Goal: Task Accomplishment & Management: Use online tool/utility

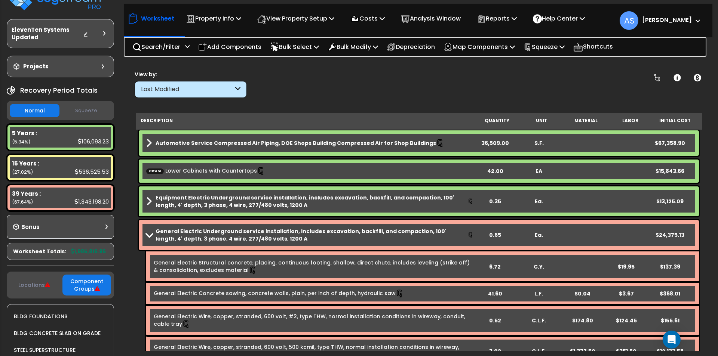
click at [260, 142] on b "Automotive Service Compressed Air Piping, DOE Shops Building Compressed Air for…" at bounding box center [296, 142] width 280 height 7
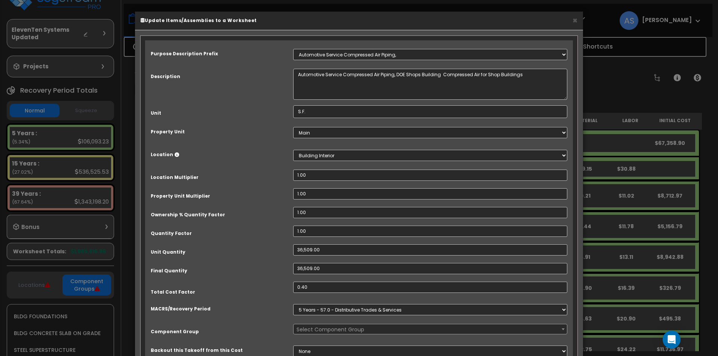
select select "67186"
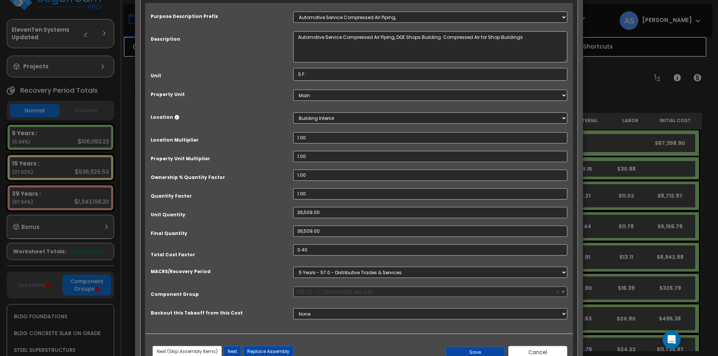
scroll to position [63, 0]
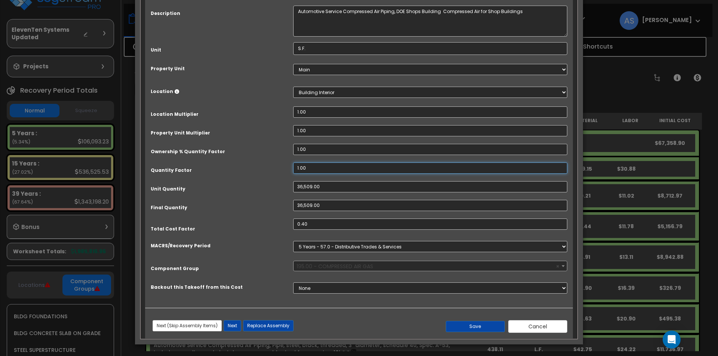
drag, startPoint x: 292, startPoint y: 166, endPoint x: 243, endPoint y: 163, distance: 49.1
click at [243, 163] on div "Quantity Factor 1.00" at bounding box center [359, 169] width 428 height 13
click at [309, 166] on input "1.00" at bounding box center [430, 168] width 274 height 11
click at [305, 166] on input "1.00" at bounding box center [430, 168] width 274 height 11
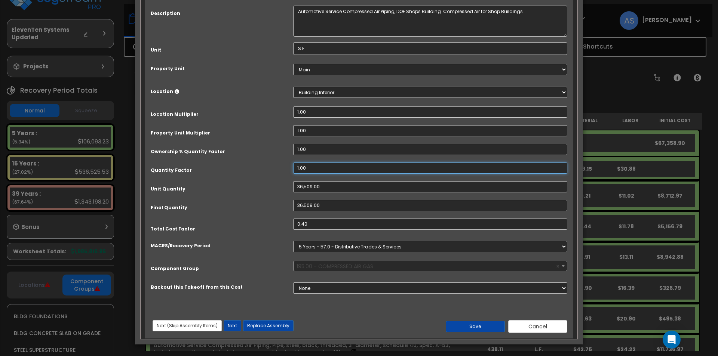
drag, startPoint x: 297, startPoint y: 167, endPoint x: 293, endPoint y: 166, distance: 4.1
click at [293, 166] on div "1.00" at bounding box center [430, 168] width 285 height 11
click at [304, 168] on input "1.00" at bounding box center [430, 168] width 274 height 11
click at [297, 168] on input "1.00" at bounding box center [430, 168] width 274 height 11
click at [302, 223] on input "0.40" at bounding box center [430, 224] width 274 height 11
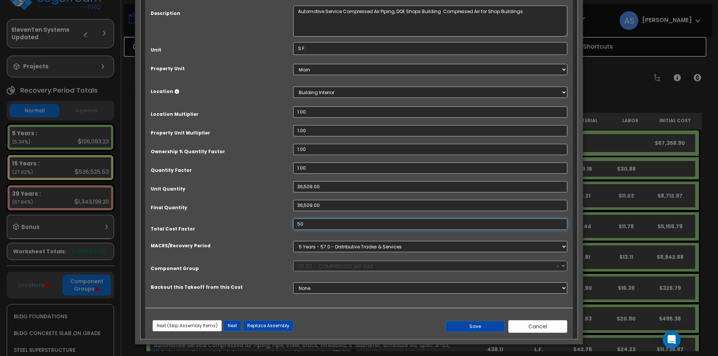
type input "5"
type input ".4"
click at [540, 323] on button "Cancel" at bounding box center [537, 326] width 59 height 13
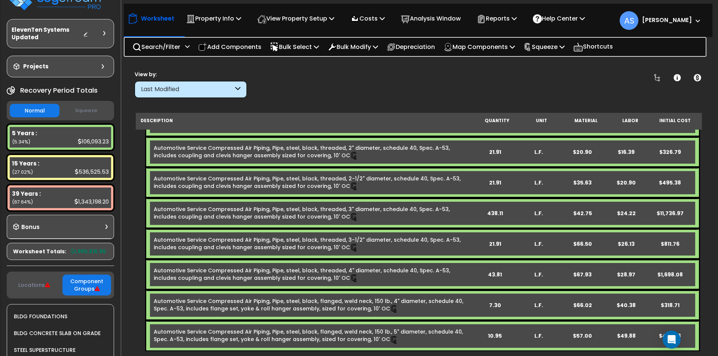
scroll to position [150, 0]
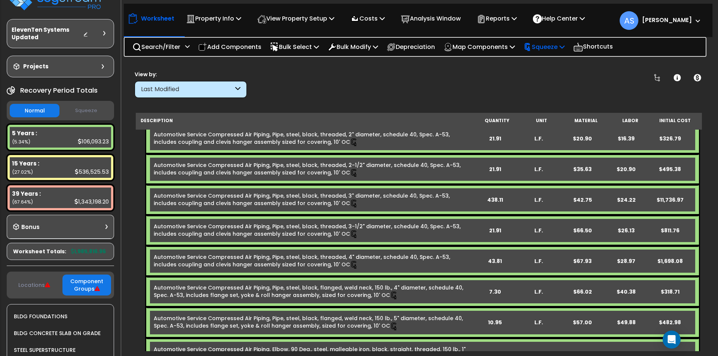
click at [552, 45] on p "Squeeze" at bounding box center [543, 47] width 41 height 10
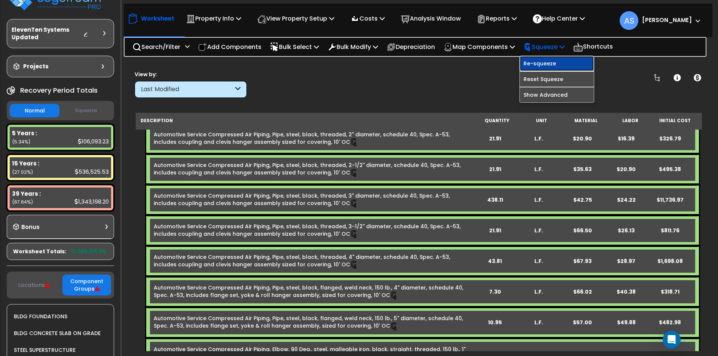
click at [544, 64] on link "Re-squeeze" at bounding box center [557, 63] width 74 height 15
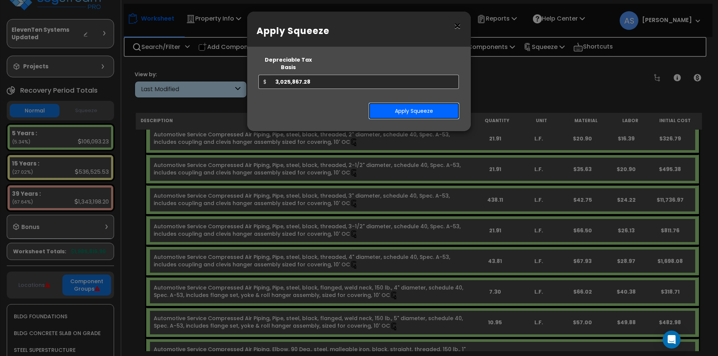
click at [411, 104] on button "Apply Squeeze" at bounding box center [413, 110] width 91 height 17
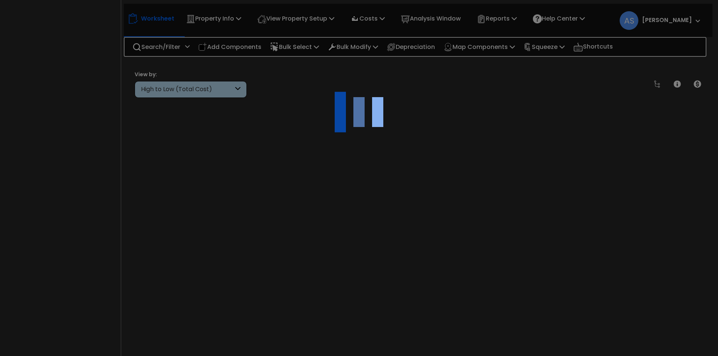
scroll to position [33, 0]
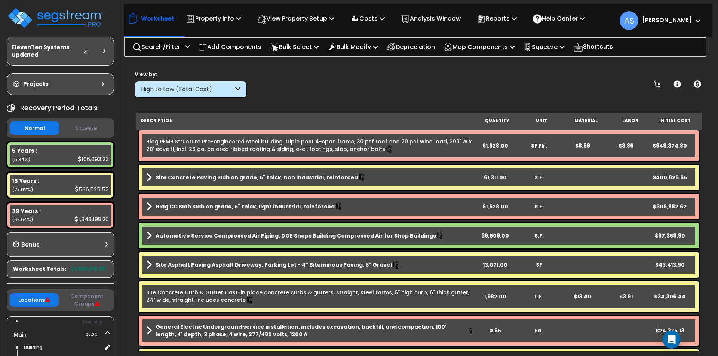
click at [99, 133] on button "Squeeze" at bounding box center [86, 128] width 50 height 13
click at [41, 125] on button "Normal" at bounding box center [35, 128] width 50 height 13
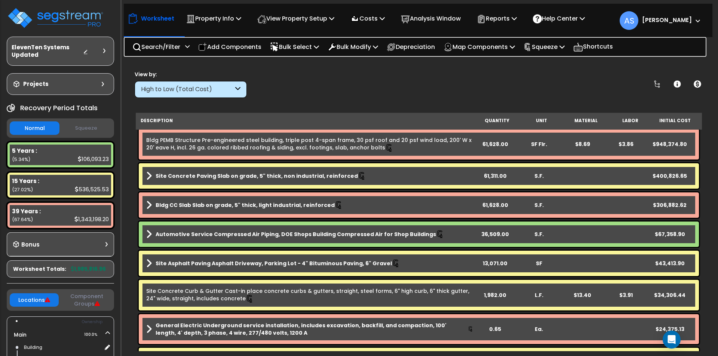
scroll to position [0, 0]
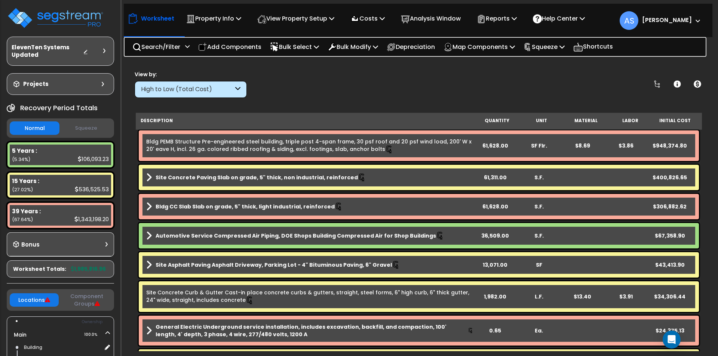
click at [202, 181] on b "Site Concrete Paving Slab on grade, 5" thick, non industrial, reinforced" at bounding box center [257, 177] width 202 height 7
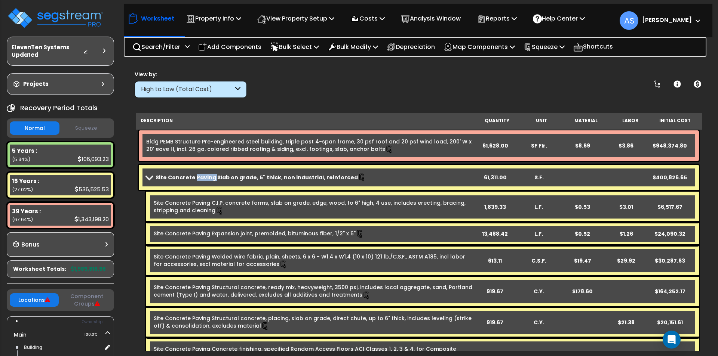
click at [202, 181] on b "Site Concrete Paving Slab on grade, 5" thick, non industrial, reinforced" at bounding box center [257, 177] width 202 height 7
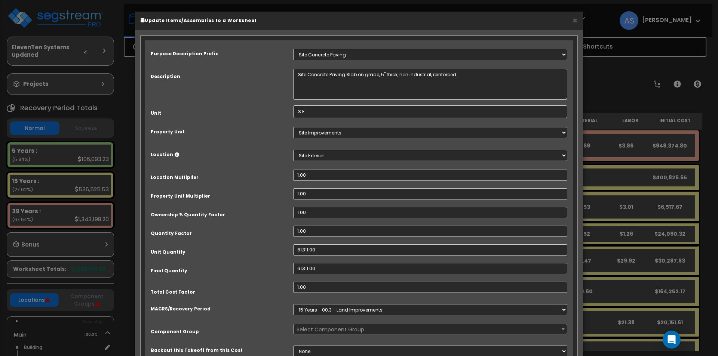
select select "67346"
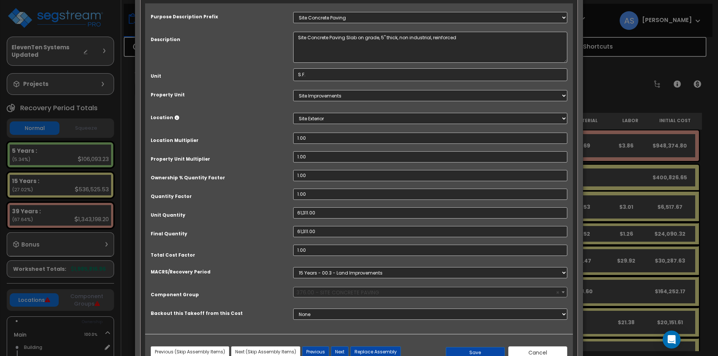
scroll to position [37, 0]
type input ".6"
click at [475, 348] on button "Save" at bounding box center [475, 352] width 59 height 11
type input "61311.00"
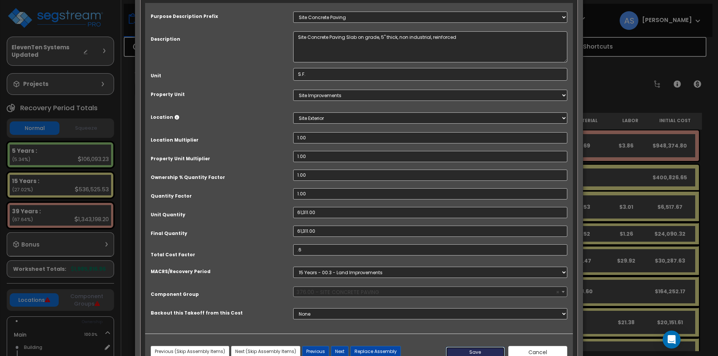
type input "0.60"
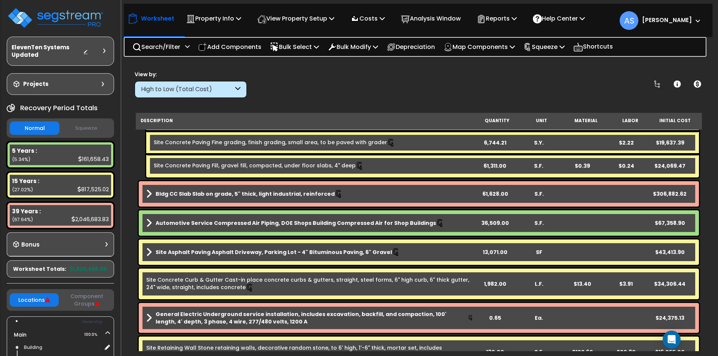
scroll to position [299, 0]
click at [196, 246] on div "Site Asphalt Paving Asphalt Driveway, Parking Lot - 4" Bituminous Paving, 6" Gr…" at bounding box center [419, 251] width 560 height 25
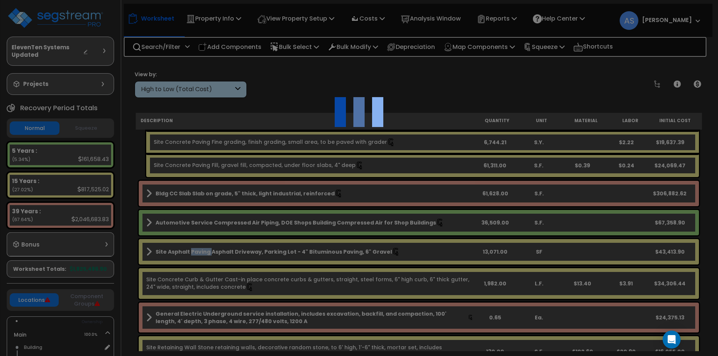
scroll to position [0, 0]
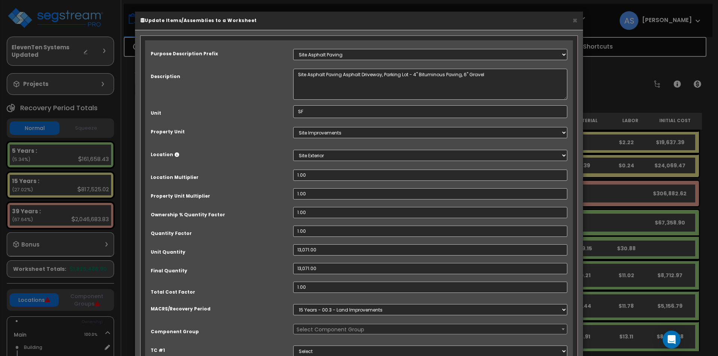
select select "67331"
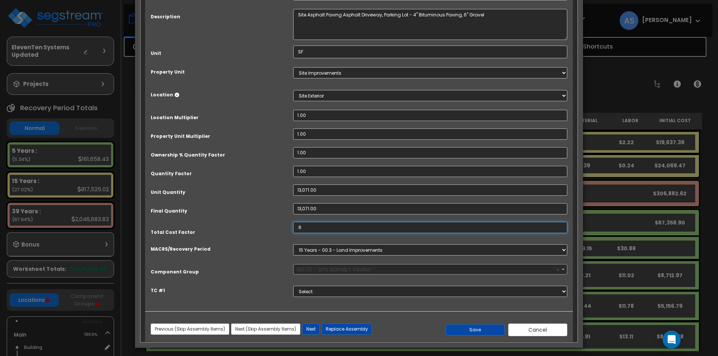
scroll to position [63, 0]
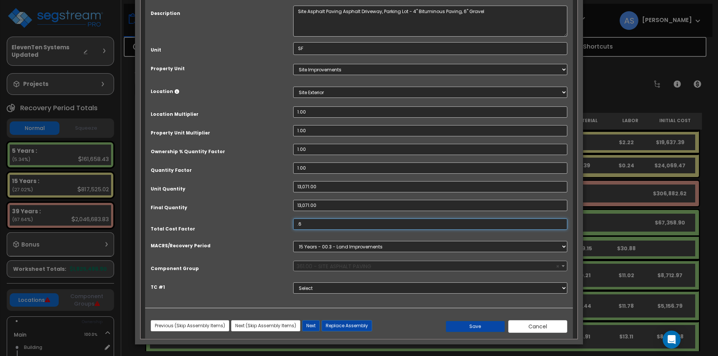
type input ".6"
click at [476, 327] on button "Save" at bounding box center [475, 326] width 59 height 11
type input "13071.00"
type input "0.60"
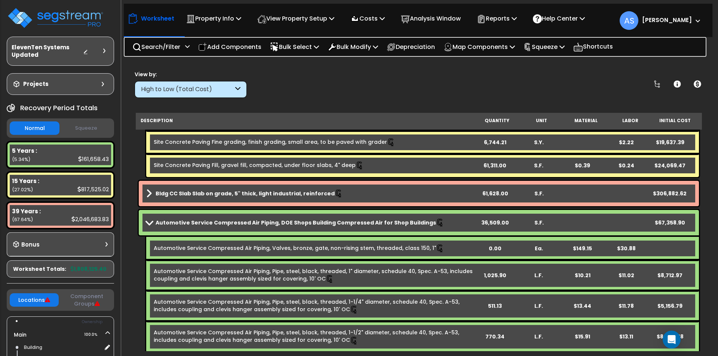
click at [90, 127] on button "Squeeze" at bounding box center [86, 128] width 50 height 13
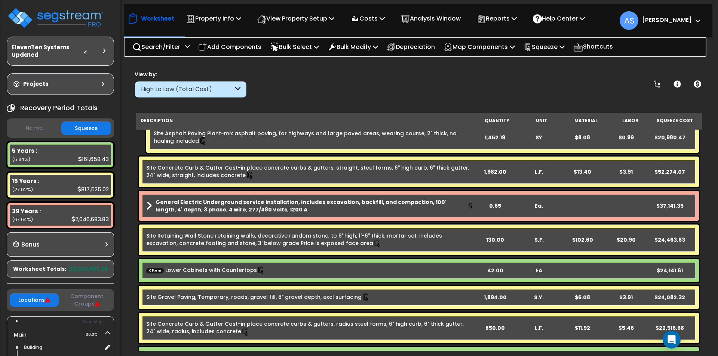
scroll to position [1495, 0]
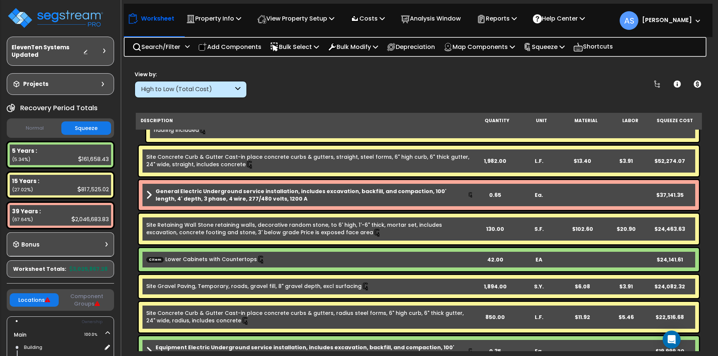
click at [200, 161] on link "Site Concrete Curb & Gutter Cast-in place concrete curbs & gutters, straight, s…" at bounding box center [309, 161] width 327 height 16
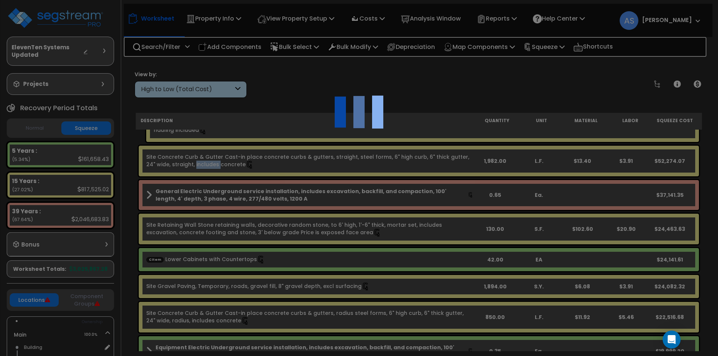
scroll to position [0, 0]
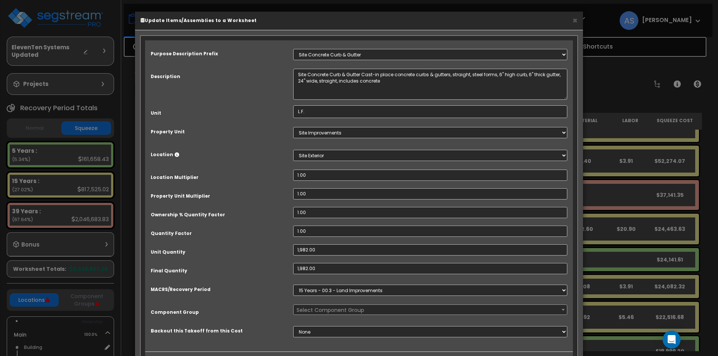
select select "67343"
drag, startPoint x: 314, startPoint y: 231, endPoint x: 269, endPoint y: 231, distance: 45.2
click at [269, 231] on div "Quantity Factor 1.00" at bounding box center [359, 232] width 428 height 13
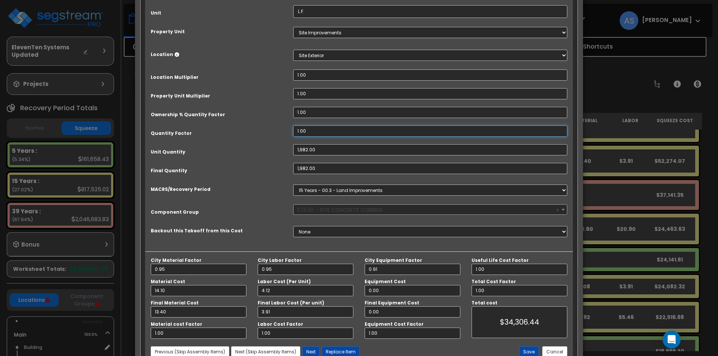
scroll to position [112, 0]
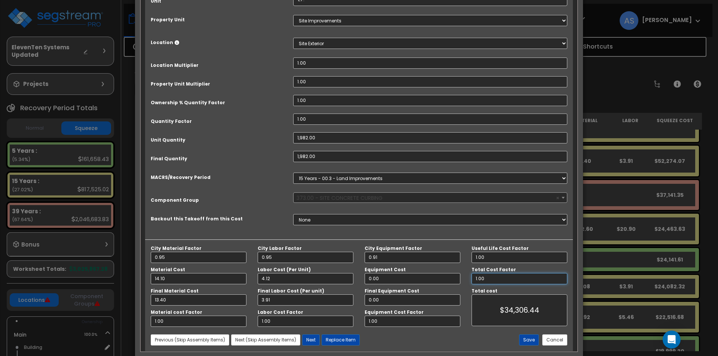
drag, startPoint x: 473, startPoint y: 278, endPoint x: 444, endPoint y: 278, distance: 28.8
click at [444, 278] on div "City Material Factor 0.95 City Labor Factor 0.95 City Equipment Factor 0.91 Mat…" at bounding box center [359, 287] width 428 height 82
type input "13.39"
type input "."
type input "$0.00"
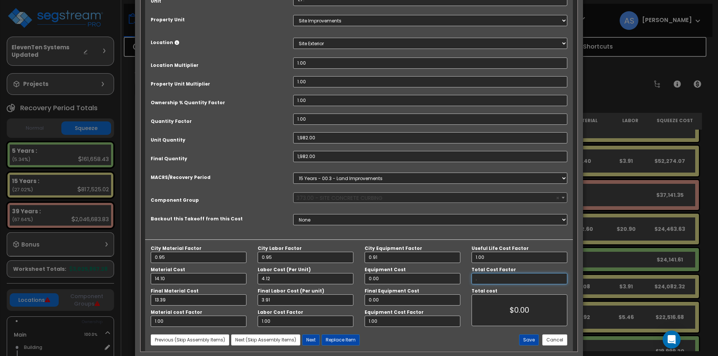
type input ".6"
type input "$20,573.16"
type input ".6"
click at [528, 337] on button "Save" at bounding box center [529, 340] width 20 height 11
type input "1982.00"
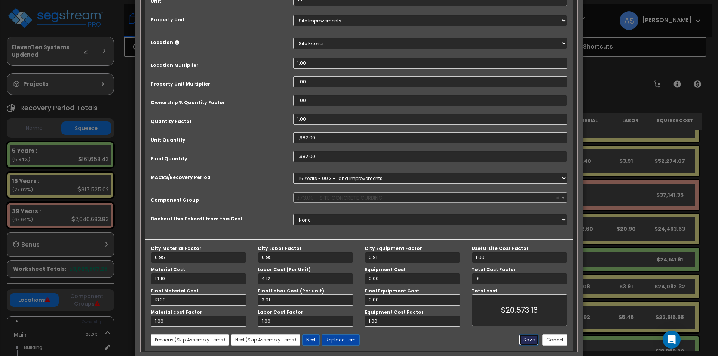
type input "1982.00"
type input "0.60"
type input "20573.16"
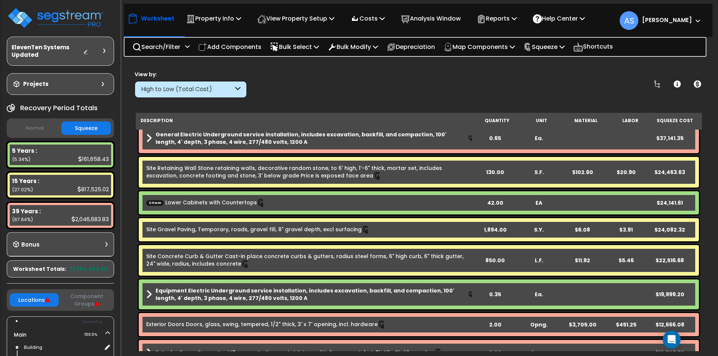
scroll to position [1570, 0]
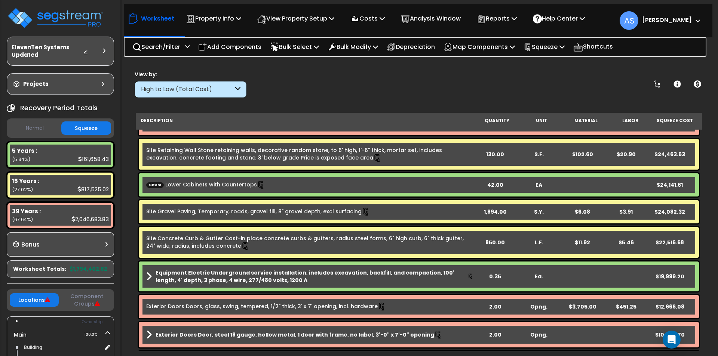
click at [276, 181] on b "CItem Lower Cabinets with Countertops" at bounding box center [309, 185] width 327 height 8
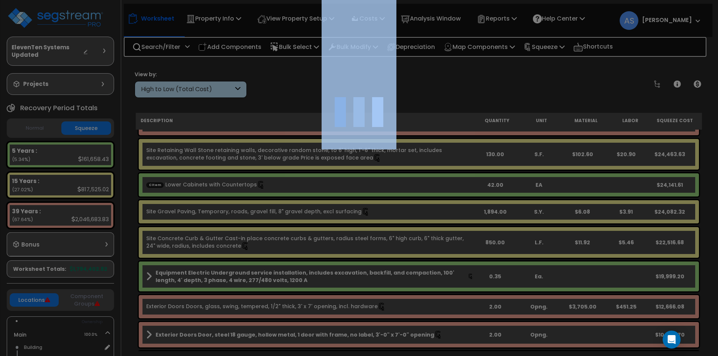
click at [276, 181] on div at bounding box center [359, 178] width 718 height 356
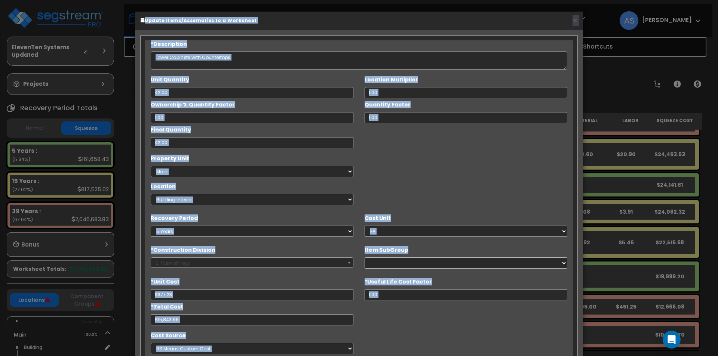
click at [388, 162] on div "Property Unit Select Main Site Improvements Location Select Building" at bounding box center [359, 180] width 428 height 56
click at [575, 20] on button "×" at bounding box center [574, 20] width 5 height 8
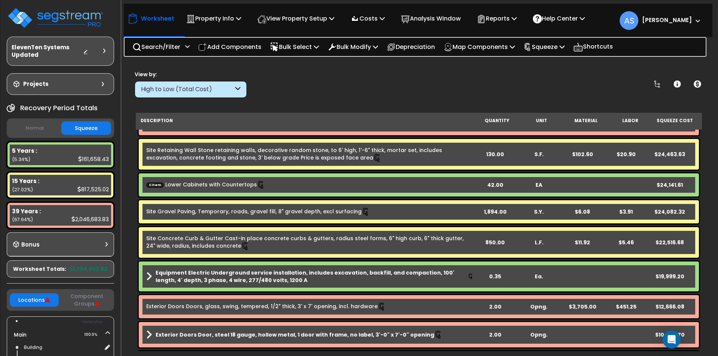
click at [224, 182] on link "CItem Lower Cabinets with Countertops" at bounding box center [205, 185] width 119 height 8
click at [218, 187] on link "CItem Lower Cabinets with Countertops" at bounding box center [205, 185] width 119 height 8
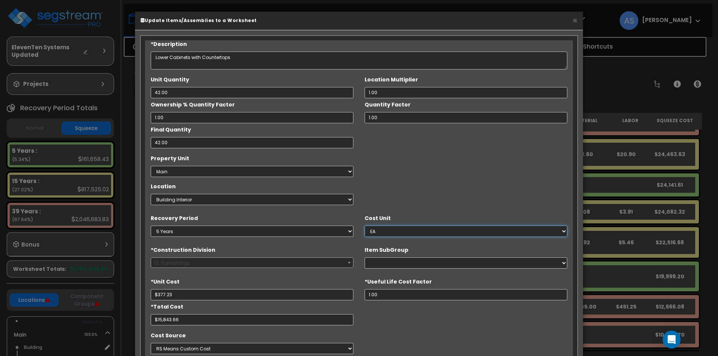
click at [415, 229] on select "Select EA TOT SF LF SY LS CAR" at bounding box center [466, 231] width 203 height 11
select select "1455"
click at [365, 226] on select "Select EA TOT SF LF SY LS CAR" at bounding box center [466, 231] width 203 height 11
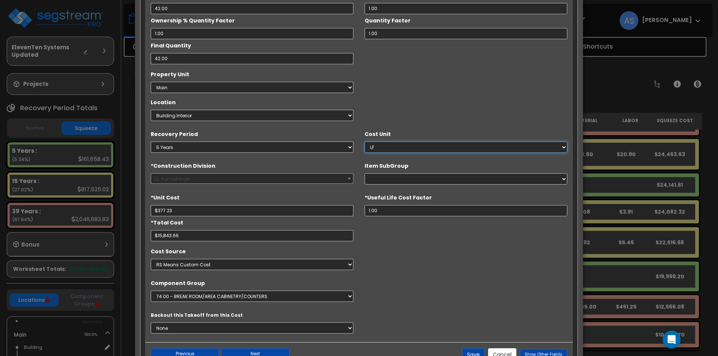
scroll to position [112, 0]
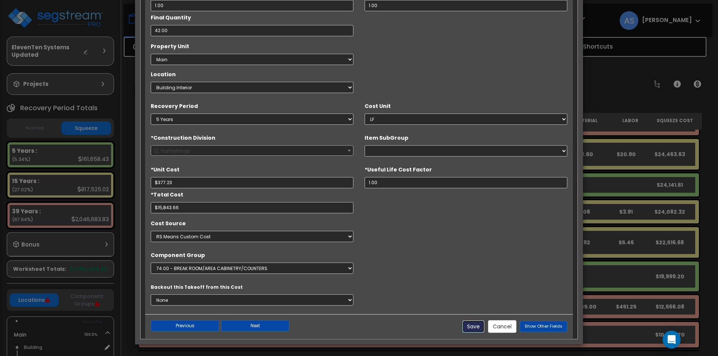
click at [481, 327] on button "Save" at bounding box center [473, 326] width 22 height 13
type input "377.23"
type input "15843.66"
click at [479, 324] on button "Save" at bounding box center [473, 326] width 22 height 13
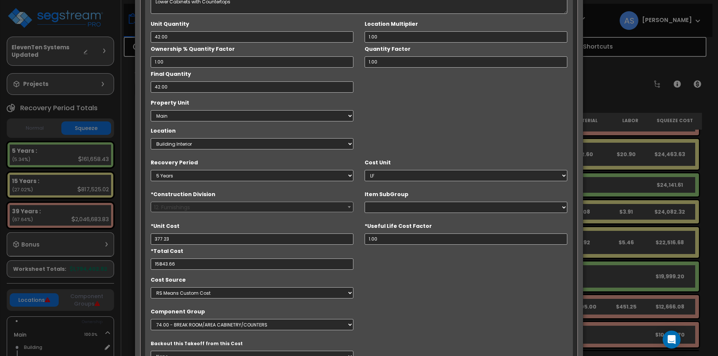
scroll to position [0, 0]
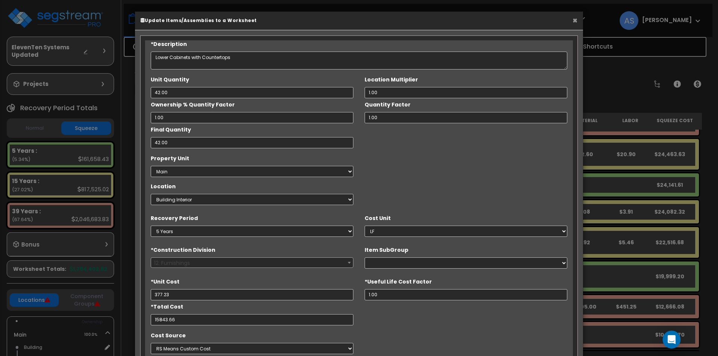
click at [572, 22] on button "×" at bounding box center [574, 20] width 5 height 8
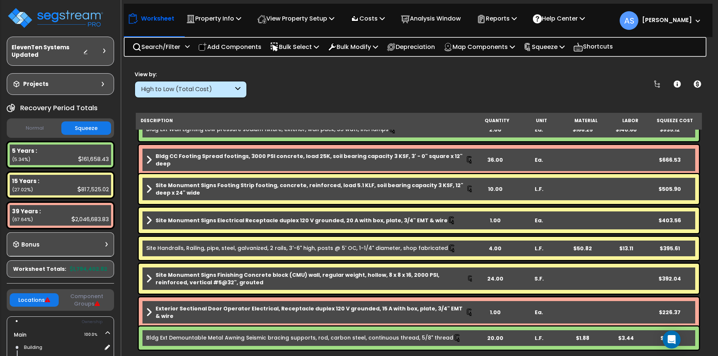
scroll to position [33, 0]
click at [225, 46] on p "Add Components" at bounding box center [229, 47] width 63 height 10
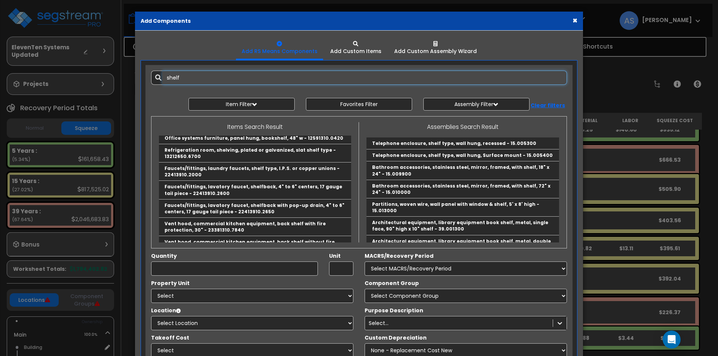
scroll to position [37, 0]
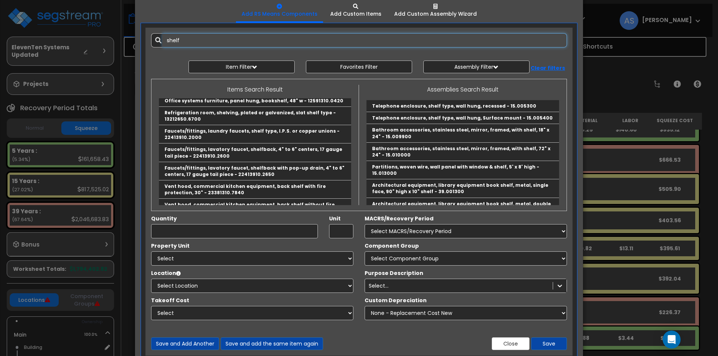
drag, startPoint x: 191, startPoint y: 41, endPoint x: 148, endPoint y: 46, distance: 43.6
click at [148, 45] on div "shelf" at bounding box center [358, 40] width 427 height 14
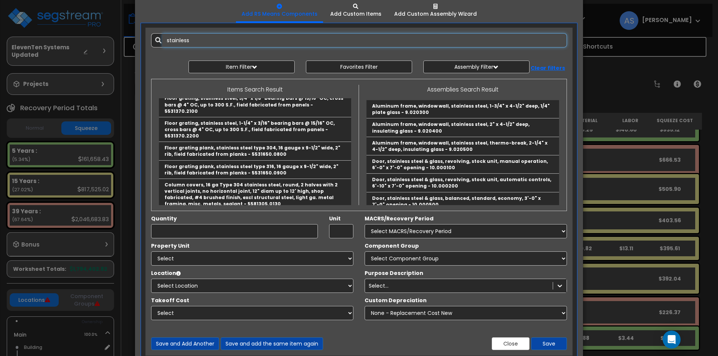
scroll to position [965, 0]
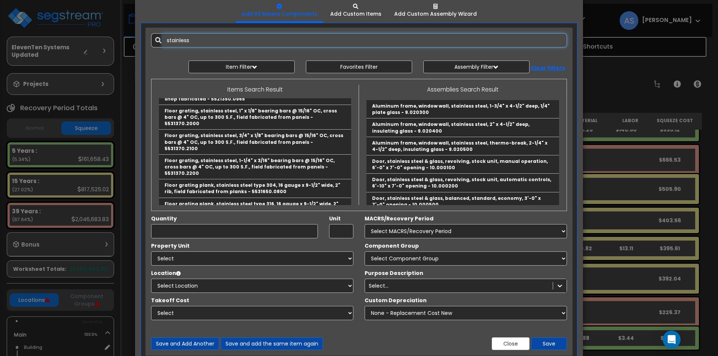
drag, startPoint x: 196, startPoint y: 40, endPoint x: 135, endPoint y: 37, distance: 61.4
click at [135, 37] on div "Add RS Means Components Add Custom Items 0" at bounding box center [359, 177] width 448 height 369
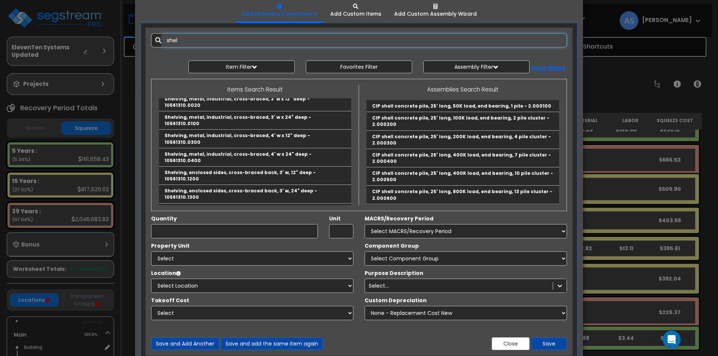
scroll to position [928, 0]
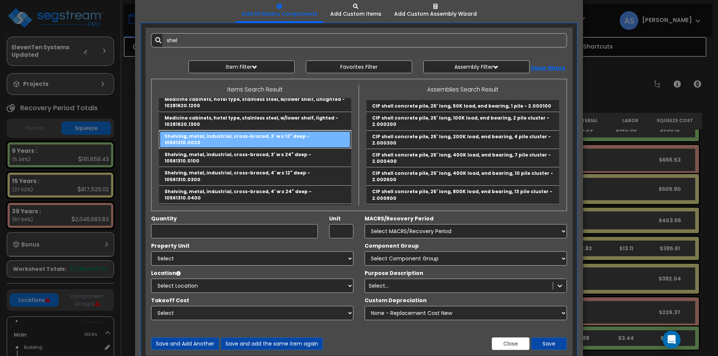
click at [199, 130] on link "Shelving, metal, industrial, cross-braced, 3' w x 12" deep - 10561310.0020" at bounding box center [255, 139] width 192 height 18
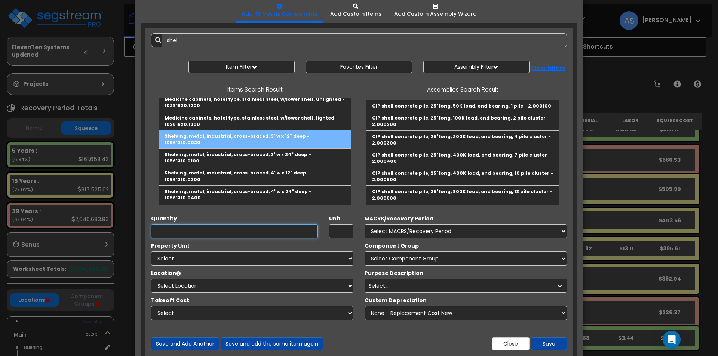
type input "Shelving, metal, industrial, cross-braced, 3' w x 12" deep - 10561310.0020"
type input "SF Shlf"
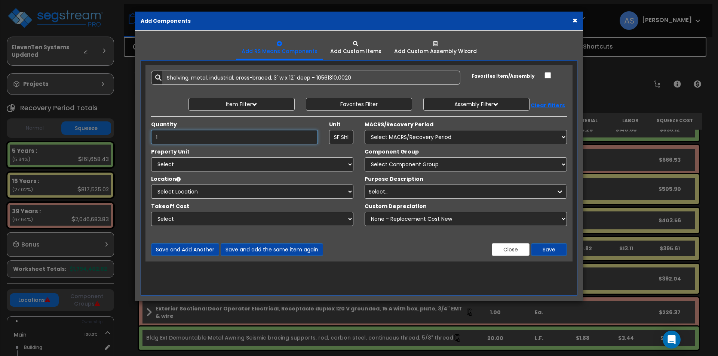
type input "1"
click at [423, 137] on select "Select MACRS/Recovery Period 5 Years - 57.0 - Distributive Trades & Services 5 …" at bounding box center [466, 137] width 202 height 14
select select "3667"
click at [365, 130] on select "Select MACRS/Recovery Period 5 Years - 57.0 - Distributive Trades & Services 5 …" at bounding box center [466, 137] width 202 height 14
click at [246, 162] on select "Select Main Site Improvements" at bounding box center [252, 164] width 202 height 14
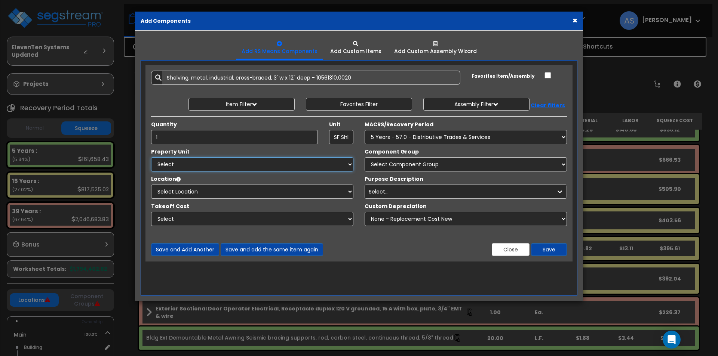
select select "164503"
click at [151, 157] on select "Select Main Site Improvements" at bounding box center [252, 164] width 202 height 14
click at [397, 164] on select "Select Component Group 286.00 - LAUNDRY ELECTRICAL 284.00 - LAUNDRY PLUMBING 31…" at bounding box center [466, 164] width 202 height 14
select select "67001"
click at [365, 157] on select "Select Component Group 286.00 - LAUNDRY ELECTRICAL 284.00 - LAUNDRY PLUMBING 31…" at bounding box center [466, 164] width 202 height 14
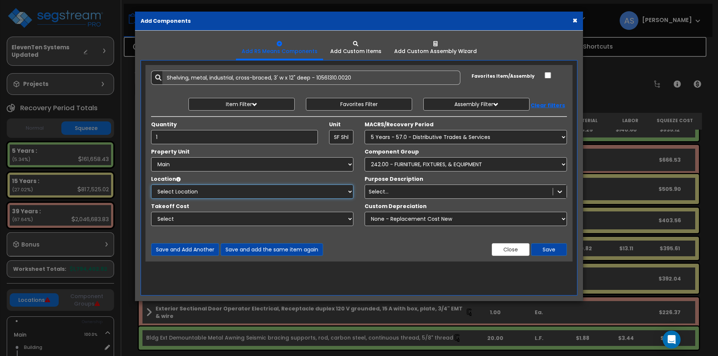
click at [283, 194] on select "Select Location Building Building Interior Site Exterior Add Additional location" at bounding box center [252, 192] width 202 height 14
select select "461"
click at [151, 185] on select "Select Location Building Building Interior Site Exterior Add Additional location" at bounding box center [252, 192] width 202 height 14
click at [381, 193] on div "Select..." at bounding box center [379, 191] width 20 height 7
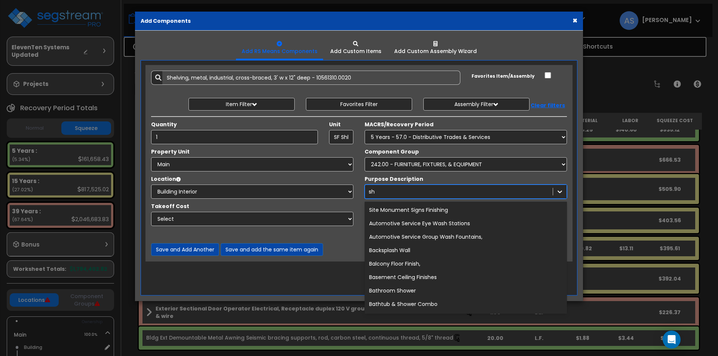
type input "s"
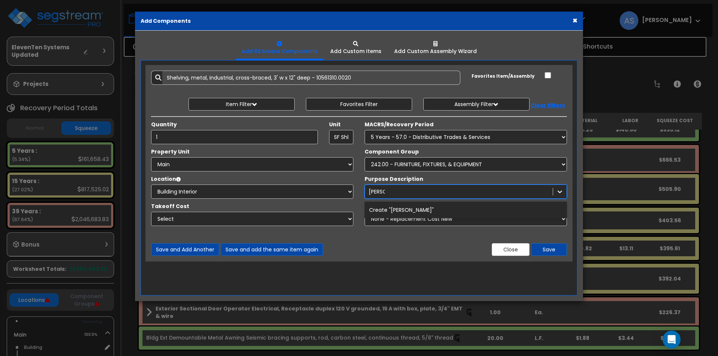
type input "Shelving"
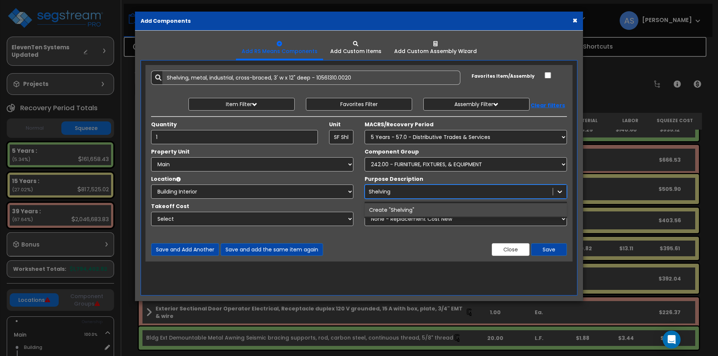
click at [402, 206] on div "Create "Shelving"" at bounding box center [466, 209] width 202 height 13
click at [560, 217] on select "None - Replacement Cost New Excellent - 90% Good - 75% Fair - 50% Bad - 25% Rep…" at bounding box center [466, 219] width 202 height 14
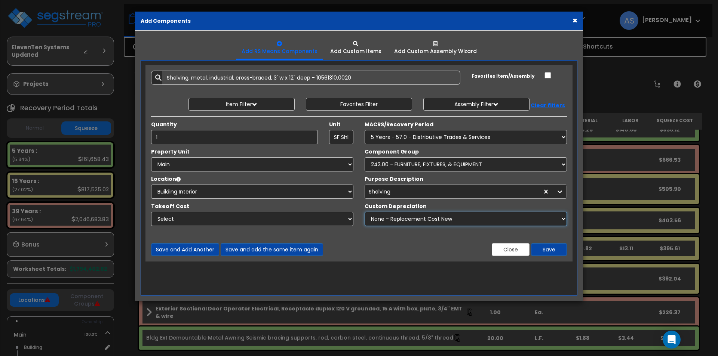
select select "0.50"
click at [365, 212] on select "None - Replacement Cost New Excellent - 90% Good - 75% Fair - 50% Bad - 25% Rep…" at bounding box center [466, 219] width 202 height 14
click at [550, 244] on button "Save" at bounding box center [549, 249] width 36 height 13
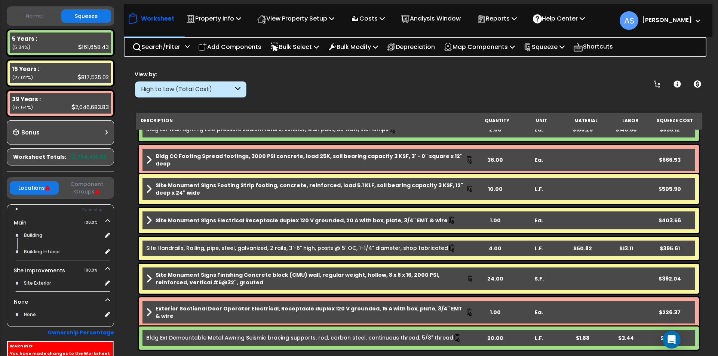
scroll to position [2555, 0]
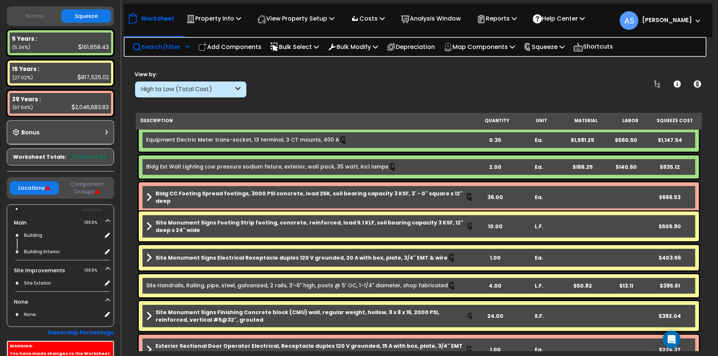
click at [178, 47] on p "Search/Filter" at bounding box center [156, 47] width 48 height 10
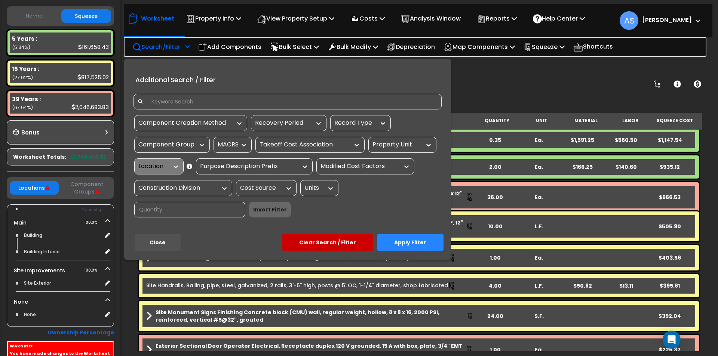
click at [176, 167] on div "Location" at bounding box center [158, 167] width 49 height 16
click at [189, 167] on icon at bounding box center [190, 167] width 6 height 0
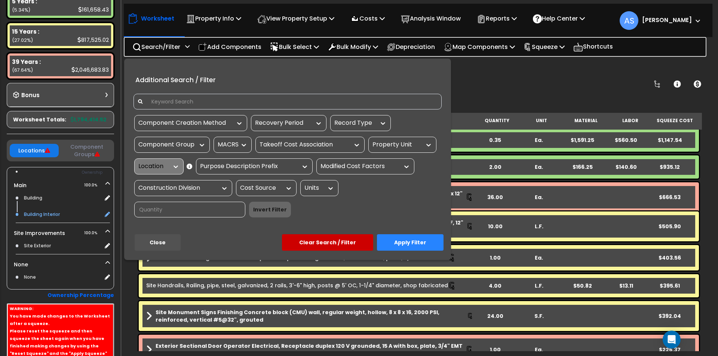
scroll to position [187, 0]
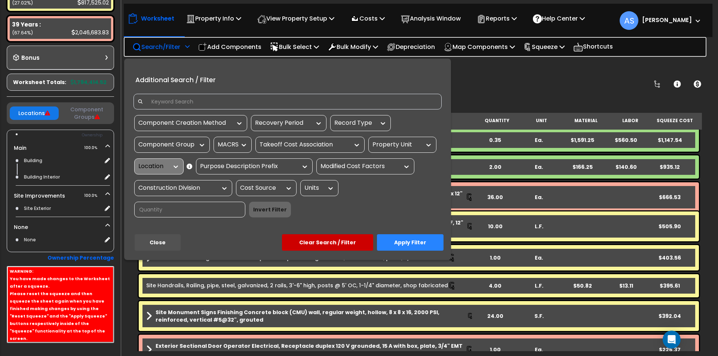
click at [495, 86] on div at bounding box center [359, 178] width 718 height 356
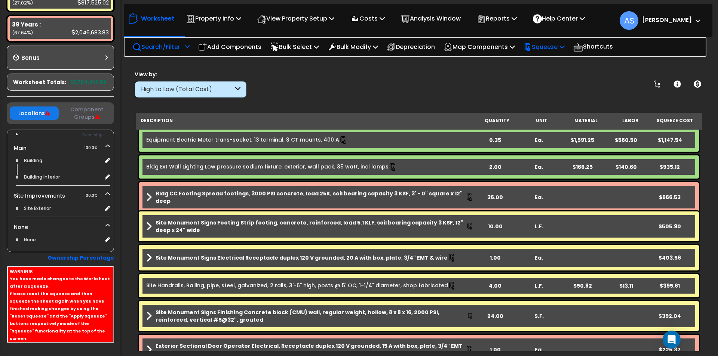
click at [549, 49] on p "Squeeze" at bounding box center [543, 47] width 41 height 10
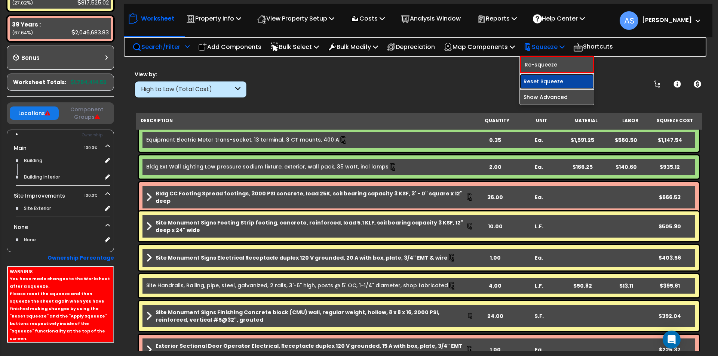
click at [560, 79] on link "Reset Squeeze" at bounding box center [557, 81] width 74 height 15
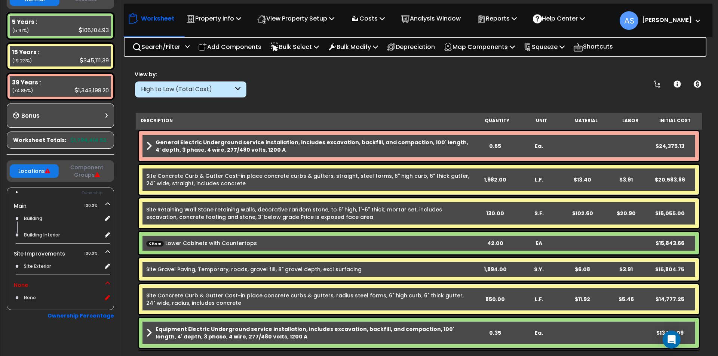
scroll to position [136, 0]
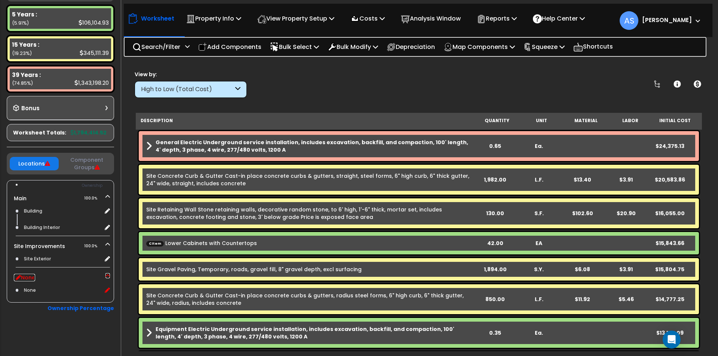
click at [107, 276] on icon at bounding box center [107, 275] width 4 height 5
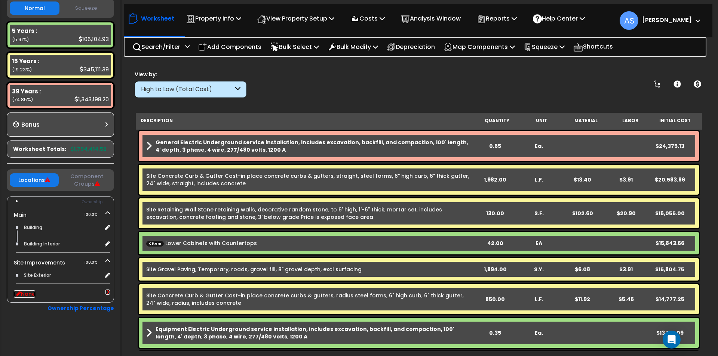
scroll to position [120, 0]
click at [106, 293] on icon at bounding box center [107, 292] width 5 height 4
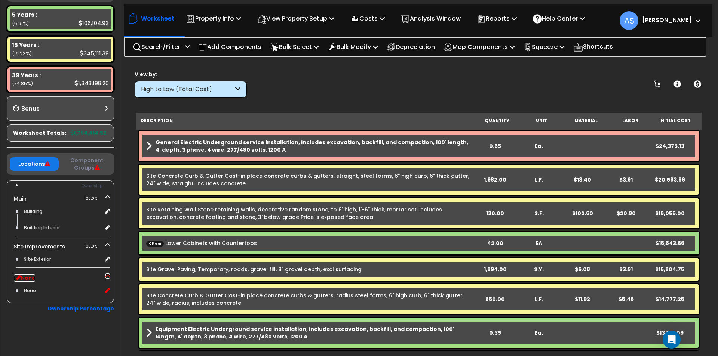
scroll to position [136, 0]
click at [559, 47] on p "Squeeze" at bounding box center [543, 47] width 41 height 10
click at [555, 61] on link "Squeeze" at bounding box center [557, 63] width 74 height 15
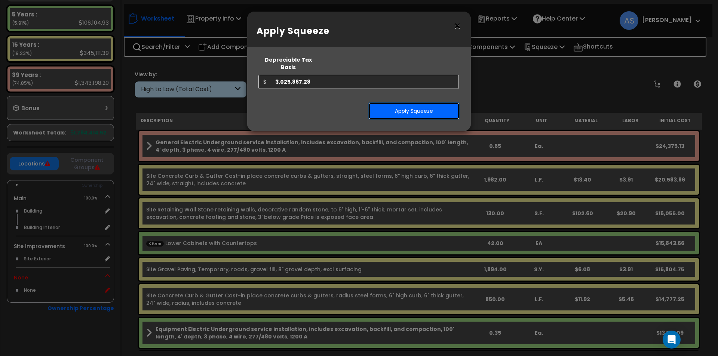
click at [406, 102] on button "Apply Squeeze" at bounding box center [413, 110] width 91 height 17
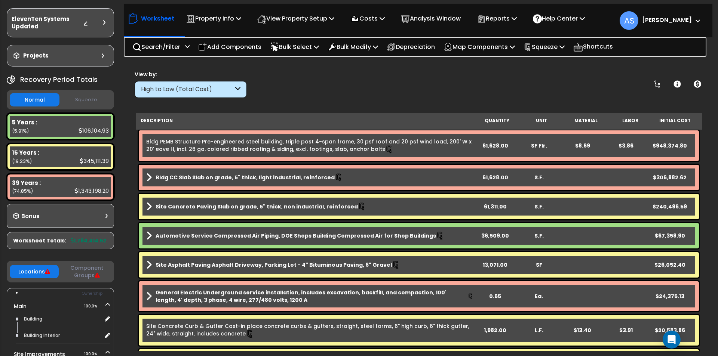
scroll to position [112, 0]
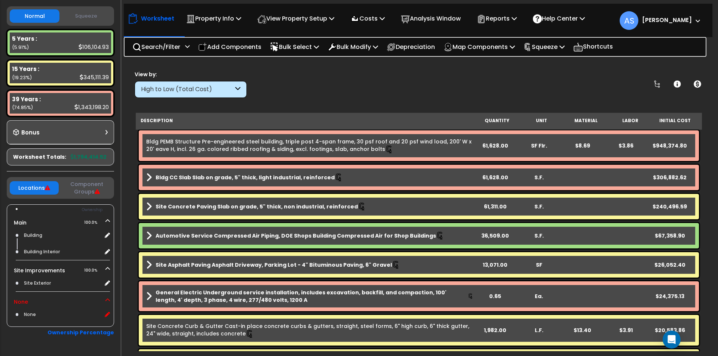
click at [95, 191] on icon at bounding box center [97, 191] width 5 height 5
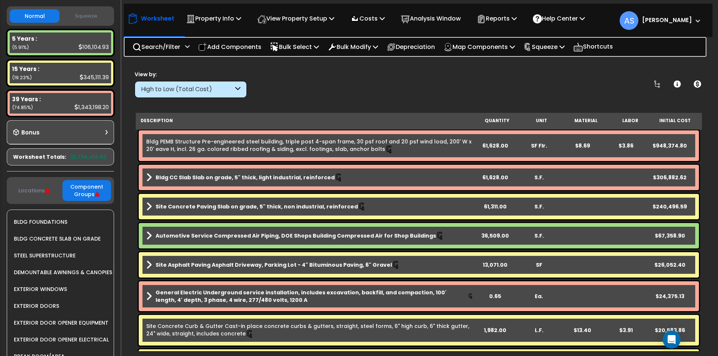
click at [21, 188] on button "Locations" at bounding box center [34, 191] width 49 height 8
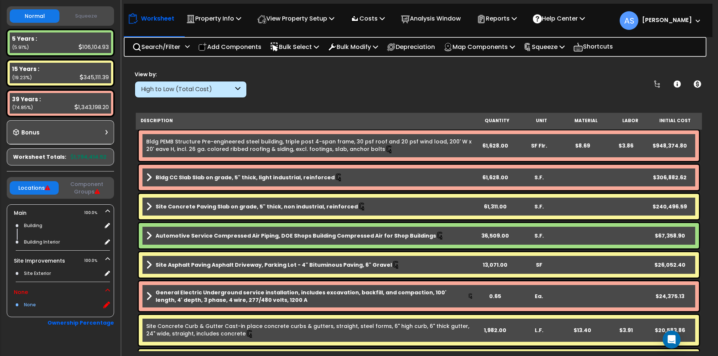
click at [108, 304] on icon at bounding box center [106, 305] width 7 height 7
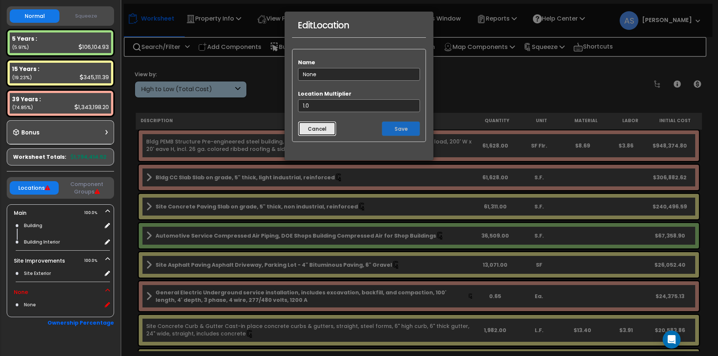
click at [323, 132] on button "Cancel" at bounding box center [317, 129] width 38 height 15
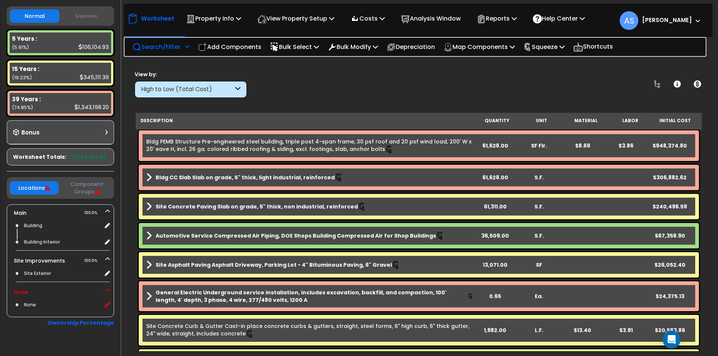
click at [184, 48] on div "Search/Filter Additional Search / Filter" at bounding box center [160, 47] width 57 height 18
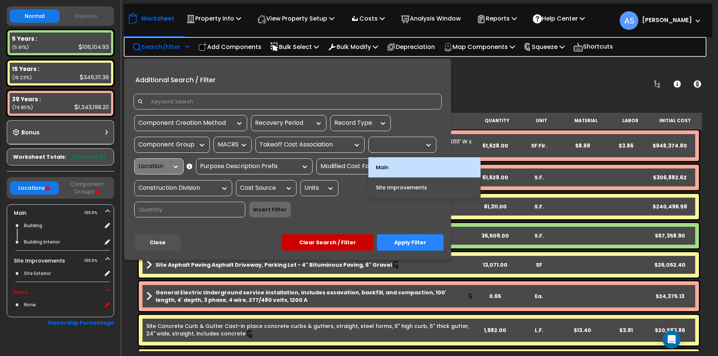
click at [427, 145] on icon at bounding box center [428, 144] width 7 height 7
click at [399, 166] on div "Main" at bounding box center [424, 167] width 112 height 20
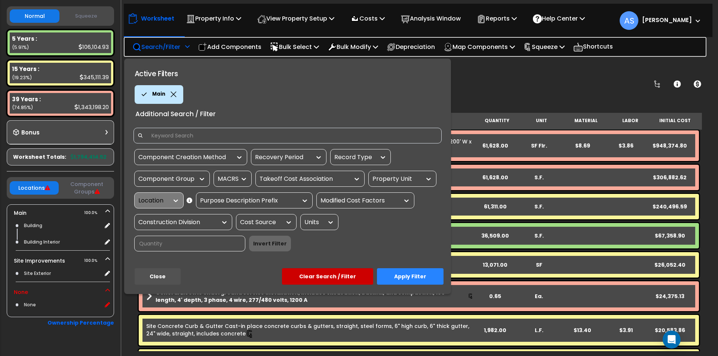
click at [179, 201] on div "Location" at bounding box center [158, 201] width 49 height 16
click at [189, 201] on icon at bounding box center [190, 201] width 6 height 0
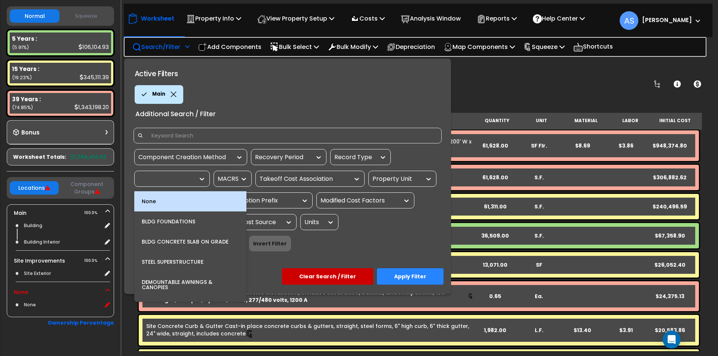
click at [202, 178] on icon at bounding box center [201, 178] width 7 height 7
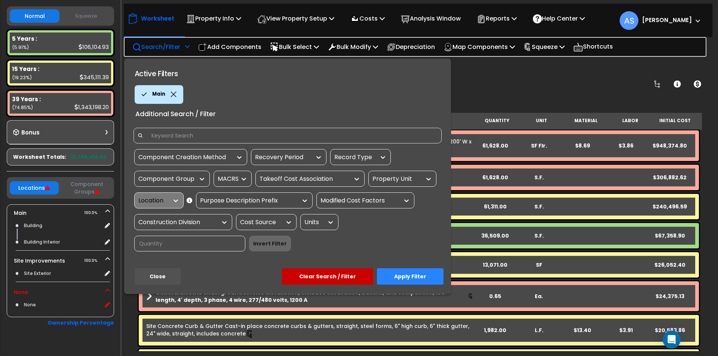
click at [402, 276] on button "Apply Filter" at bounding box center [410, 276] width 67 height 16
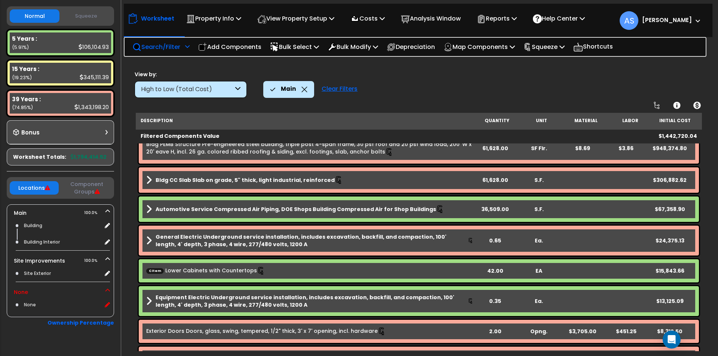
scroll to position [0, 0]
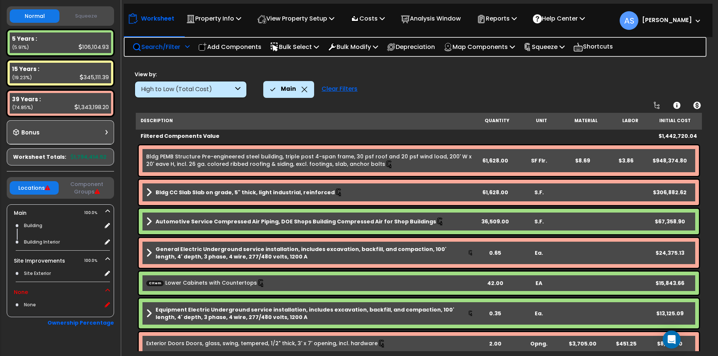
click at [334, 88] on div "Clear Filters" at bounding box center [339, 89] width 43 height 16
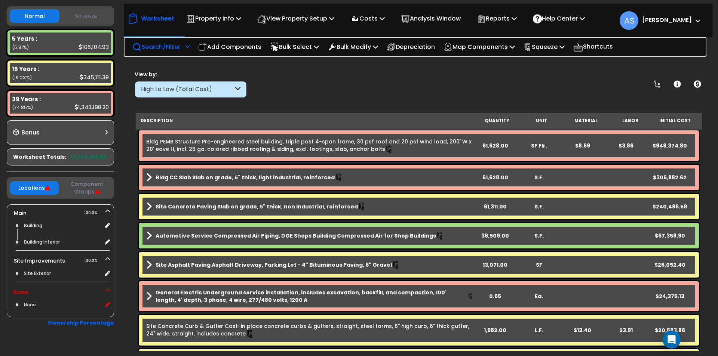
click at [233, 92] on div "High to Low (Total Cost)" at bounding box center [187, 89] width 92 height 9
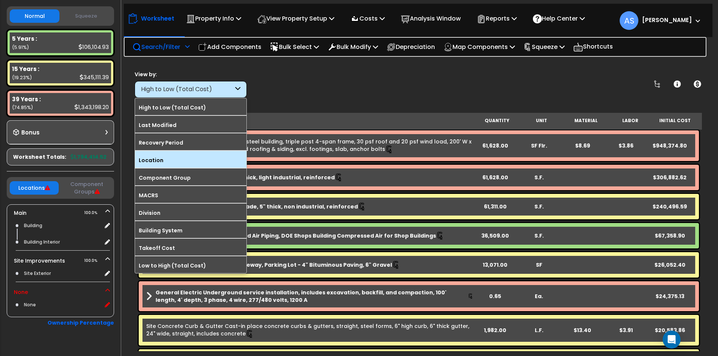
click at [188, 159] on label "Location" at bounding box center [190, 160] width 111 height 11
click at [0, 0] on input "Location" at bounding box center [0, 0] width 0 height 0
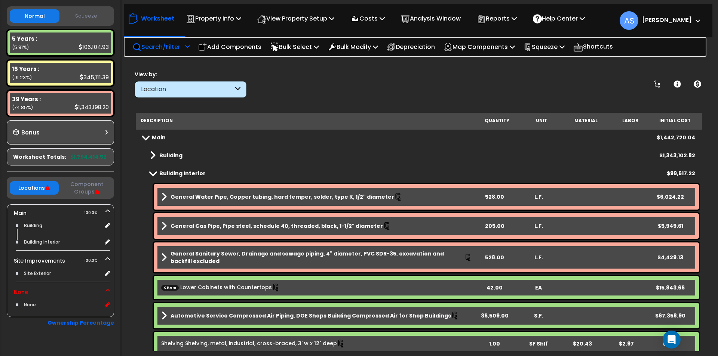
click at [154, 172] on span at bounding box center [153, 173] width 10 height 6
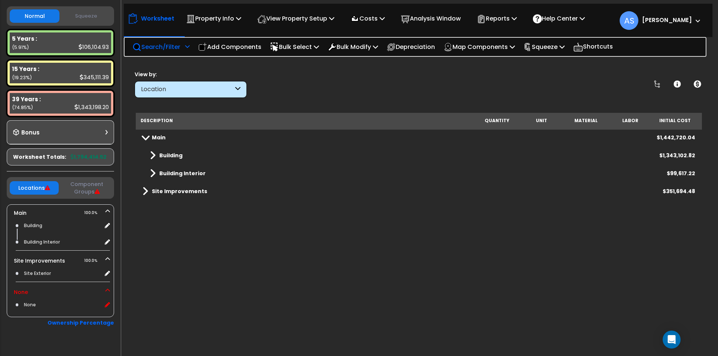
click at [152, 172] on span at bounding box center [153, 173] width 6 height 10
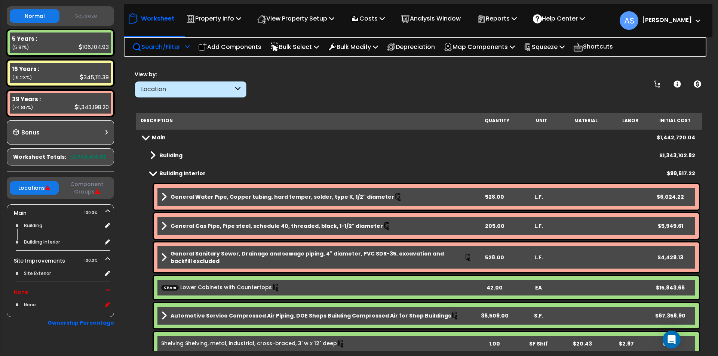
click at [153, 157] on span at bounding box center [153, 155] width 6 height 10
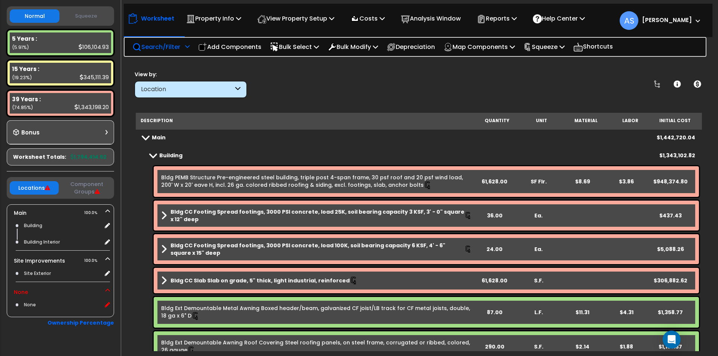
click at [153, 157] on span at bounding box center [153, 156] width 10 height 6
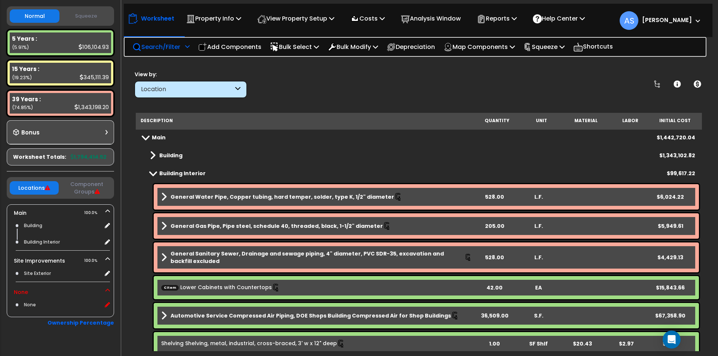
click at [153, 172] on span at bounding box center [153, 173] width 10 height 6
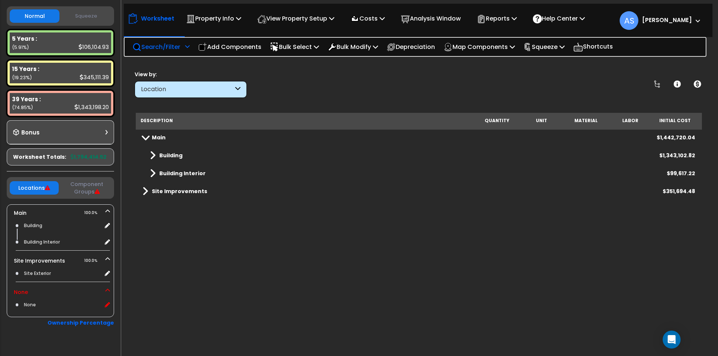
scroll to position [33, 0]
click at [146, 193] on span at bounding box center [145, 191] width 6 height 10
click at [152, 207] on span at bounding box center [153, 209] width 6 height 10
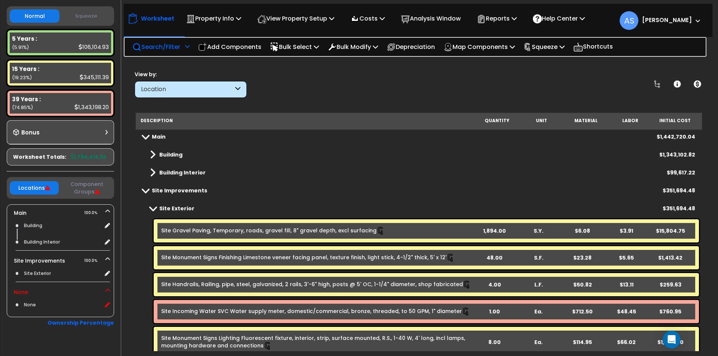
scroll to position [0, 0]
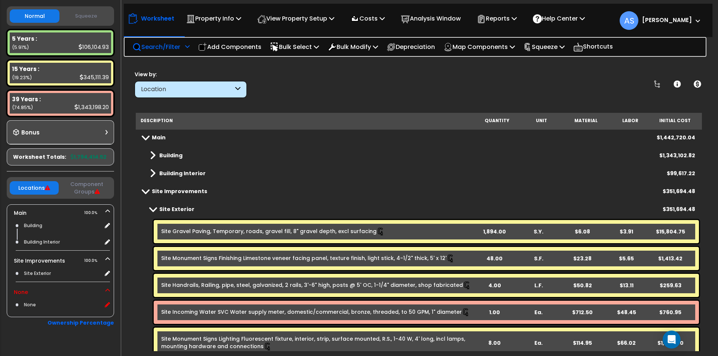
click at [152, 207] on span at bounding box center [153, 209] width 10 height 6
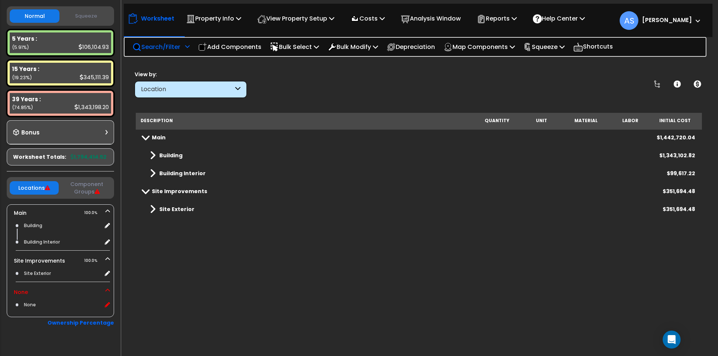
click at [237, 90] on icon at bounding box center [237, 89] width 5 height 9
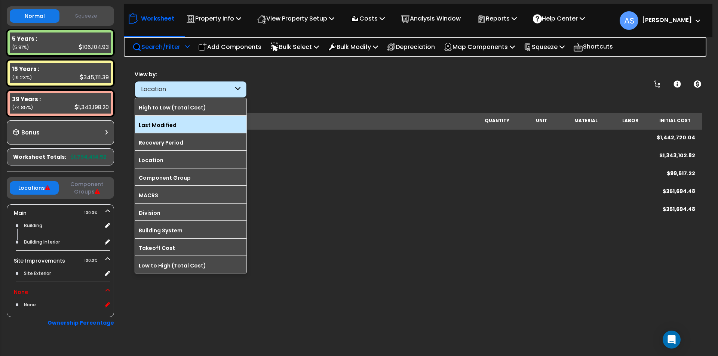
click at [174, 122] on label "Last Modified" at bounding box center [190, 125] width 111 height 11
click at [0, 0] on input "Last Modified" at bounding box center [0, 0] width 0 height 0
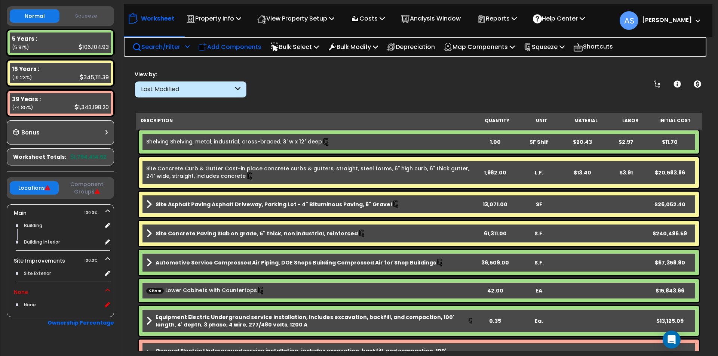
click at [255, 45] on p "Add Components" at bounding box center [229, 47] width 63 height 10
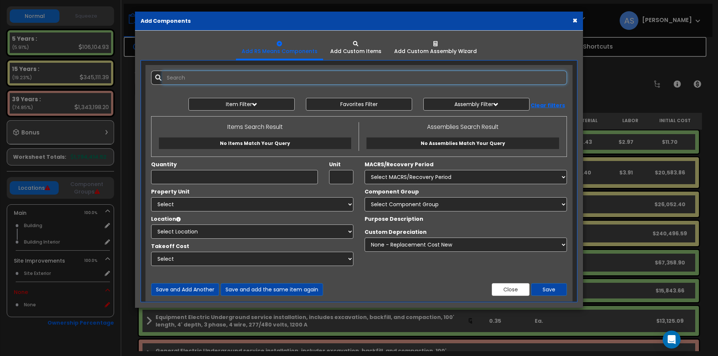
select select
select select "1.0000"
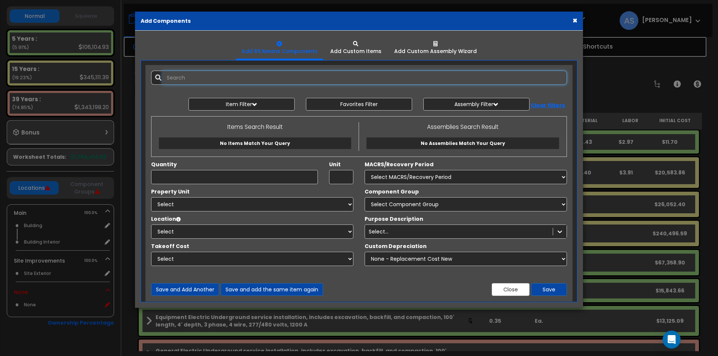
select select
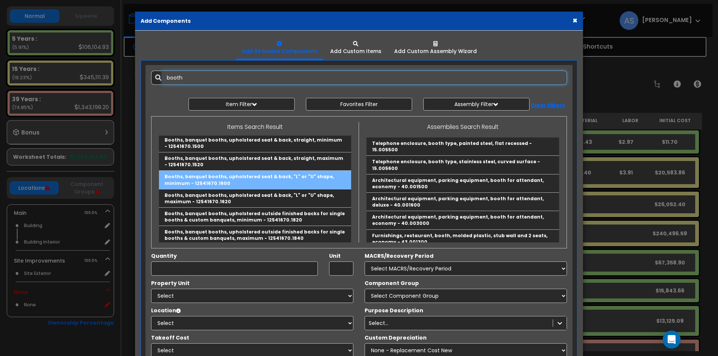
scroll to position [150, 0]
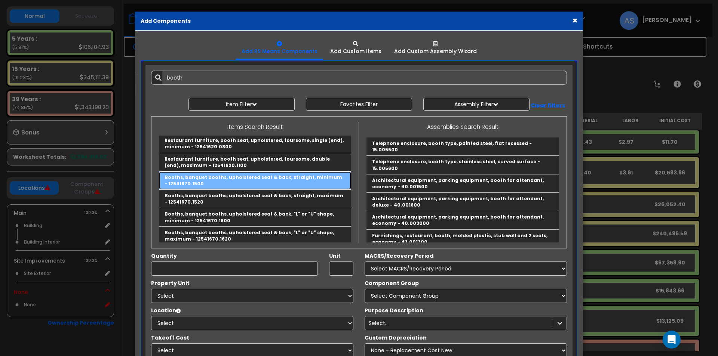
click at [207, 176] on link "Booths, banquet booths, upholstered seat & back, straight, minimum - 12541670.1…" at bounding box center [255, 181] width 192 height 18
type input "Booths, banquet booths, upholstered seat & back, straight, minimum - 12541670.1…"
type input "L.F."
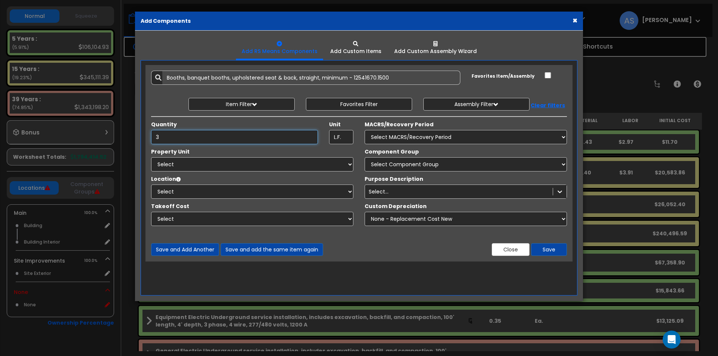
type input "3"
drag, startPoint x: 204, startPoint y: 133, endPoint x: 113, endPoint y: 124, distance: 91.6
click at [113, 124] on div "× Add Components Add RS Means Components Add Custom Items Add Items" at bounding box center [359, 178] width 718 height 356
click at [283, 71] on input "Booths, banquet booths, upholstered seat & back, straight, minimum - 12541670.1…" at bounding box center [311, 78] width 298 height 14
drag, startPoint x: 396, startPoint y: 74, endPoint x: 185, endPoint y: 73, distance: 211.2
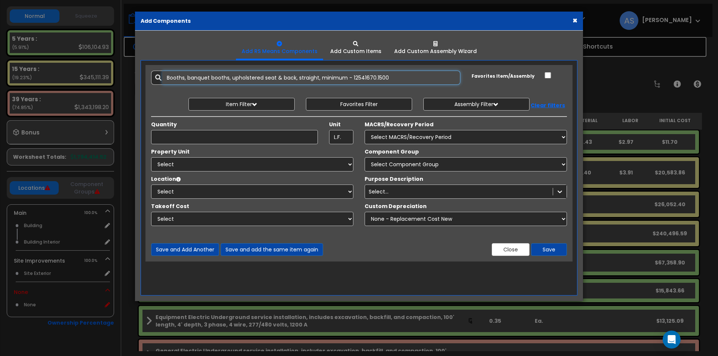
click at [185, 73] on input "Booths, banquet booths, upholstered seat & back, straight, minimum - 12541670.1…" at bounding box center [311, 78] width 298 height 14
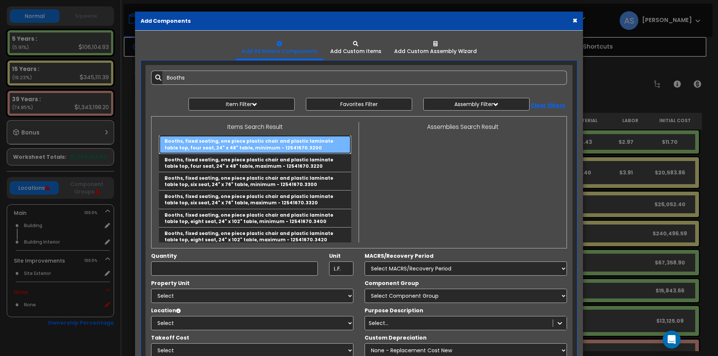
click at [222, 145] on link "Booths, fixed seating, one piece plastic chair and plastic laminate table top, …" at bounding box center [255, 144] width 192 height 18
type input "Booths, fixed seating, one piece plastic chair and plastic laminate table top, …"
type input "Ea."
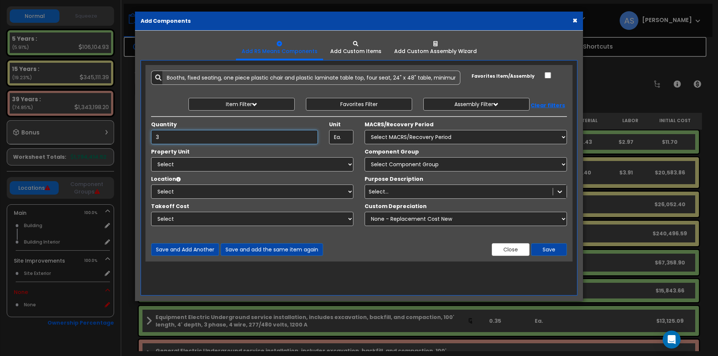
type input "3"
click at [401, 133] on select "Select MACRS/Recovery Period 5 Years - 57.0 - Distributive Trades & Services 5 …" at bounding box center [466, 137] width 202 height 14
select select "3667"
click at [365, 130] on select "Select MACRS/Recovery Period 5 Years - 57.0 - Distributive Trades & Services 5 …" at bounding box center [466, 137] width 202 height 14
click at [237, 163] on select "Select Main Site Improvements" at bounding box center [252, 164] width 202 height 14
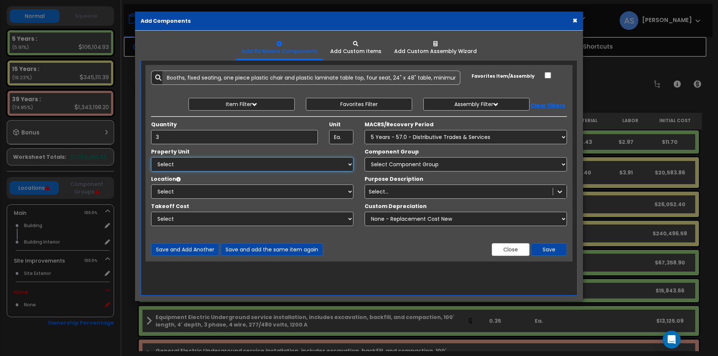
select select "164503"
click at [151, 157] on select "Select Main Site Improvements" at bounding box center [252, 164] width 202 height 14
click at [401, 165] on select "Select Component Group 286.00 - LAUNDRY ELECTRICAL 284.00 - LAUNDRY PLUMBING 31…" at bounding box center [466, 164] width 202 height 14
select select "67001"
click at [365, 157] on select "Select Component Group 286.00 - LAUNDRY ELECTRICAL 284.00 - LAUNDRY PLUMBING 31…" at bounding box center [466, 164] width 202 height 14
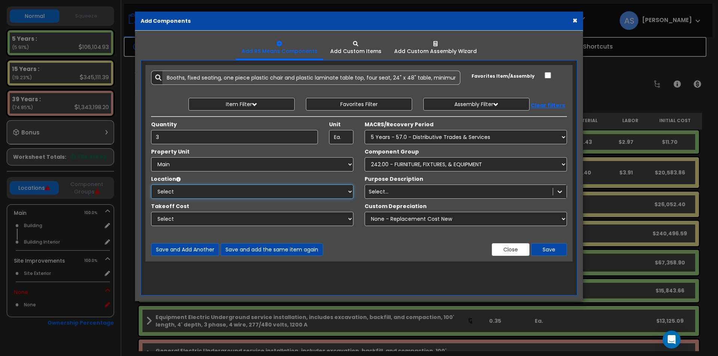
click at [230, 188] on select "Select Building Building Interior Add Additional Location" at bounding box center [252, 192] width 202 height 14
select select "461"
click at [151, 185] on select "Select Building Building Interior Add Additional Location" at bounding box center [252, 192] width 202 height 14
click at [381, 192] on div "Select..." at bounding box center [379, 191] width 20 height 7
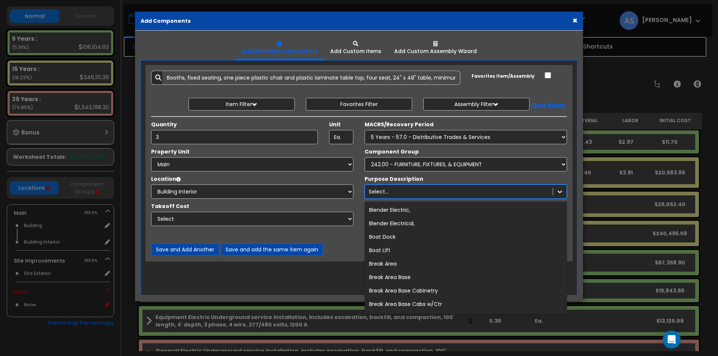
scroll to position [3066, 0]
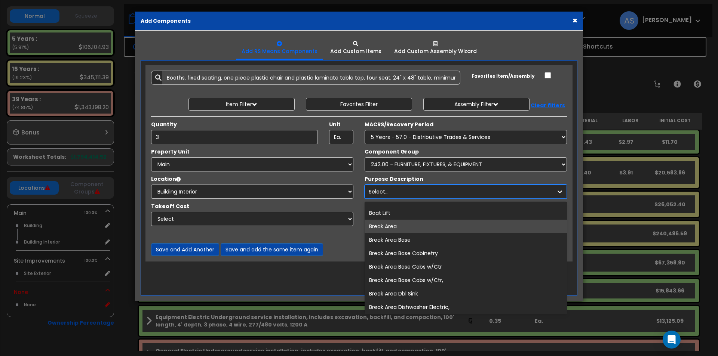
click at [403, 228] on div "Break Area" at bounding box center [466, 226] width 202 height 13
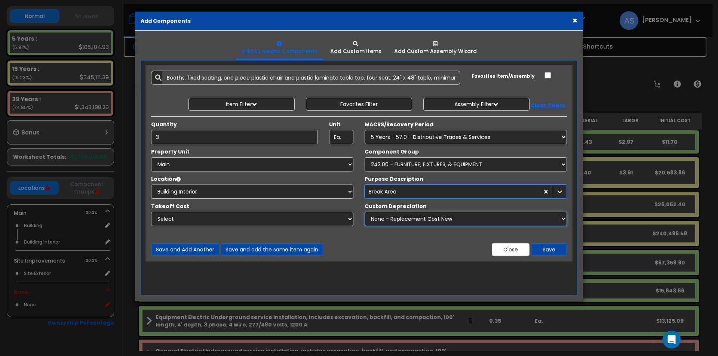
click at [382, 220] on select "None - Replacement Cost New Excellent - 90% Good - 75% Fair - 50% Bad - 25% Rep…" at bounding box center [466, 219] width 202 height 14
select select "0.50"
click at [365, 212] on select "None - Replacement Cost New Excellent - 90% Good - 75% Fair - 50% Bad - 25% Rep…" at bounding box center [466, 219] width 202 height 14
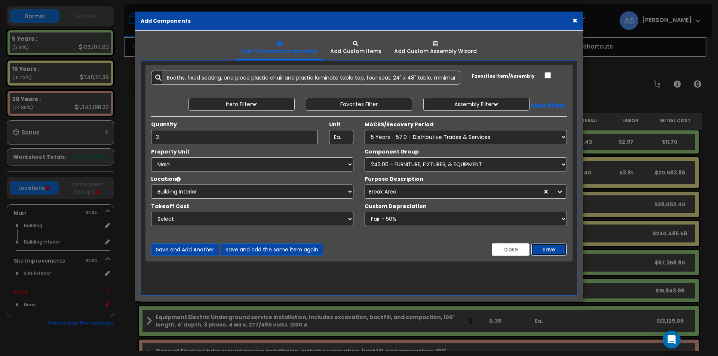
click at [551, 248] on button "Save" at bounding box center [549, 249] width 36 height 13
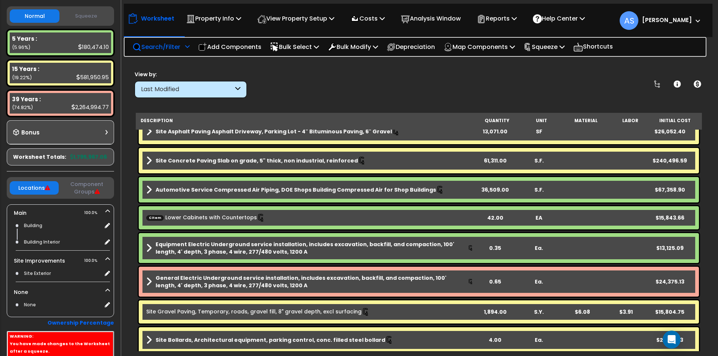
scroll to position [112, 0]
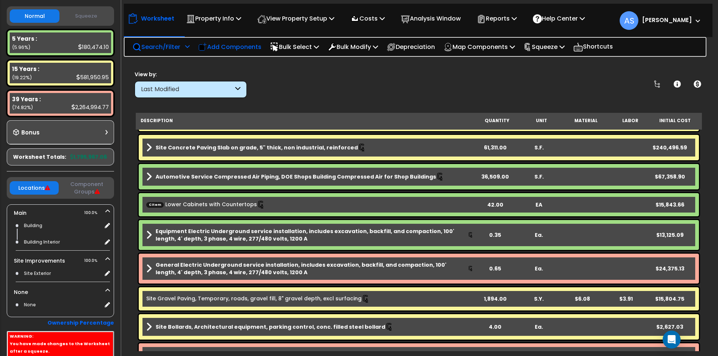
click at [224, 47] on p "Add Components" at bounding box center [229, 47] width 63 height 10
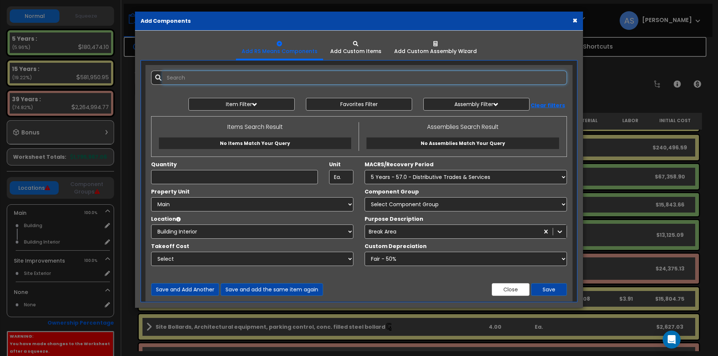
select select
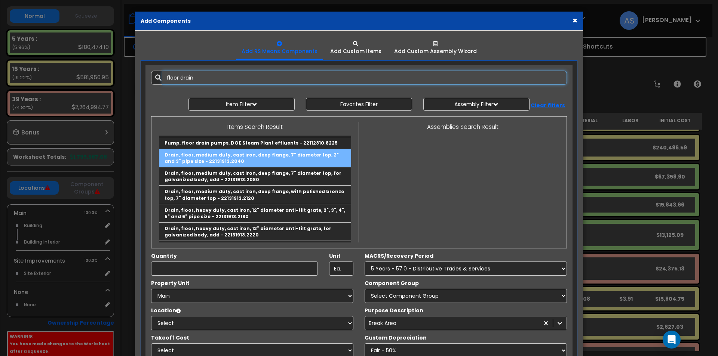
scroll to position [0, 0]
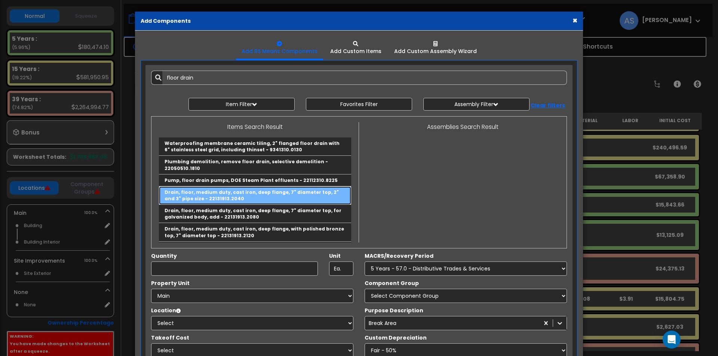
click at [244, 196] on link "Drain, floor, medium duty, cast iron, deep flange, 7" diameter top, 2" and 3" p…" at bounding box center [255, 196] width 192 height 18
type input "Drain, floor, medium duty, cast iron, deep flange, 7" diameter top, 2" and 3" p…"
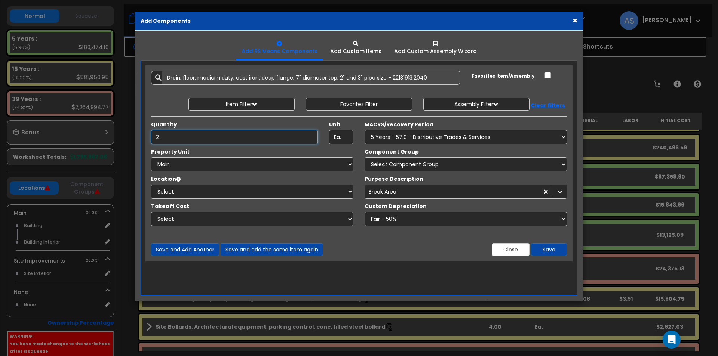
type input "2"
click at [397, 139] on select "Select MACRS/Recovery Period 5 Years - 57.0 - Distributive Trades & Services 5 …" at bounding box center [466, 137] width 202 height 14
select select "3667"
click at [365, 130] on select "Select MACRS/Recovery Period 5 Years - 57.0 - Distributive Trades & Services 5 …" at bounding box center [466, 137] width 202 height 14
click at [218, 166] on select "Select Main Site Improvements" at bounding box center [252, 164] width 202 height 14
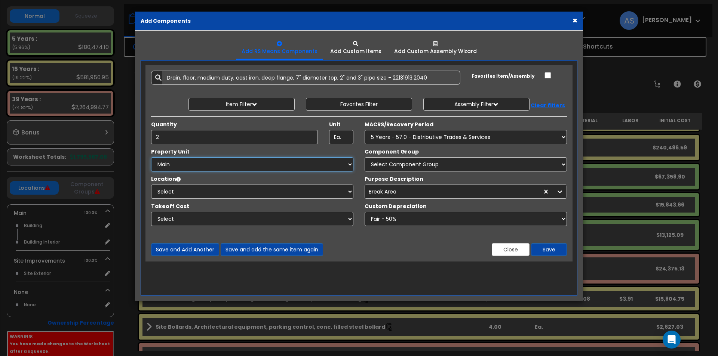
select select "164503"
click at [151, 157] on select "Select Main Site Improvements" at bounding box center [252, 164] width 202 height 14
click at [400, 163] on select "Select Component Group 286.00 - LAUNDRY ELECTRICAL 284.00 - LAUNDRY PLUMBING 31…" at bounding box center [466, 164] width 202 height 14
select select "67286"
click at [365, 157] on select "Select Component Group 286.00 - LAUNDRY ELECTRICAL 284.00 - LAUNDRY PLUMBING 31…" at bounding box center [466, 164] width 202 height 14
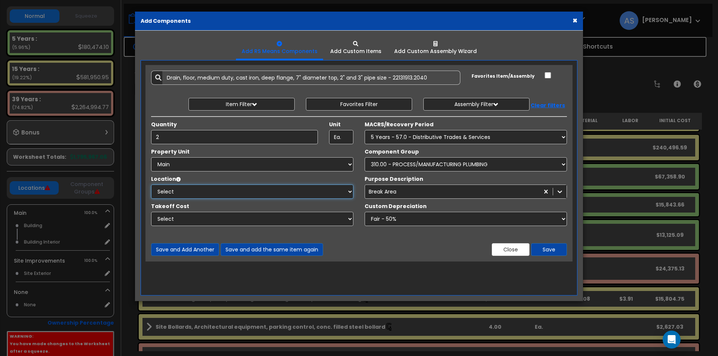
click at [246, 192] on select "Select Building Building Interior Add Additional Location" at bounding box center [252, 192] width 202 height 14
select select "461"
click at [151, 185] on select "Select Building Building Interior Add Additional Location" at bounding box center [252, 192] width 202 height 14
click at [402, 191] on div "Break Area" at bounding box center [452, 192] width 174 height 12
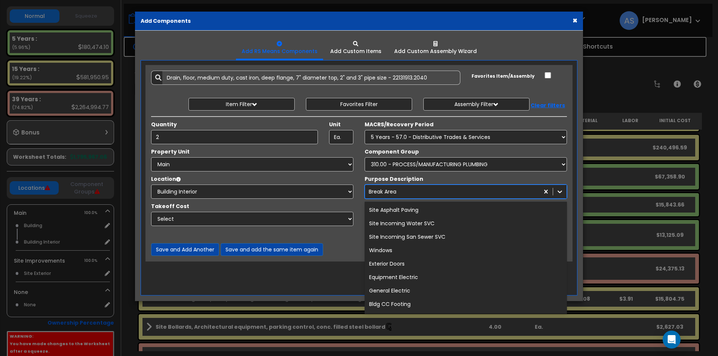
scroll to position [2989, 0]
click at [406, 190] on div "Select..." at bounding box center [459, 192] width 188 height 12
type input "p"
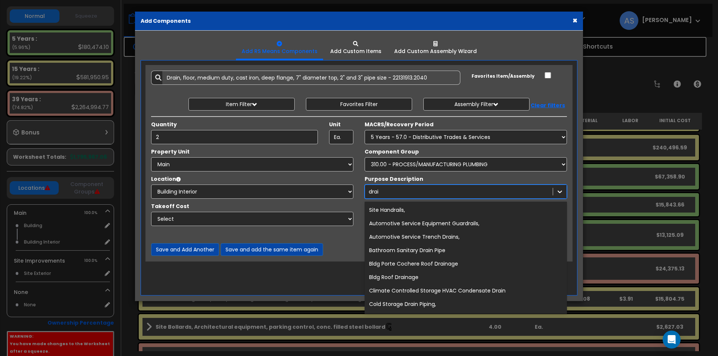
type input "drain"
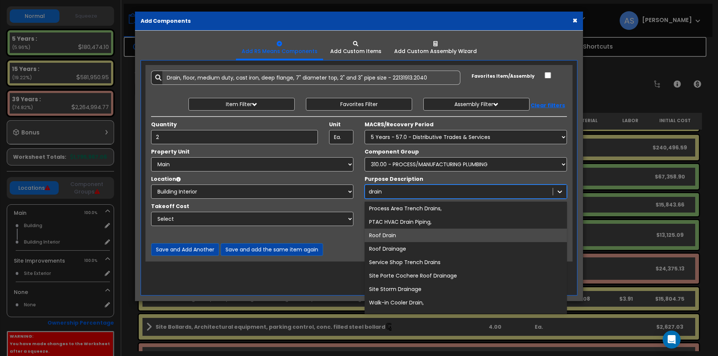
scroll to position [193, 0]
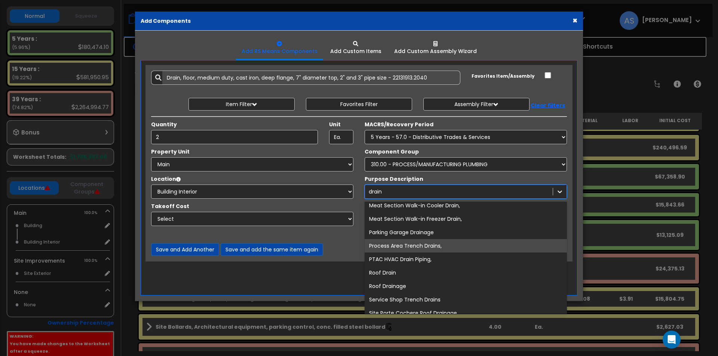
click at [394, 245] on div "Process Area Trench Drains," at bounding box center [466, 245] width 202 height 13
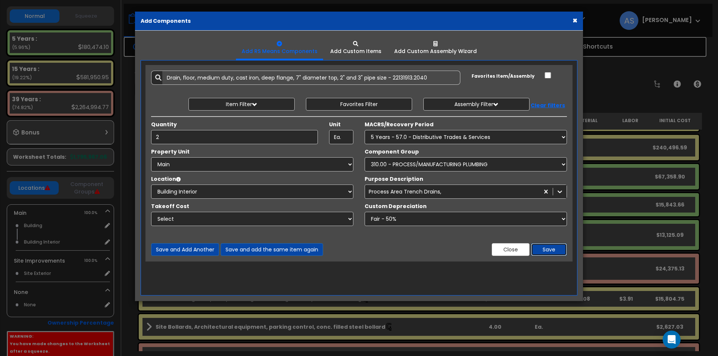
click at [544, 248] on button "Save" at bounding box center [549, 249] width 36 height 13
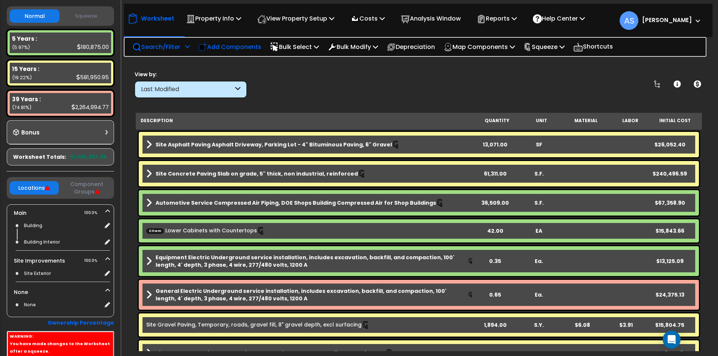
click at [233, 46] on p "Add Components" at bounding box center [229, 47] width 63 height 10
select select
select select "1.0000"
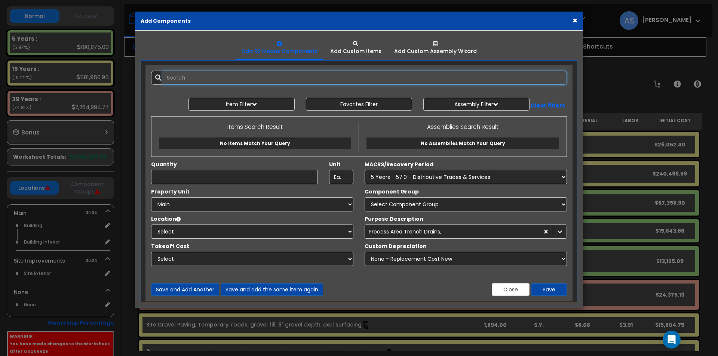
select select
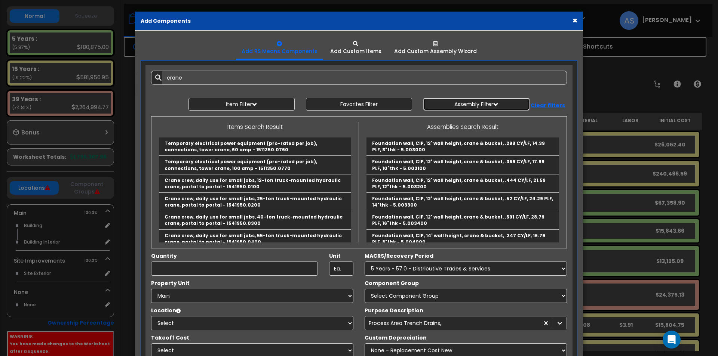
click at [469, 103] on button "Assembly Filter" at bounding box center [476, 104] width 106 height 13
click at [199, 74] on input "crane" at bounding box center [364, 78] width 405 height 14
type input "crane support"
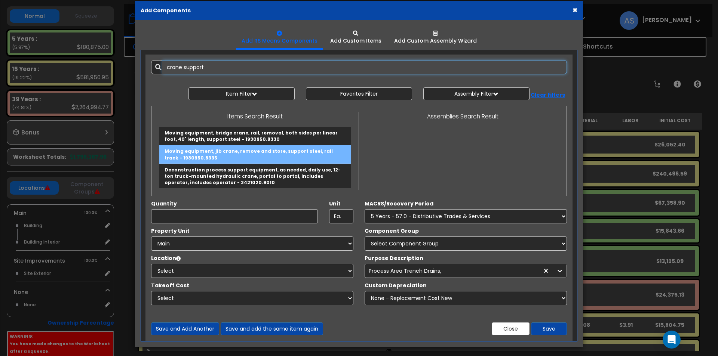
scroll to position [13, 0]
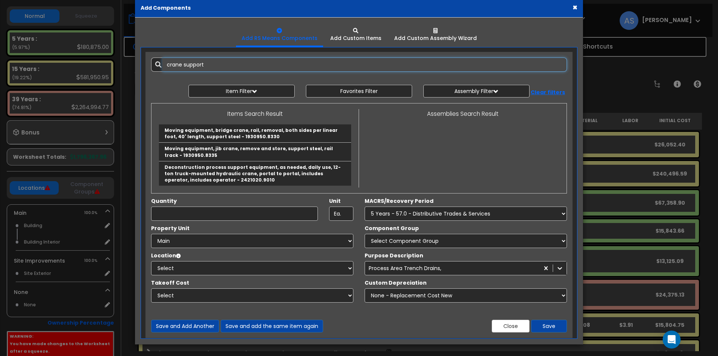
drag, startPoint x: 208, startPoint y: 62, endPoint x: 159, endPoint y: 58, distance: 48.8
click at [159, 58] on div "crane support" at bounding box center [359, 65] width 416 height 14
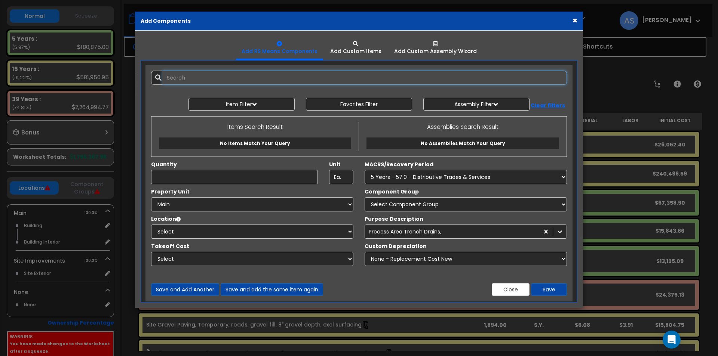
scroll to position [0, 0]
click at [262, 104] on button "Item Filter" at bounding box center [241, 104] width 106 height 13
click at [275, 119] on select "Select 0. Custom Item 1. General Requirements 2. Existing Conditions 3. Concret…" at bounding box center [247, 122] width 109 height 14
click at [364, 89] on div "Add Items Add Assemblies Both 9428965 Select" at bounding box center [358, 183] width 427 height 237
click at [473, 105] on button "Assembly Filter" at bounding box center [476, 104] width 106 height 13
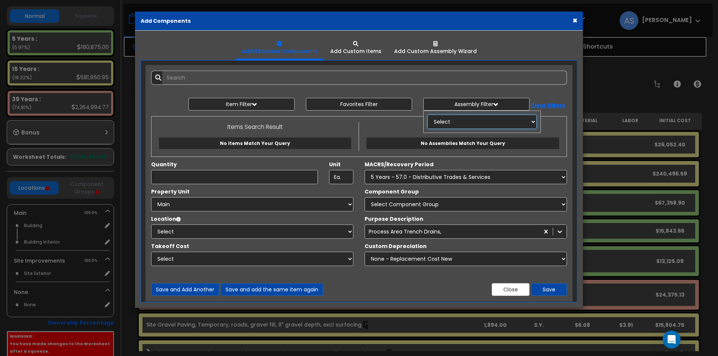
click at [465, 123] on select "Select 0. Custom Assembly 1. Standard Foundations 2. Special Foundations 3. Sla…" at bounding box center [481, 122] width 109 height 14
select select "22"
click at [427, 115] on select "Select 0. Custom Assembly 1. Standard Foundations 2. Special Foundations 3. Sla…" at bounding box center [481, 122] width 109 height 14
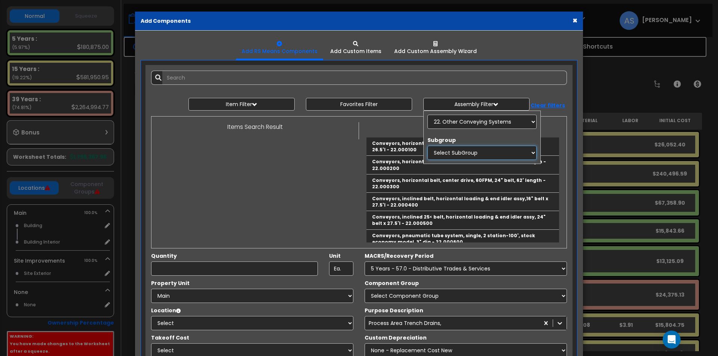
click at [458, 150] on select "Select SubGroup 1. Miscellaneous Types" at bounding box center [481, 153] width 109 height 14
select select "1"
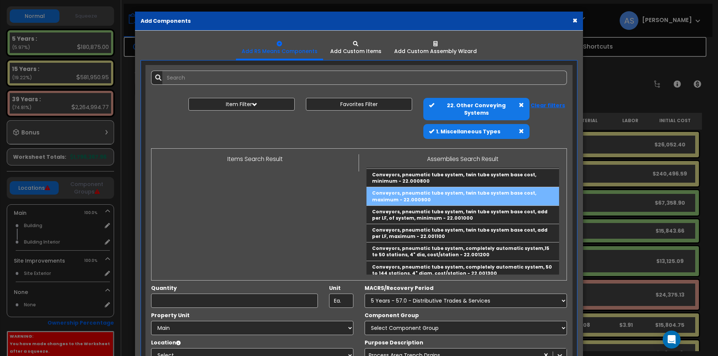
scroll to position [136, 0]
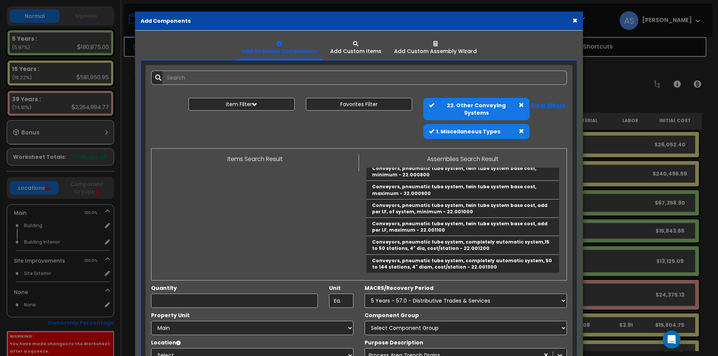
click at [519, 129] on span at bounding box center [521, 131] width 5 height 5
select select
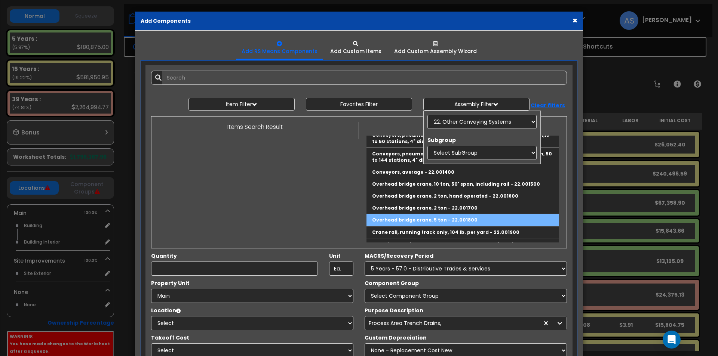
scroll to position [248, 0]
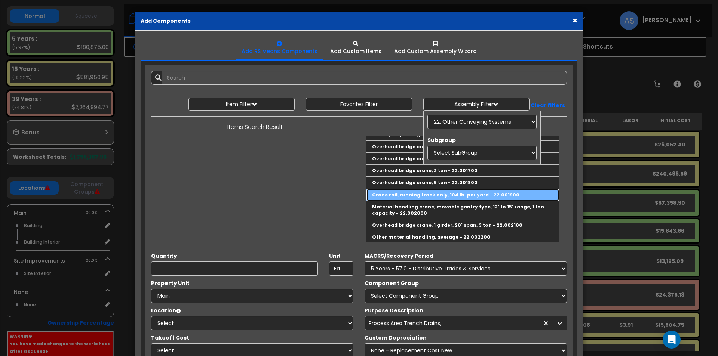
click at [405, 193] on link "Crane rail, running track only, 104 lb. per yard - 22.001900" at bounding box center [462, 195] width 193 height 12
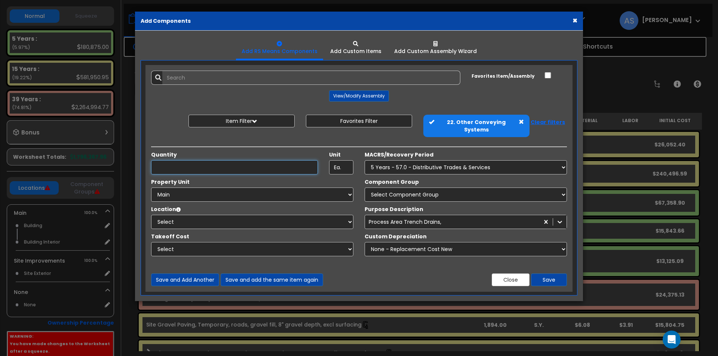
type input "Crane rail, running track only, 104 lb. per yard - 22.001900"
click at [348, 97] on button "View/Modify Assembly" at bounding box center [359, 95] width 60 height 11
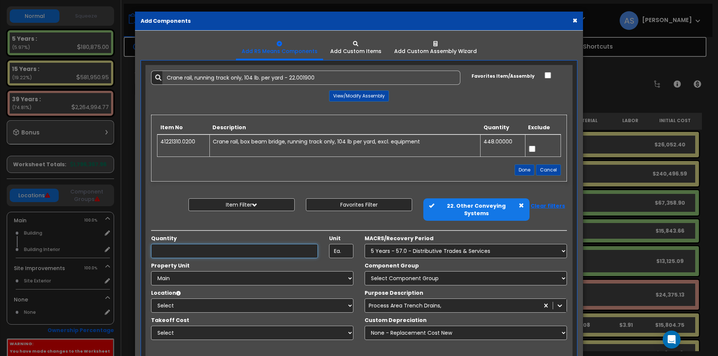
click at [267, 244] on input "Quantity" at bounding box center [234, 251] width 167 height 14
type input "1"
click at [408, 244] on select "Select MACRS/Recovery Period 5 Years - 57.0 - Distributive Trades & Services 5 …" at bounding box center [466, 251] width 202 height 14
select select "3667"
click at [365, 244] on select "Select MACRS/Recovery Period 5 Years - 57.0 - Distributive Trades & Services 5 …" at bounding box center [466, 251] width 202 height 14
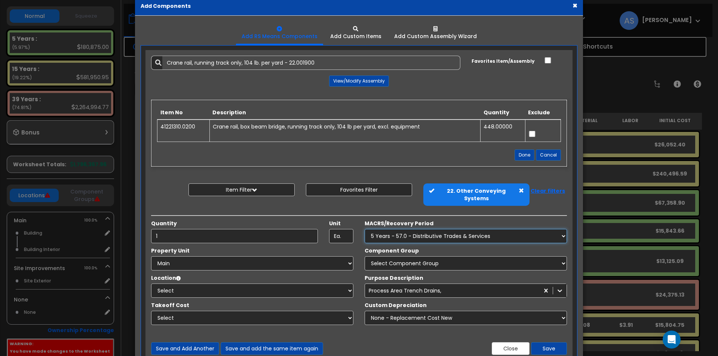
scroll to position [30, 0]
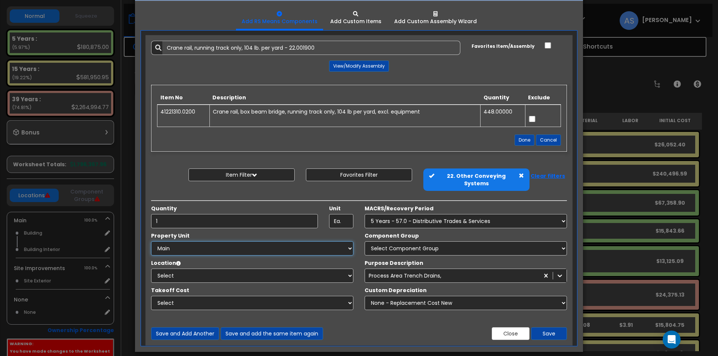
click at [285, 245] on select "Select Main Site Improvements" at bounding box center [252, 249] width 202 height 14
select select "164503"
click at [151, 242] on select "Select Main Site Improvements" at bounding box center [252, 249] width 202 height 14
click at [269, 269] on select "Select Building Building Interior Add Additional Location" at bounding box center [252, 276] width 202 height 14
select select "461"
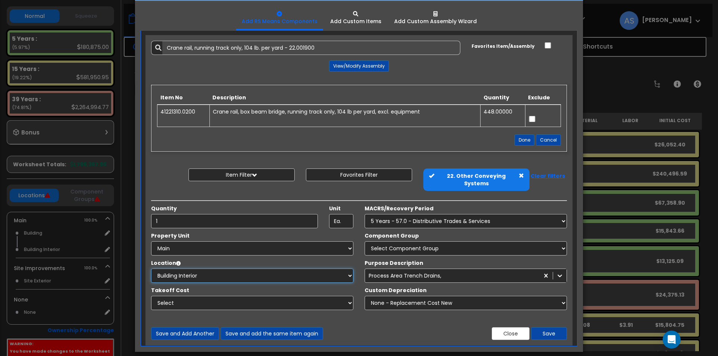
click at [151, 269] on select "Select Building Building Interior Add Additional Location" at bounding box center [252, 276] width 202 height 14
click at [392, 242] on select "Select Component Group 286.00 - LAUNDRY ELECTRICAL 284.00 - LAUNDRY PLUMBING 31…" at bounding box center [466, 249] width 202 height 14
select select "67197"
click at [365, 242] on select "Select Component Group 286.00 - LAUNDRY ELECTRICAL 284.00 - LAUNDRY PLUMBING 31…" at bounding box center [466, 249] width 202 height 14
click at [406, 269] on div "Process Area Trench Drains," at bounding box center [466, 276] width 202 height 14
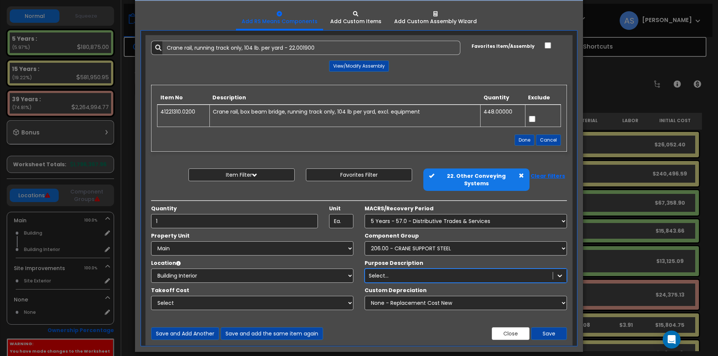
click at [399, 270] on div "option Process Area Trench Drains,, selected. 1278 results available. Select is…" at bounding box center [466, 276] width 202 height 14
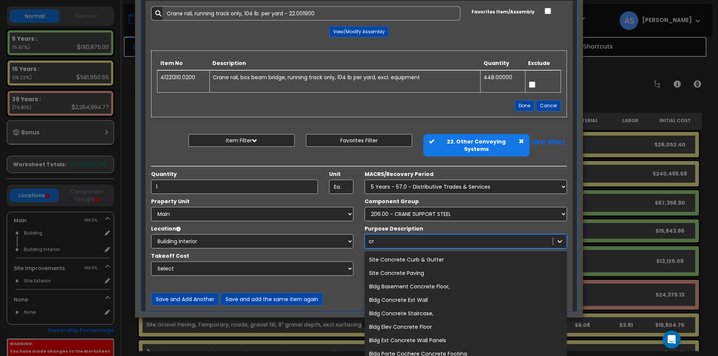
type input "cra"
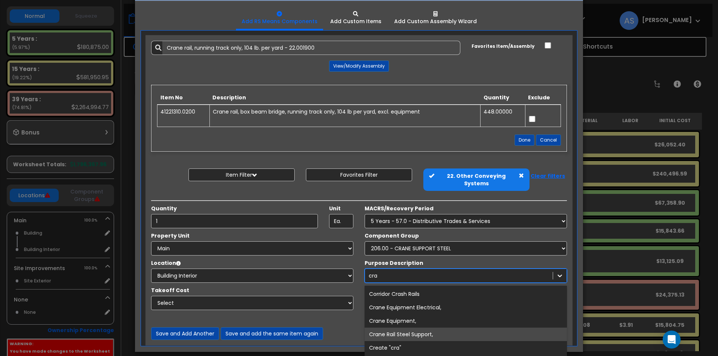
click at [409, 328] on div "Crane Rail Steel Support," at bounding box center [466, 334] width 202 height 13
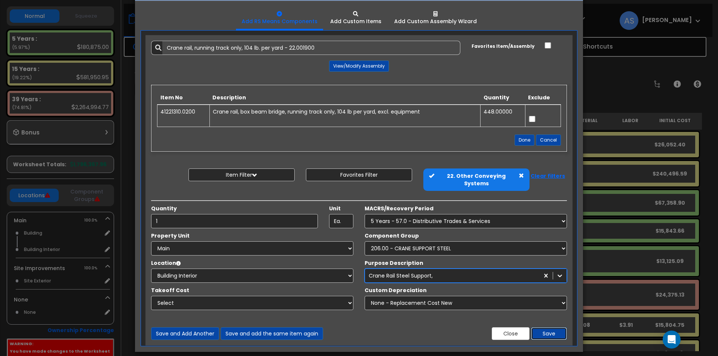
click at [547, 328] on button "Save" at bounding box center [549, 334] width 36 height 13
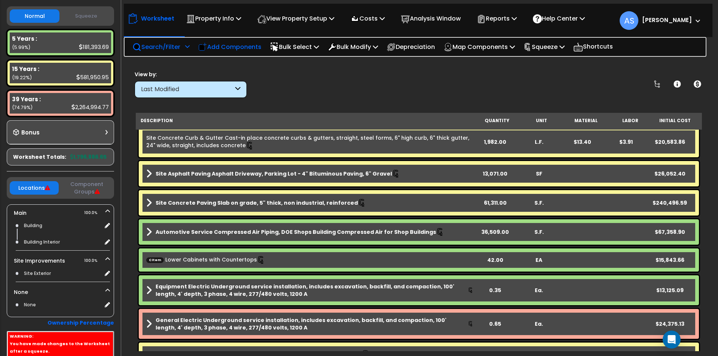
click at [234, 45] on p "Add Components" at bounding box center [229, 47] width 63 height 10
select select
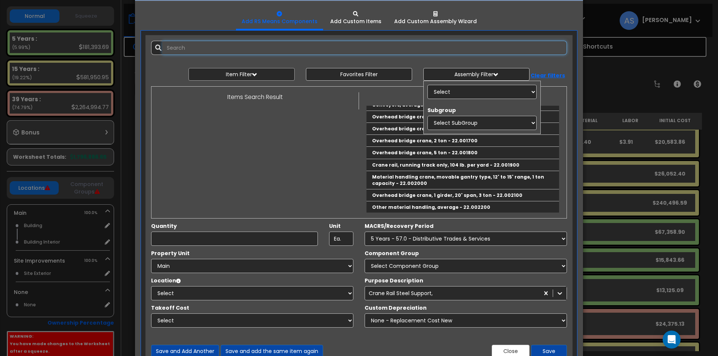
select select
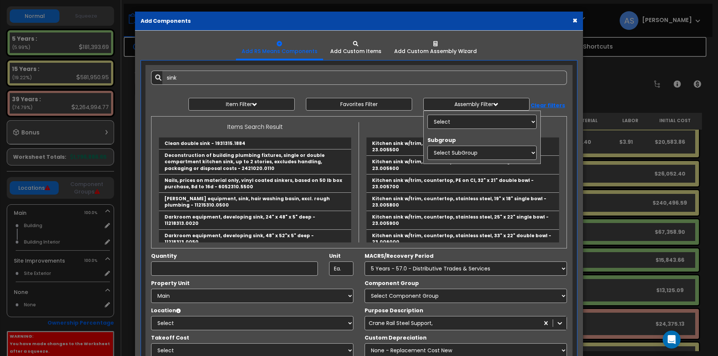
click at [414, 89] on div "Add Items Add Assemblies Both sink 9733411 Unit" at bounding box center [358, 229] width 427 height 328
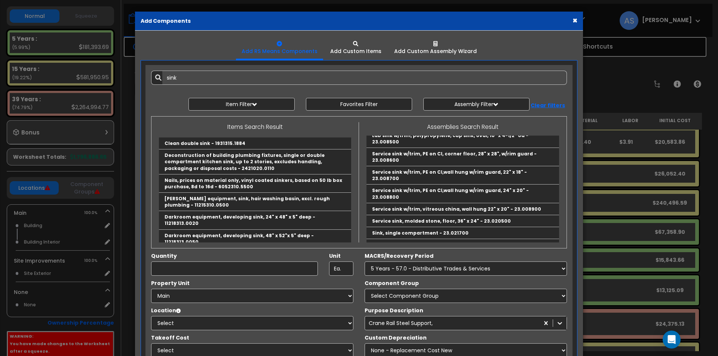
scroll to position [598, 0]
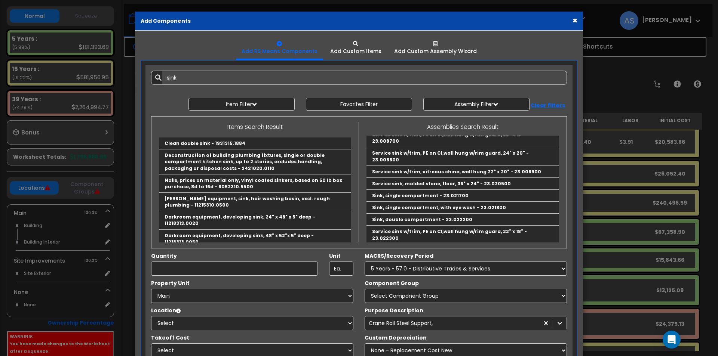
click at [398, 245] on link "Sinks, average - 23.022400" at bounding box center [462, 251] width 193 height 12
type input "Sinks, average - 23.022400"
checkbox input "true"
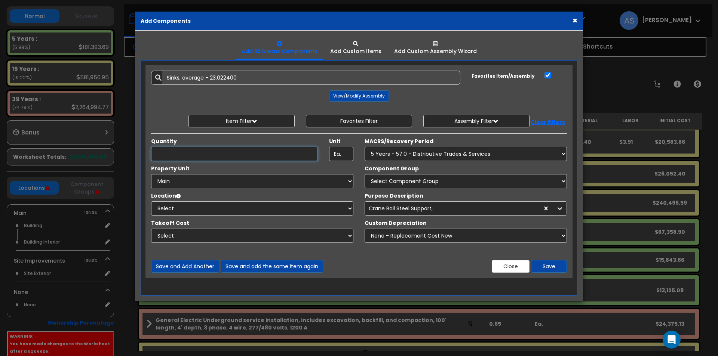
click at [244, 148] on input "Quantity" at bounding box center [234, 154] width 167 height 14
type input "2"
click at [405, 151] on select "Select MACRS/Recovery Period 5 Years - 57.0 - Distributive Trades & Services 5 …" at bounding box center [466, 154] width 202 height 14
click at [417, 153] on select "Select MACRS/Recovery Period 5 Years - 57.0 - Distributive Trades & Services 5 …" at bounding box center [466, 154] width 202 height 14
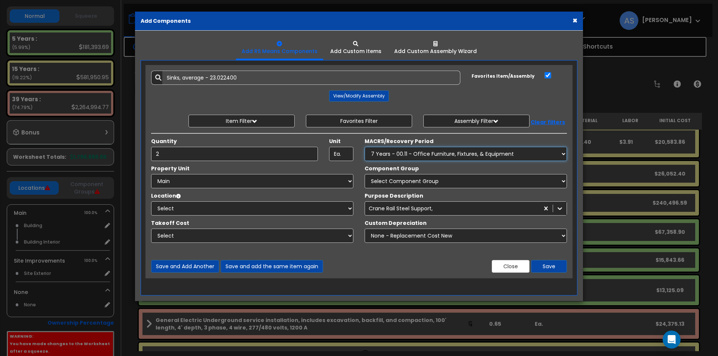
select select "3667"
click at [365, 147] on select "Select MACRS/Recovery Period 5 Years - 57.0 - Distributive Trades & Services 5 …" at bounding box center [466, 154] width 202 height 14
click at [254, 184] on select "Select Main Site Improvements" at bounding box center [252, 181] width 202 height 14
select select "164503"
click at [151, 174] on select "Select Main Site Improvements" at bounding box center [252, 181] width 202 height 14
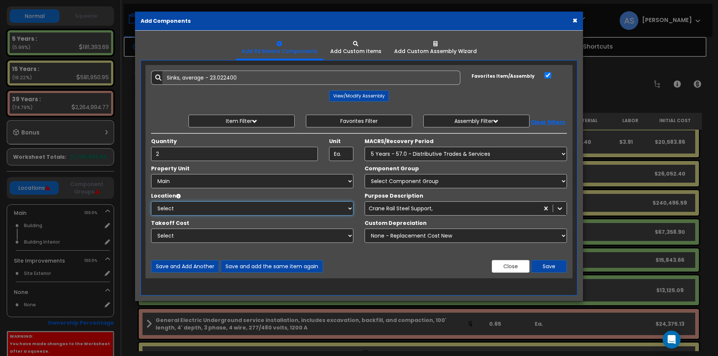
click at [288, 206] on select "Select Building Building Interior Add Additional Location" at bounding box center [252, 209] width 202 height 14
select select "461"
click at [151, 202] on select "Select Building Building Interior Add Additional Location" at bounding box center [252, 209] width 202 height 14
click at [399, 179] on select "Select Component Group 286.00 - LAUNDRY ELECTRICAL 284.00 - LAUNDRY PLUMBING 31…" at bounding box center [466, 181] width 202 height 14
select select "67178"
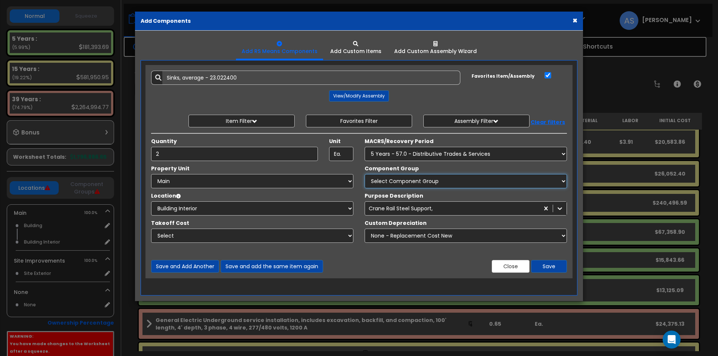
click at [365, 174] on select "Select Component Group 286.00 - LAUNDRY ELECTRICAL 284.00 - LAUNDRY PLUMBING 31…" at bounding box center [466, 181] width 202 height 14
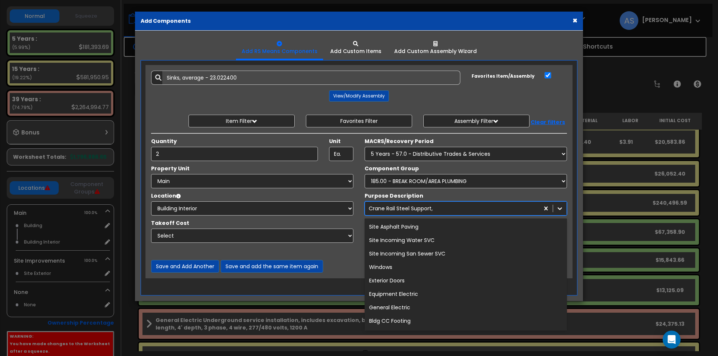
click at [442, 207] on div "Crane Rail Steel Support," at bounding box center [452, 209] width 174 height 12
click at [428, 207] on div "Select..." at bounding box center [459, 209] width 188 height 12
type input "p"
type input "sin"
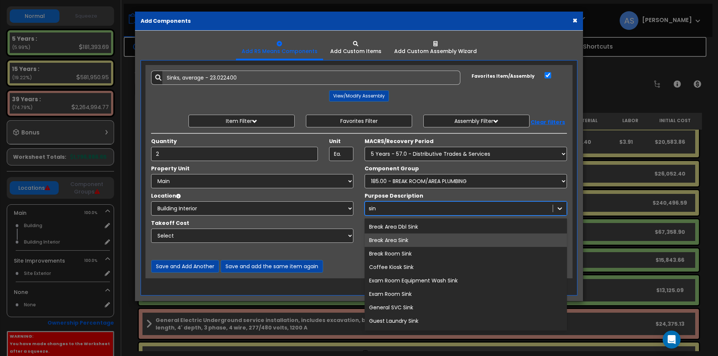
click at [405, 239] on div "Break Area Sink" at bounding box center [466, 240] width 202 height 13
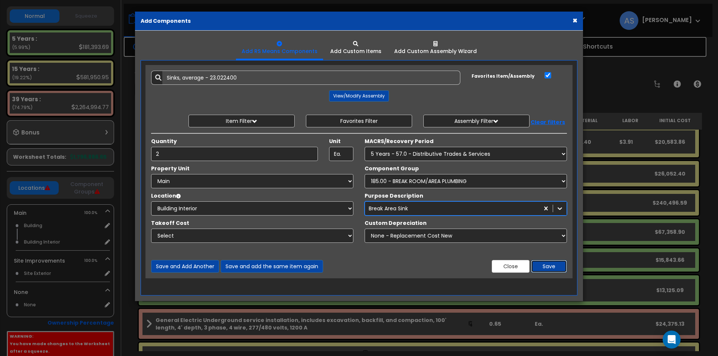
click at [546, 266] on button "Save" at bounding box center [549, 266] width 36 height 13
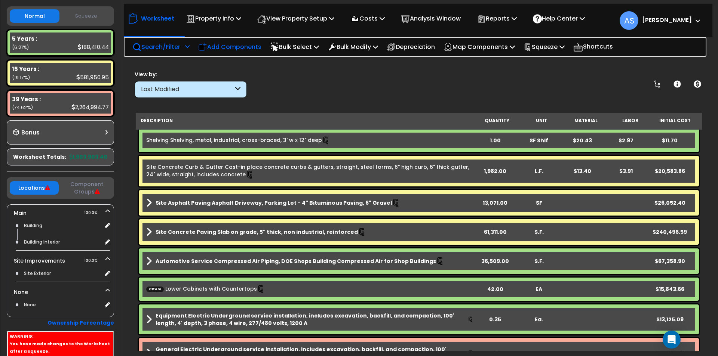
click at [229, 46] on p "Add Components" at bounding box center [229, 47] width 63 height 10
select select
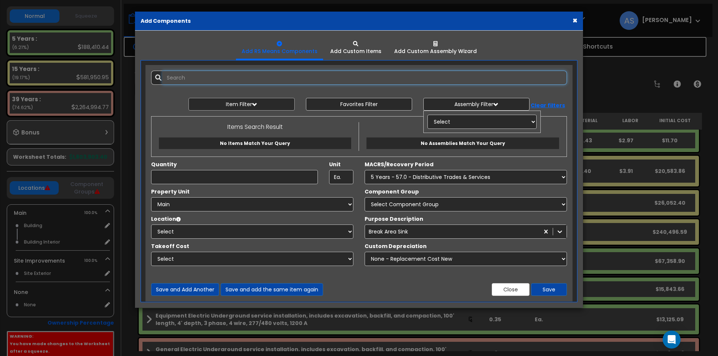
select select
click at [207, 77] on input "text" at bounding box center [364, 78] width 405 height 14
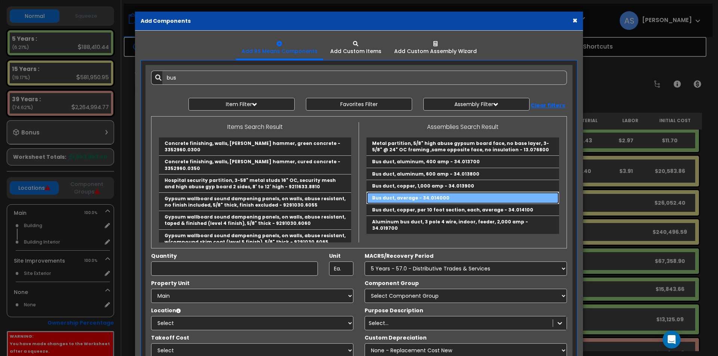
click at [422, 193] on link "Bus duct, average - 34.014000" at bounding box center [462, 198] width 193 height 12
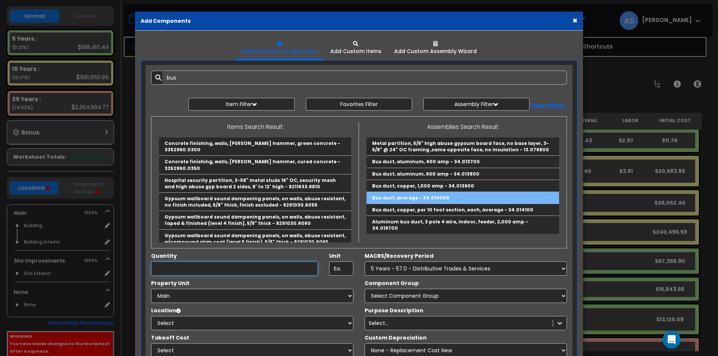
type input "Bus duct, average - 34.014000"
checkbox input "false"
type input "S.F."
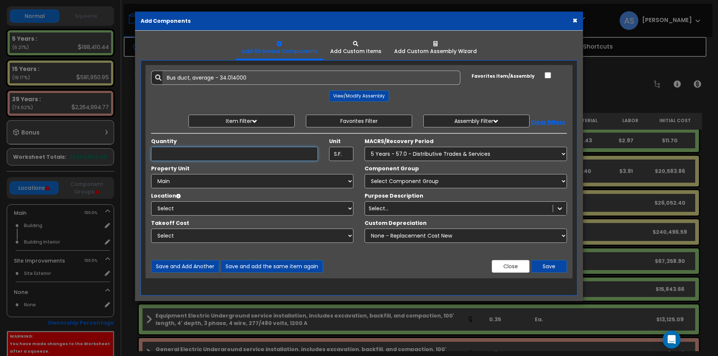
click at [223, 154] on input "Quantity" at bounding box center [234, 154] width 167 height 14
type input "36,509"
click at [396, 153] on select "Select MACRS/Recovery Period 5 Years - 57.0 - Distributive Trades & Services 5 …" at bounding box center [466, 154] width 202 height 14
select select "3667"
click at [365, 147] on select "Select MACRS/Recovery Period 5 Years - 57.0 - Distributive Trades & Services 5 …" at bounding box center [466, 154] width 202 height 14
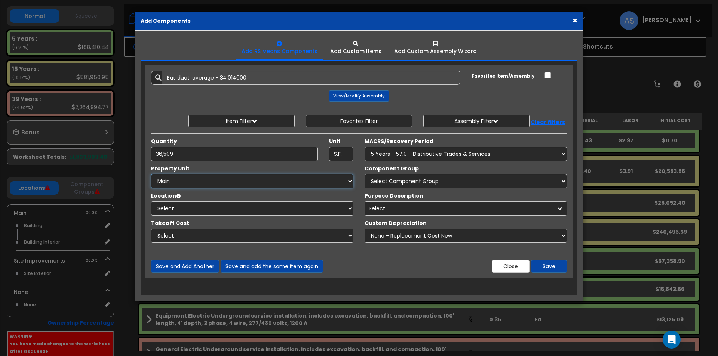
click at [248, 183] on select "Select Main Site Improvements" at bounding box center [252, 181] width 202 height 14
select select "164503"
click at [151, 174] on select "Select Main Site Improvements" at bounding box center [252, 181] width 202 height 14
click at [280, 210] on select "Select Building Building Interior Add Additional Location" at bounding box center [252, 209] width 202 height 14
select select "461"
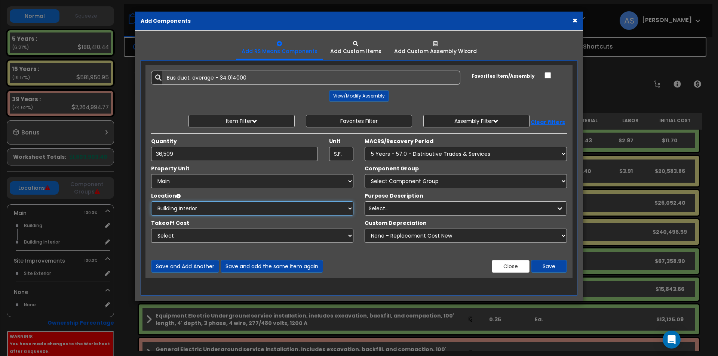
click at [151, 202] on select "Select Building Building Interior Add Additional Location" at bounding box center [252, 209] width 202 height 14
click at [381, 179] on select "Select Component Group 286.00 - LAUNDRY ELECTRICAL 284.00 - LAUNDRY PLUMBING 31…" at bounding box center [466, 181] width 202 height 14
select select "67288"
click at [365, 174] on select "Select Component Group 286.00 - LAUNDRY ELECTRICAL 284.00 - LAUNDRY PLUMBING 31…" at bounding box center [466, 181] width 202 height 14
click at [400, 210] on div "Select..." at bounding box center [459, 209] width 188 height 12
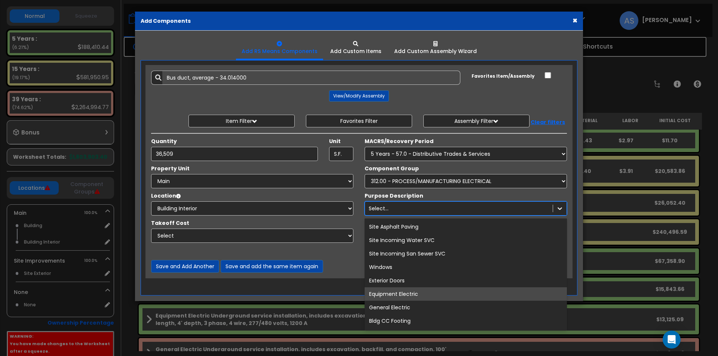
click at [390, 293] on div "Equipment Electric" at bounding box center [466, 294] width 202 height 13
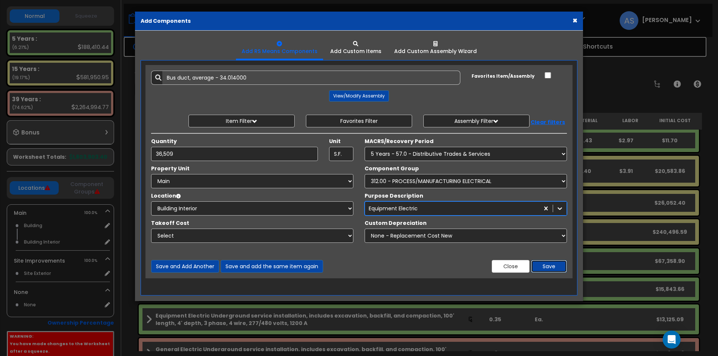
click at [555, 264] on button "Save" at bounding box center [549, 266] width 36 height 13
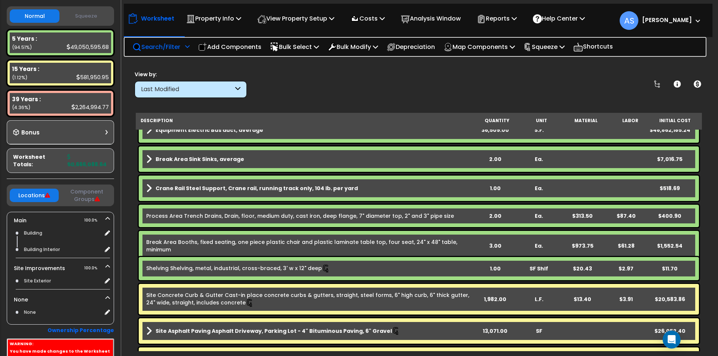
scroll to position [0, 0]
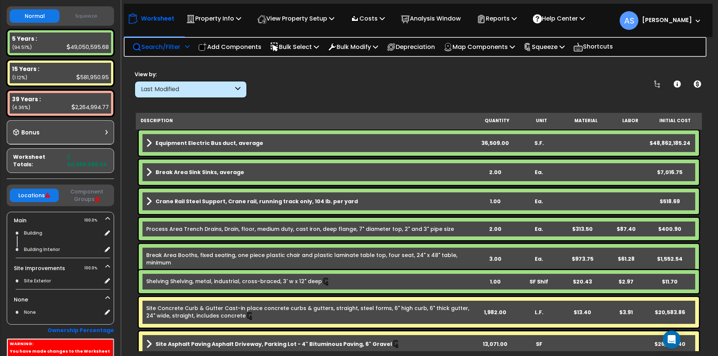
click at [264, 142] on link "Equipment Electric Bus duct, average" at bounding box center [309, 143] width 327 height 10
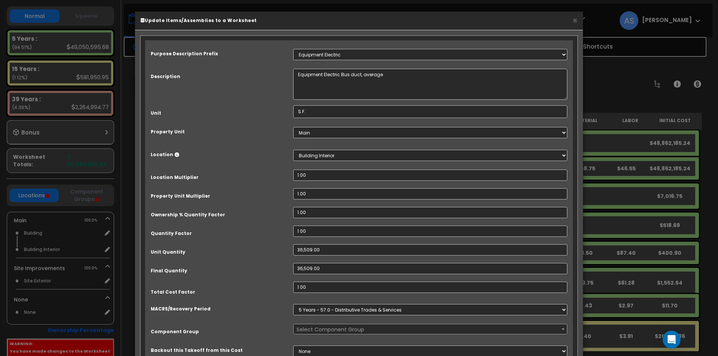
select select "67288"
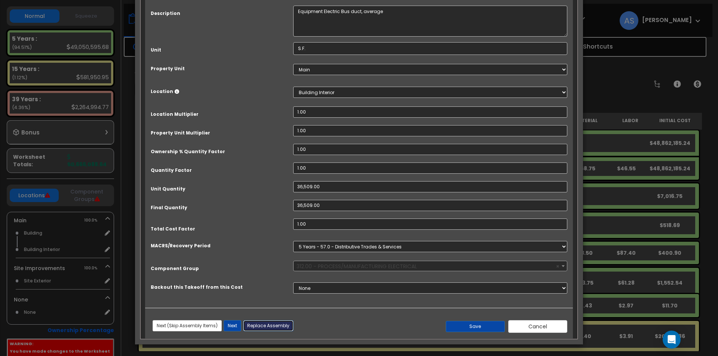
click at [266, 326] on button "Replace Assembly" at bounding box center [268, 325] width 50 height 11
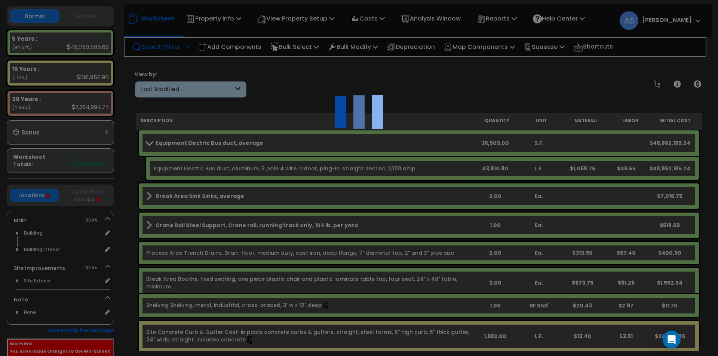
select select "34"
type input "36509"
select select
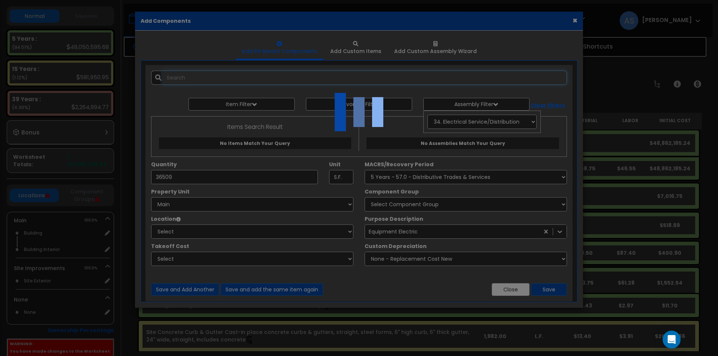
select select "461"
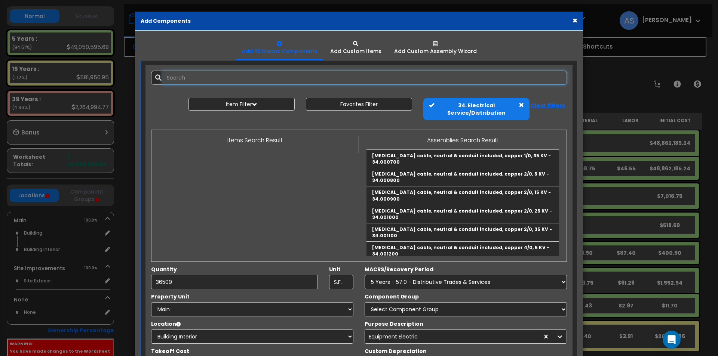
scroll to position [112, 0]
click at [232, 77] on input "text" at bounding box center [364, 78] width 405 height 14
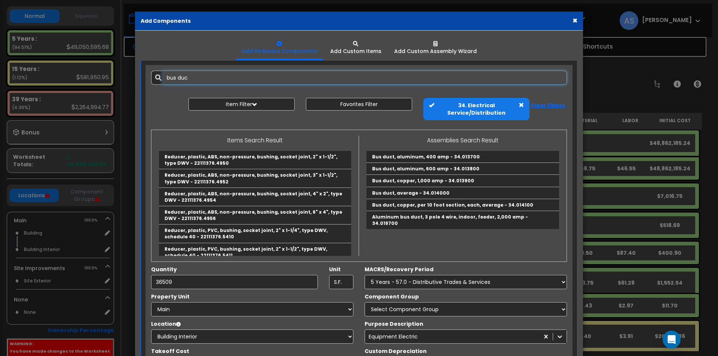
scroll to position [0, 0]
click at [403, 188] on link "Bus duct, average - 34.014000" at bounding box center [462, 193] width 193 height 12
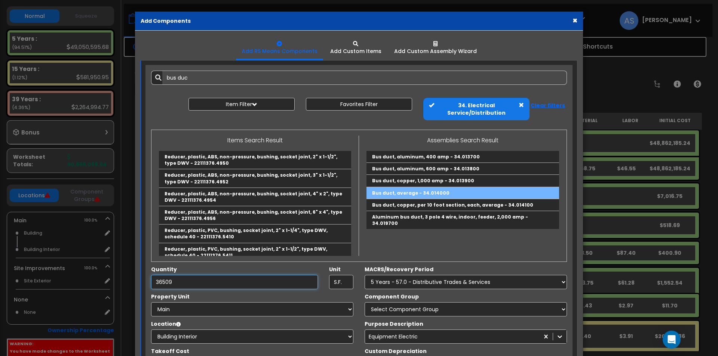
type input "Bus duct, average - 34.014000"
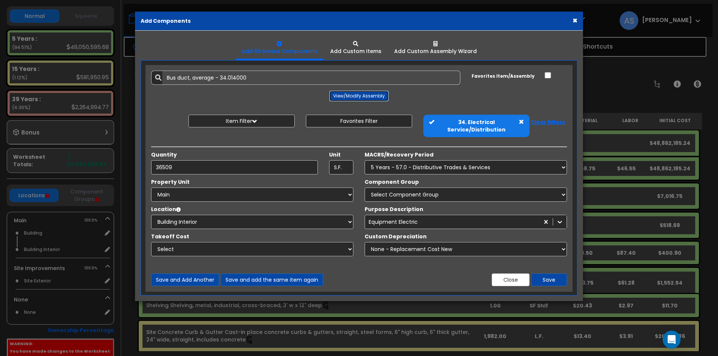
click at [357, 95] on button "View/Modify Assembly" at bounding box center [359, 95] width 60 height 11
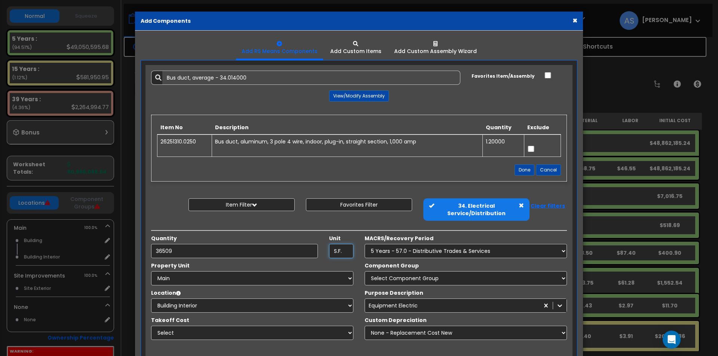
click at [344, 252] on input "S.F." at bounding box center [341, 251] width 24 height 14
drag, startPoint x: 347, startPoint y: 251, endPoint x: 309, endPoint y: 245, distance: 38.2
click at [309, 245] on div "Quantity 36509 Unit S.F." at bounding box center [251, 247] width 213 height 24
type input "L.F."
click at [242, 264] on div "Property Unit" at bounding box center [252, 266] width 202 height 9
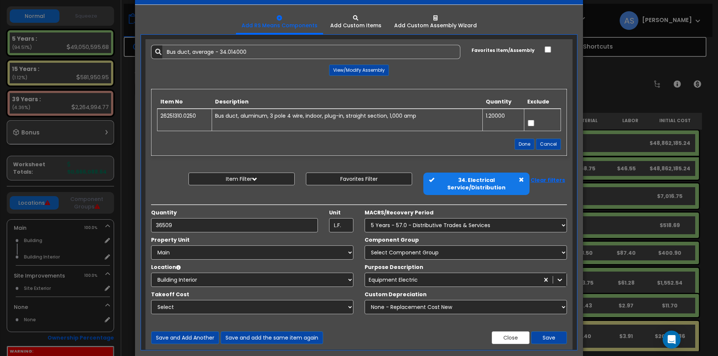
scroll to position [37, 0]
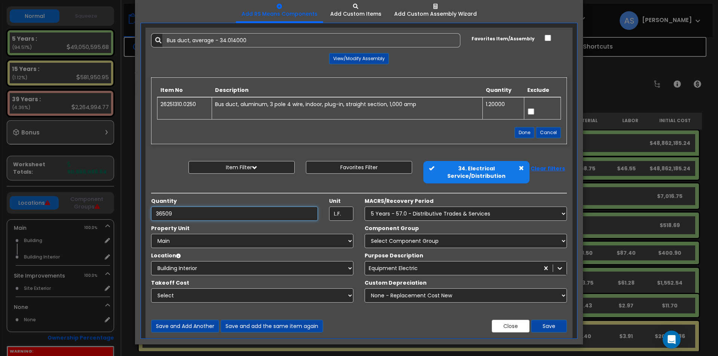
click at [212, 213] on input "36509" at bounding box center [234, 214] width 167 height 14
drag, startPoint x: 200, startPoint y: 212, endPoint x: 112, endPoint y: 205, distance: 88.9
click at [112, 205] on div "× Add Components Add RS Means Components Add Custom Items Add Items" at bounding box center [359, 178] width 718 height 356
type input "443"
click at [545, 324] on button "Save" at bounding box center [549, 326] width 36 height 13
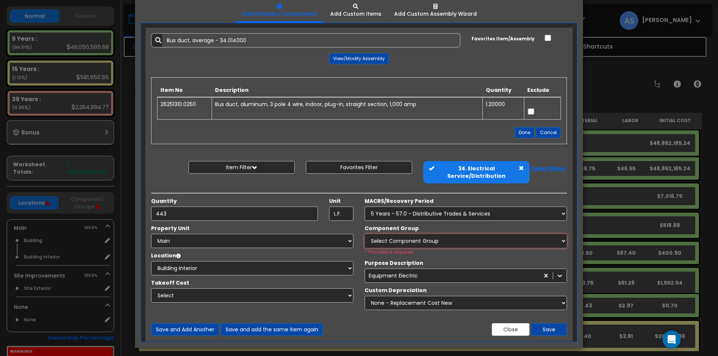
click at [386, 239] on select "Select Component Group 286.00 - LAUNDRY ELECTRICAL 284.00 - LAUNDRY PLUMBING 31…" at bounding box center [466, 241] width 202 height 14
select select "67288"
click at [365, 234] on select "Select Component Group 286.00 - LAUNDRY ELECTRICAL 284.00 - LAUNDRY PLUMBING 31…" at bounding box center [466, 241] width 202 height 14
click at [550, 328] on button "Save" at bounding box center [549, 329] width 36 height 13
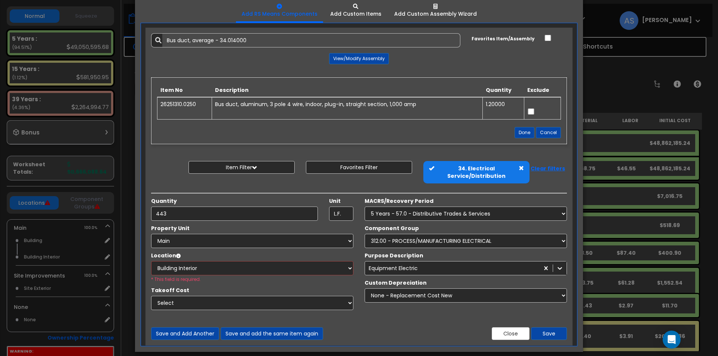
scroll to position [45, 0]
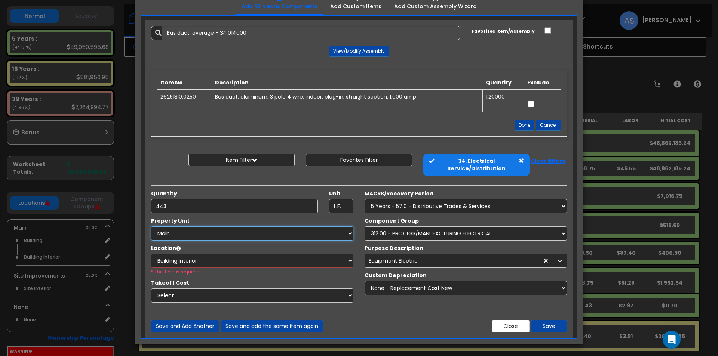
click at [348, 234] on select "Select Main Site Improvements" at bounding box center [252, 234] width 202 height 14
click at [151, 227] on select "Select Main Site Improvements" at bounding box center [252, 234] width 202 height 14
click at [351, 231] on select "Select Main Site Improvements" at bounding box center [252, 234] width 202 height 14
select select "164504"
click at [151, 227] on select "Select Main Site Improvements" at bounding box center [252, 234] width 202 height 14
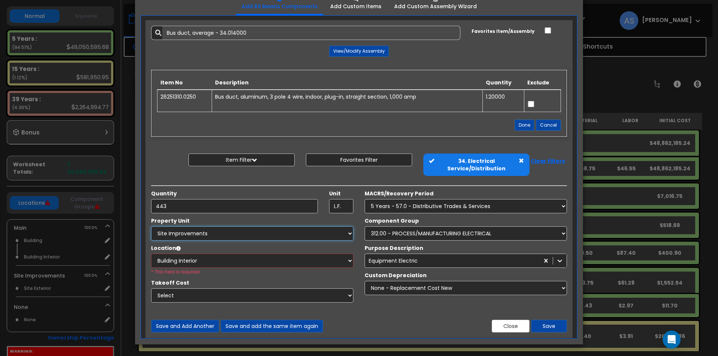
select select
click at [345, 231] on select "Select Main Site Improvements" at bounding box center [252, 234] width 202 height 14
select select "164503"
click at [151, 227] on select "Select Main Site Improvements" at bounding box center [252, 234] width 202 height 14
select select "461"
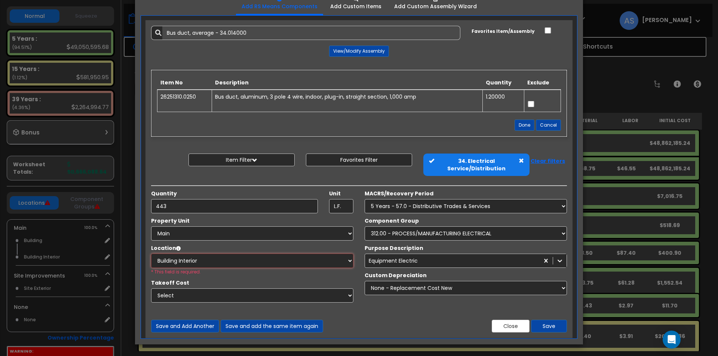
click at [346, 259] on select "Select Building Building Interior Add Additional Location" at bounding box center [252, 261] width 202 height 14
click at [151, 254] on select "Select Building Building Interior Add Additional Location" at bounding box center [252, 261] width 202 height 14
click at [544, 323] on button "Save" at bounding box center [549, 326] width 36 height 13
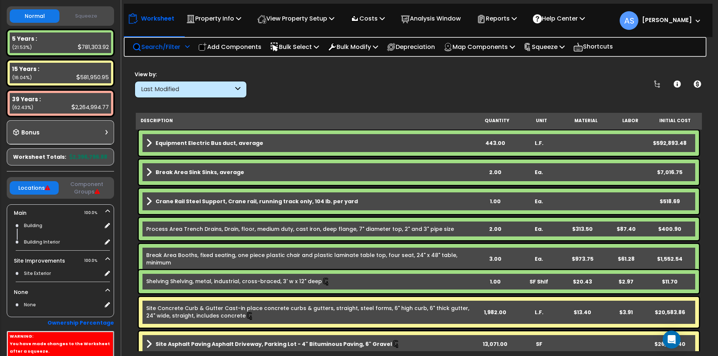
click at [233, 142] on b "Equipment Electric Bus duct, average" at bounding box center [210, 142] width 108 height 7
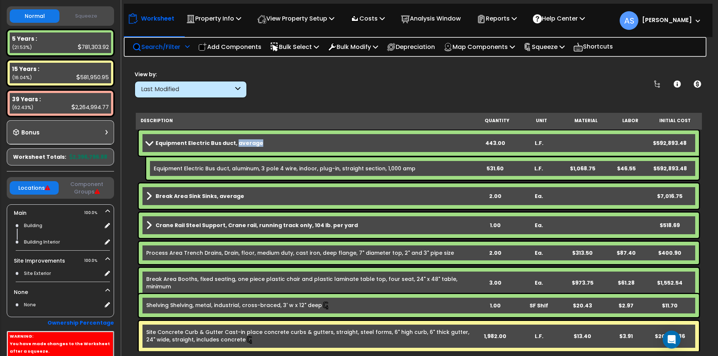
click at [233, 142] on b "Equipment Electric Bus duct, average" at bounding box center [210, 142] width 108 height 7
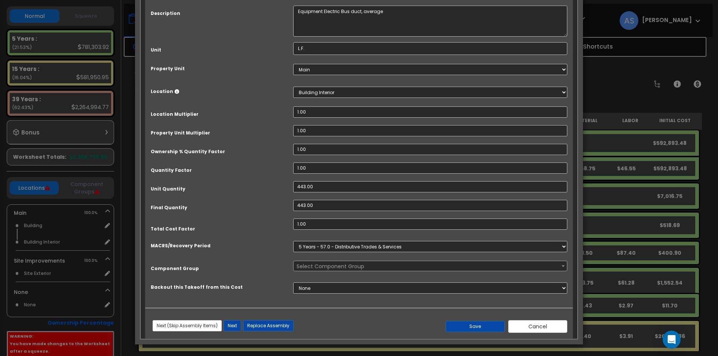
scroll to position [0, 0]
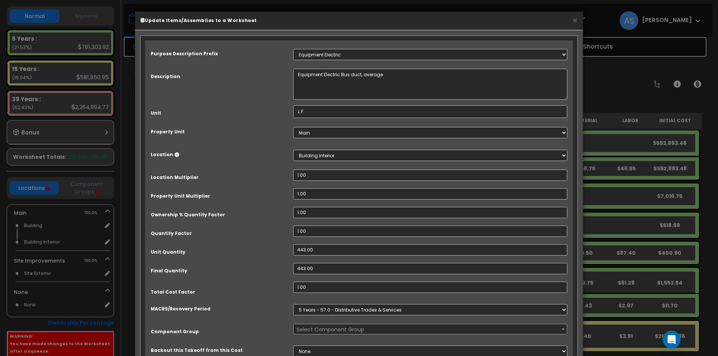
select select "67288"
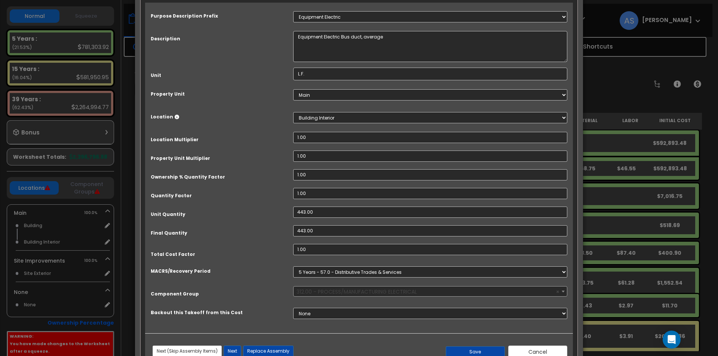
scroll to position [63, 0]
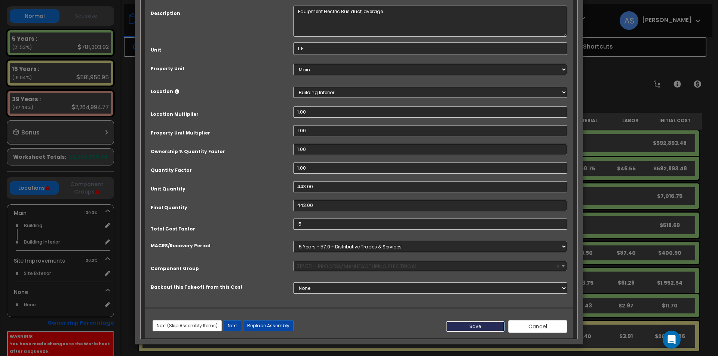
click at [476, 326] on button "Save" at bounding box center [475, 326] width 59 height 11
type input "0.50"
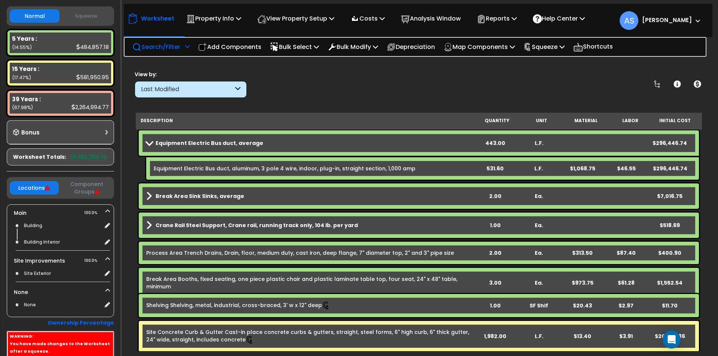
click at [225, 144] on b "Equipment Electric Bus duct, average" at bounding box center [210, 142] width 108 height 7
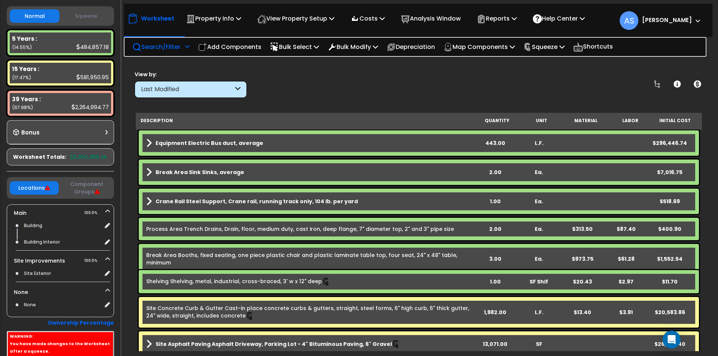
click at [225, 144] on b "Equipment Electric Bus duct, average" at bounding box center [210, 142] width 108 height 7
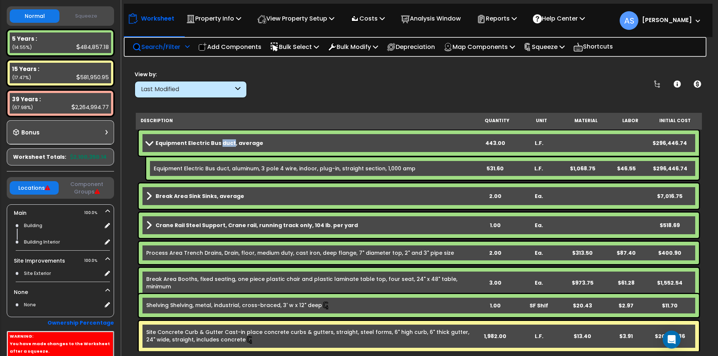
click at [225, 144] on b "Equipment Electric Bus duct, average" at bounding box center [210, 142] width 108 height 7
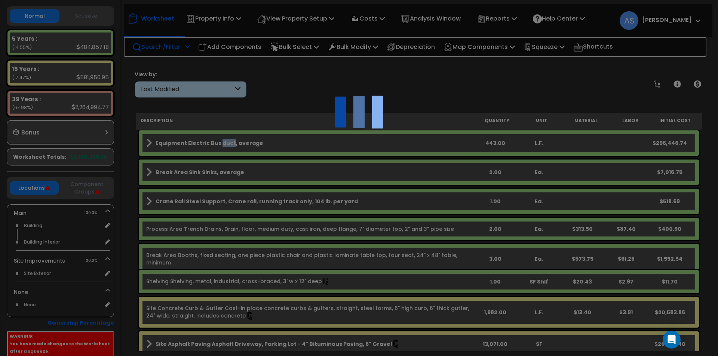
scroll to position [0, 0]
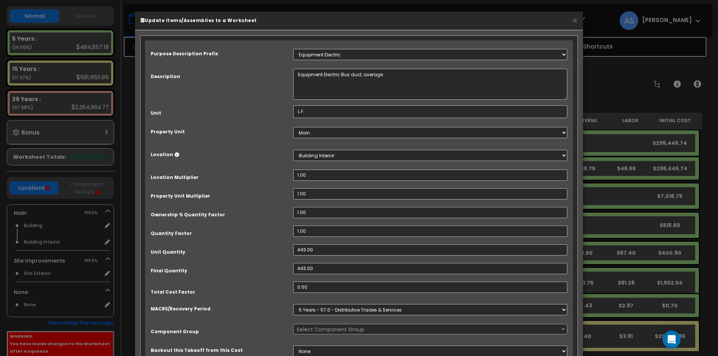
select select "67288"
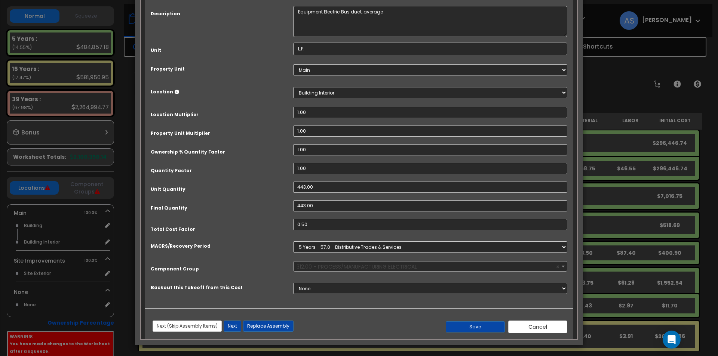
scroll to position [63, 0]
click at [470, 325] on button "Save" at bounding box center [475, 326] width 59 height 11
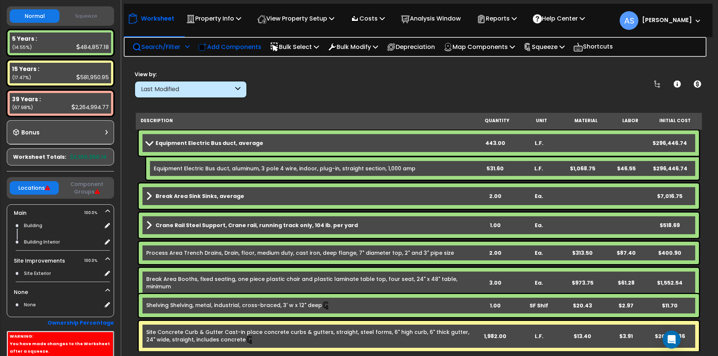
click at [239, 46] on p "Add Components" at bounding box center [229, 47] width 63 height 10
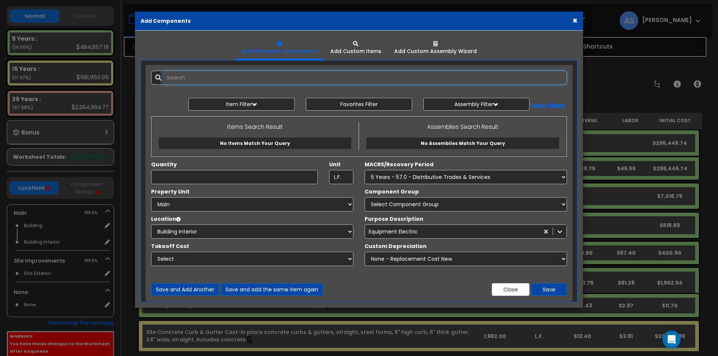
select select
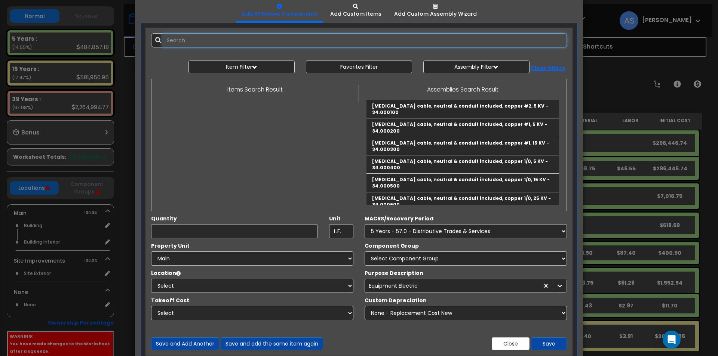
select select
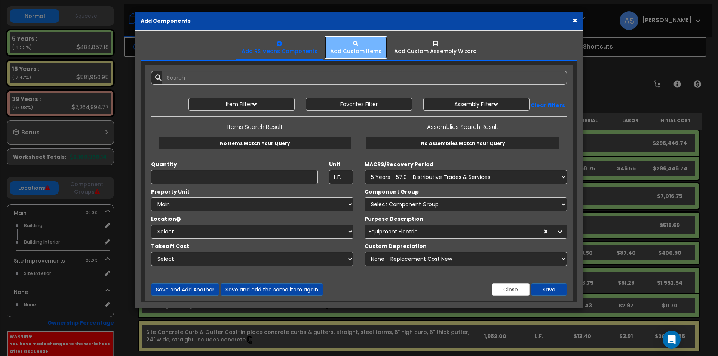
click at [357, 49] on div "Add Custom Items" at bounding box center [355, 50] width 51 height 7
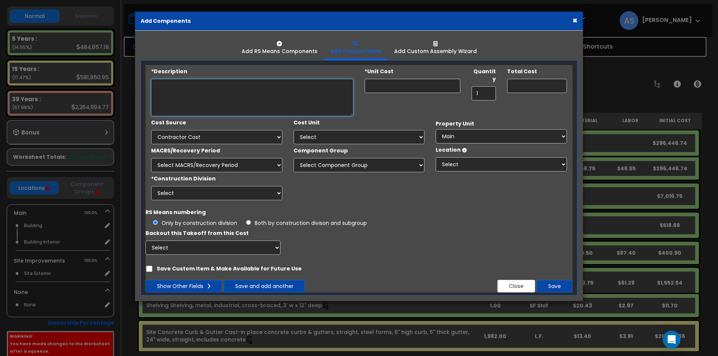
click at [196, 89] on textarea "Description" at bounding box center [252, 97] width 202 height 37
type textarea "Wood Shelving, Dimensional Lumber"
type input "0.00"
type input "2"
type input "2.00"
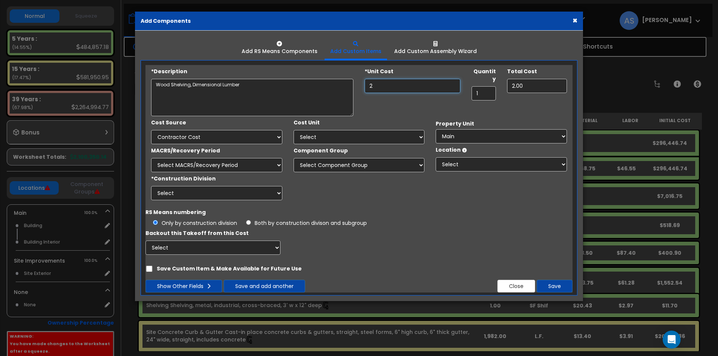
type input "20"
type input "20.00"
type input "200"
type input "200.00"
type input "2,000"
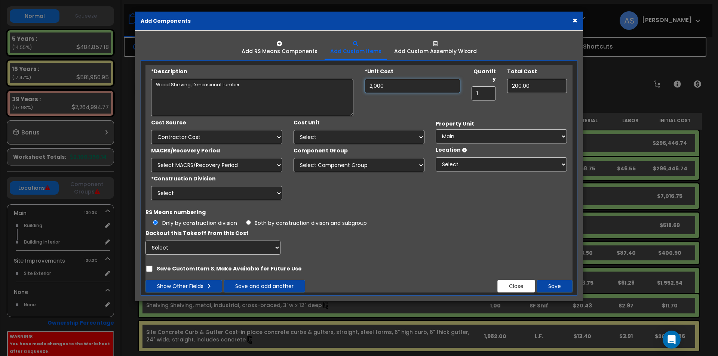
type input "2,000.00"
type input "2,000"
click at [198, 139] on select "Select Client Cost Client Cost - Expense Contractor Cost Contractor Cost - Equi…" at bounding box center [216, 137] width 131 height 14
select select "2167"
click at [151, 130] on select "Select Client Cost Client Cost - Expense Contractor Cost Contractor Cost - Equi…" at bounding box center [216, 137] width 131 height 14
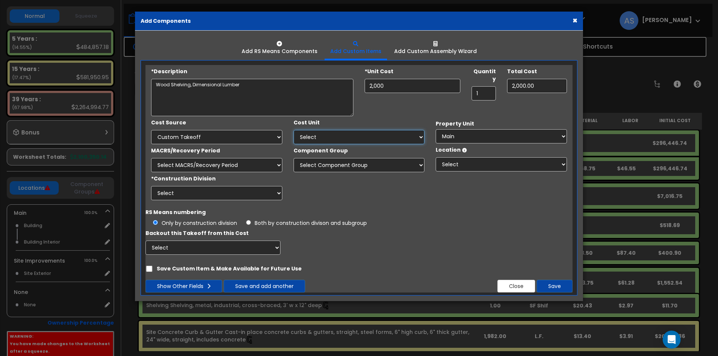
click at [324, 133] on select "Select Add Additional Cost Unit" at bounding box center [358, 137] width 131 height 14
click at [443, 135] on select "Select Main Site Improvements" at bounding box center [501, 136] width 131 height 14
click at [436, 129] on select "Select Main Site Improvements" at bounding box center [501, 136] width 131 height 14
click at [259, 163] on select "Select MACRS/Recovery Period 5 Years - 57.0 - Distributive Trades & Services 5 …" at bounding box center [216, 165] width 131 height 14
select select "3667"
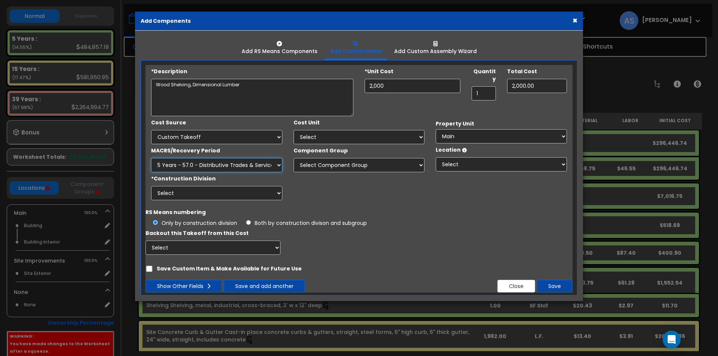
click at [151, 158] on select "Select MACRS/Recovery Period 5 Years - 57.0 - Distributive Trades & Services 5 …" at bounding box center [216, 165] width 131 height 14
click at [328, 164] on select "Select Component Group 286.00 - LAUNDRY ELECTRICAL 284.00 - LAUNDRY PLUMBING 31…" at bounding box center [358, 165] width 131 height 14
select select "67093"
click at [293, 158] on select "Select Component Group 286.00 - LAUNDRY ELECTRICAL 284.00 - LAUNDRY PLUMBING 31…" at bounding box center [358, 165] width 131 height 14
click at [382, 139] on select "Select Add Additional Cost Unit" at bounding box center [358, 137] width 131 height 14
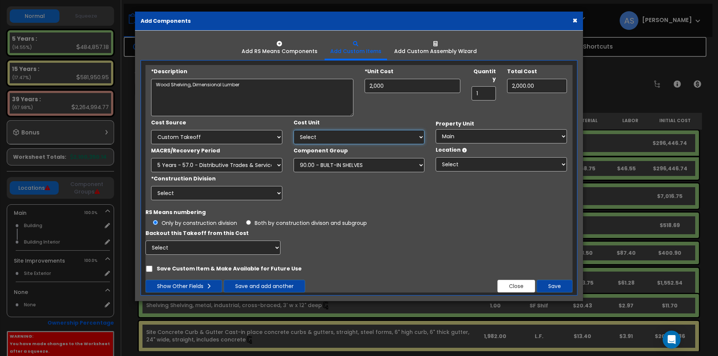
select select "Othrs"
click at [293, 130] on select "Select Add Additional Cost Unit" at bounding box center [358, 137] width 131 height 14
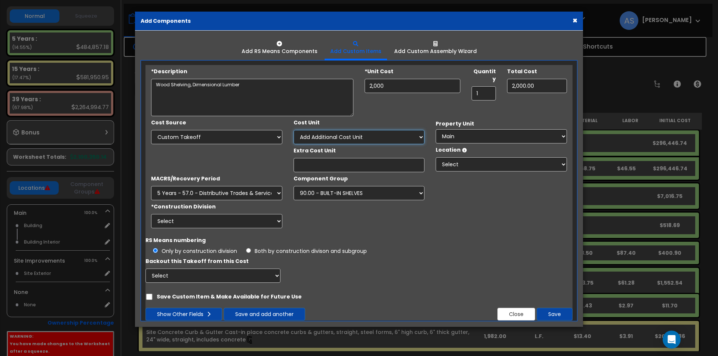
click at [417, 135] on select "Select Add Additional Cost Unit" at bounding box center [358, 137] width 131 height 14
select select
click at [293, 130] on select "Select Add Additional Cost Unit" at bounding box center [358, 137] width 131 height 14
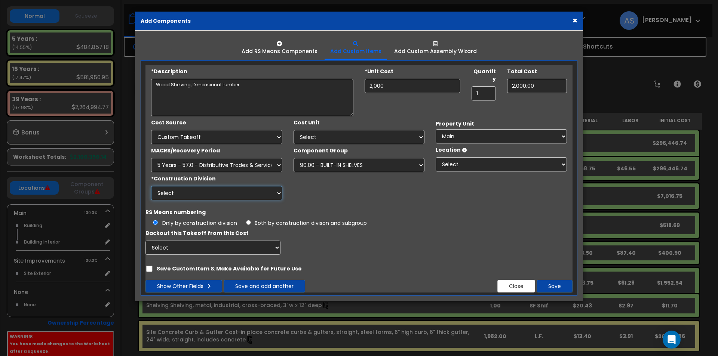
click at [278, 192] on select "Select 1. General Requirements 2. Existing Conditions 3. Concrete 4. Masonry 5.…" at bounding box center [216, 193] width 131 height 14
select select "6"
click at [151, 186] on select "Select 1. General Requirements 2. Existing Conditions 3. Concrete 4. Masonry 5.…" at bounding box center [216, 193] width 131 height 14
click at [411, 137] on select "Select Add Additional Cost Unit" at bounding box center [358, 137] width 131 height 14
select select "Othrs"
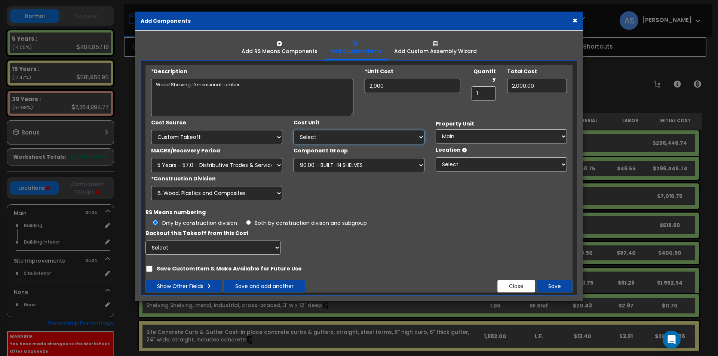
click at [293, 130] on select "Select Add Additional Cost Unit" at bounding box center [358, 137] width 131 height 14
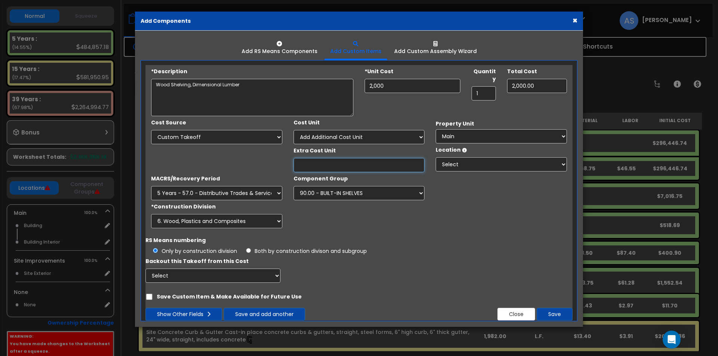
click at [347, 161] on input "Extra Cost Unit" at bounding box center [358, 165] width 131 height 14
type input "L.S."
click at [463, 139] on select "Select Main Site Improvements" at bounding box center [501, 136] width 131 height 14
click at [436, 129] on select "Select Main Site Improvements" at bounding box center [501, 136] width 131 height 14
click at [471, 136] on select "Select Main Site Improvements" at bounding box center [501, 136] width 131 height 14
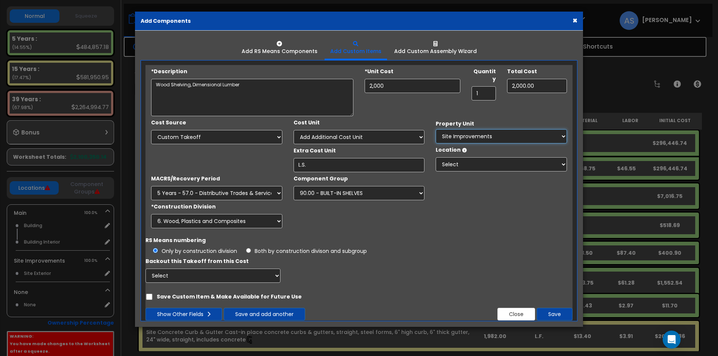
select select "164503"
click at [436, 129] on select "Select Main Site Improvements" at bounding box center [501, 136] width 131 height 14
click at [470, 166] on select "Select Building Building Interior Add Additional Location" at bounding box center [501, 164] width 131 height 14
select select "461"
click at [436, 157] on select "Select Building Building Interior Add Additional Location" at bounding box center [501, 164] width 131 height 14
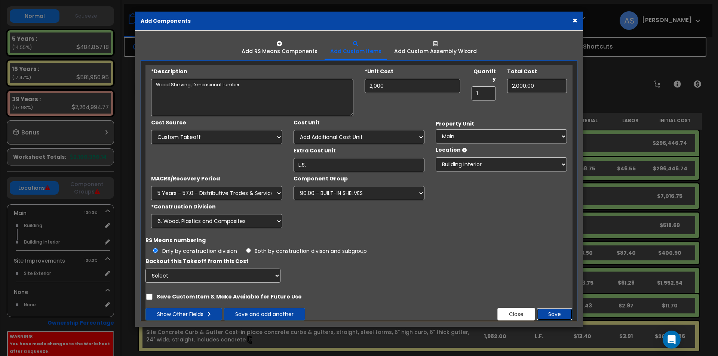
click at [545, 312] on button "Save" at bounding box center [555, 314] width 36 height 13
type input "2000"
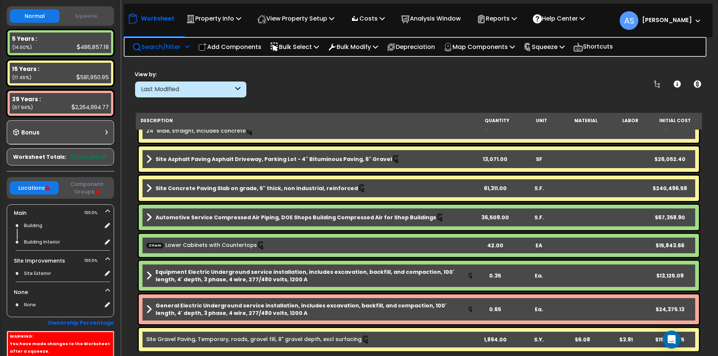
scroll to position [224, 0]
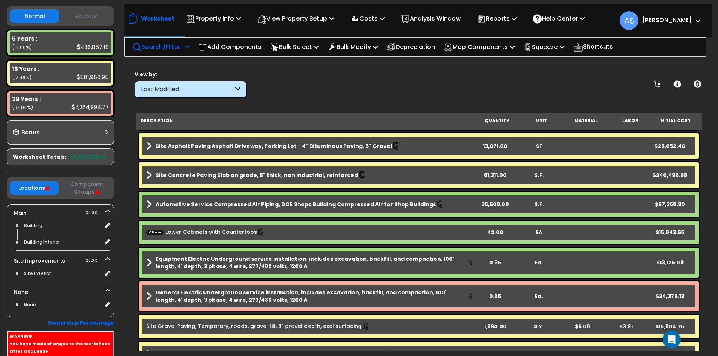
click at [528, 233] on div "EA" at bounding box center [539, 232] width 44 height 7
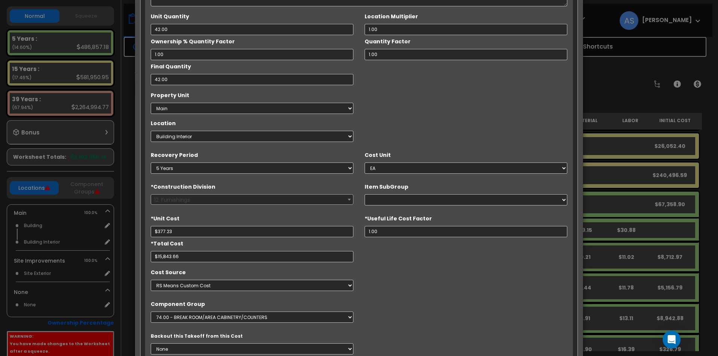
scroll to position [0, 0]
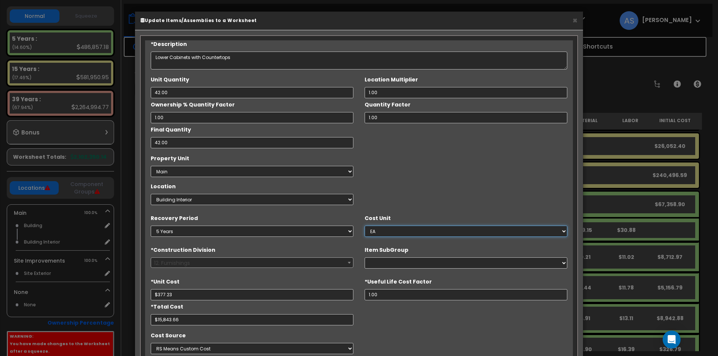
click at [409, 230] on select "Select EA TOT SF LF SY LS CAR L.S." at bounding box center [466, 231] width 203 height 11
select select "1455"
click at [365, 226] on select "Select EA TOT SF LF SY LS CAR L.S." at bounding box center [466, 231] width 203 height 11
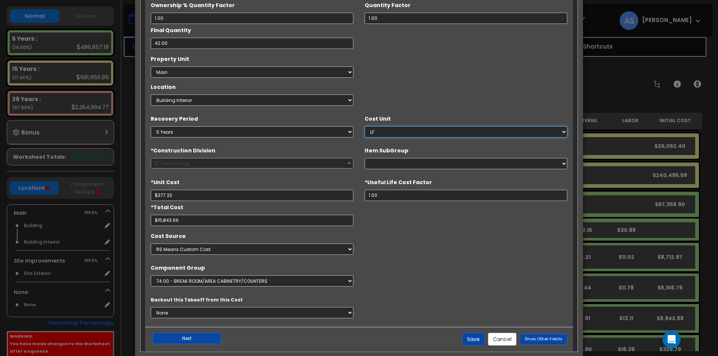
scroll to position [112, 0]
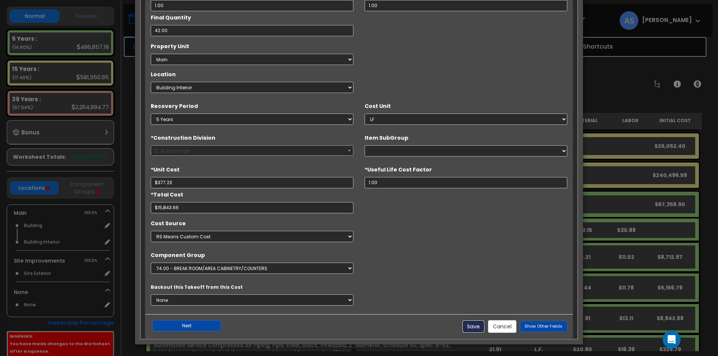
click at [478, 325] on button "Save" at bounding box center [473, 326] width 22 height 13
type input "377.23"
type input "15843.66"
click at [470, 326] on button "Save" at bounding box center [473, 326] width 22 height 13
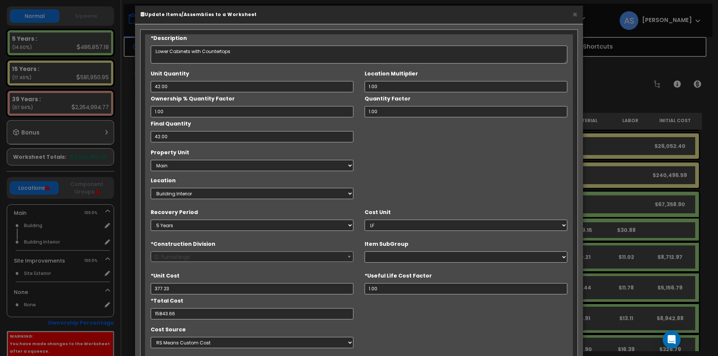
scroll to position [0, 0]
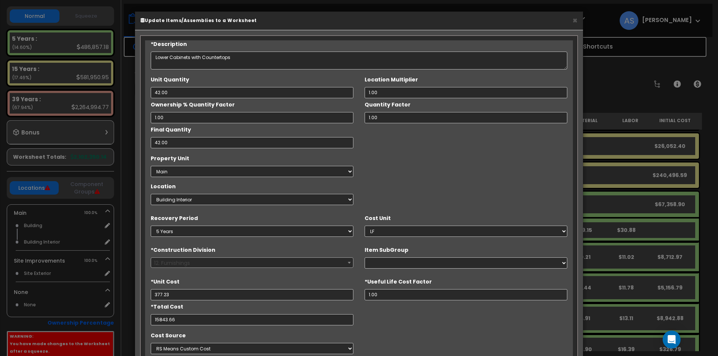
click at [572, 21] on h6 "Update Items/Assemblies to a Worksheet" at bounding box center [359, 20] width 437 height 6
click at [575, 21] on button "×" at bounding box center [574, 20] width 5 height 8
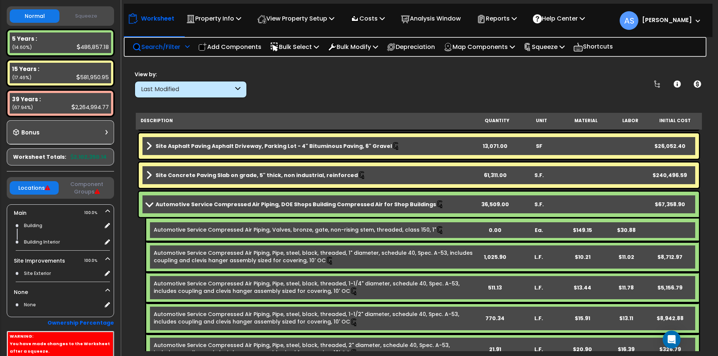
click at [151, 203] on span at bounding box center [149, 205] width 10 height 6
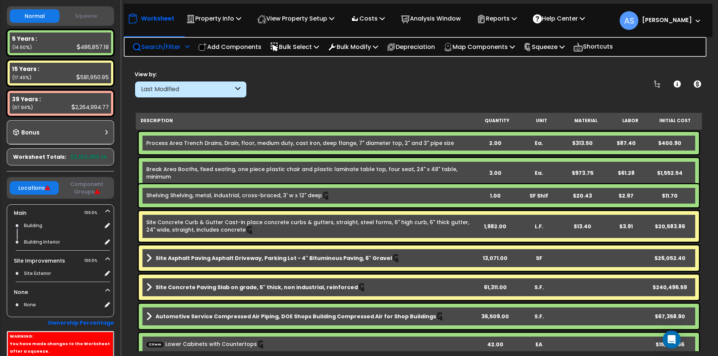
scroll to position [150, 0]
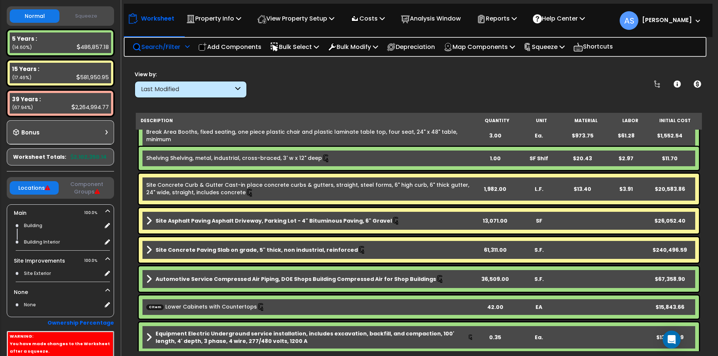
click at [469, 152] on div "Shelving Shelving, metal, industrial, cross-braced, 3' w x 12" deep 1.00 SF Shl…" at bounding box center [419, 158] width 560 height 23
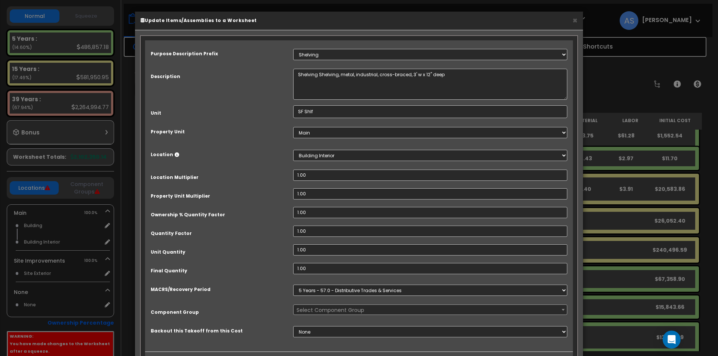
select select "67001"
click at [381, 111] on input "SF Shlf" at bounding box center [430, 111] width 274 height 13
drag, startPoint x: 333, startPoint y: 110, endPoint x: 285, endPoint y: 108, distance: 49.0
click at [285, 108] on div "Unit SF Shlf" at bounding box center [359, 111] width 428 height 13
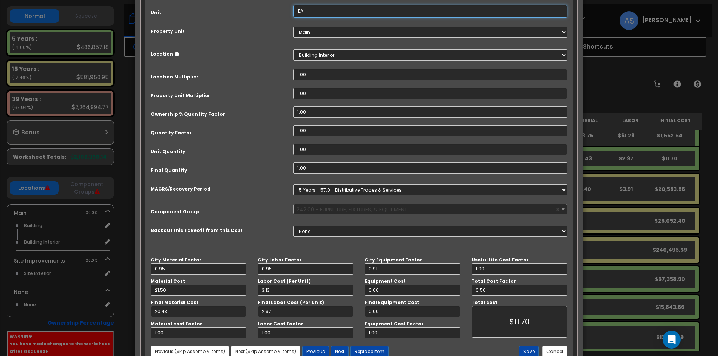
scroll to position [125, 0]
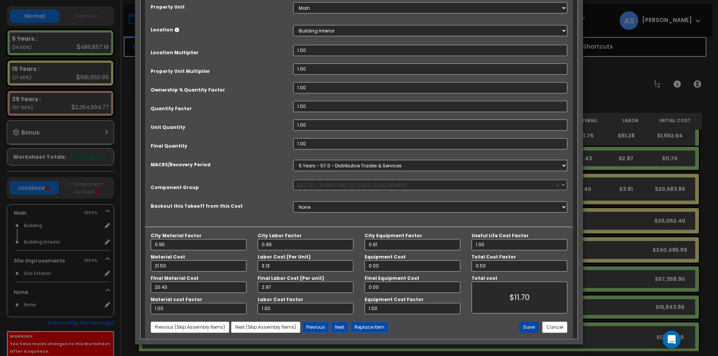
type input "EA"
click at [526, 326] on button "Save" at bounding box center [529, 327] width 20 height 11
type input "11.70"
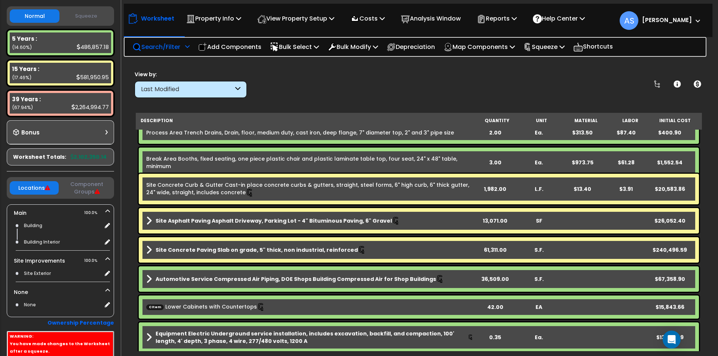
click at [403, 306] on b "CItem Lower Cabinets with Countertops" at bounding box center [309, 307] width 327 height 8
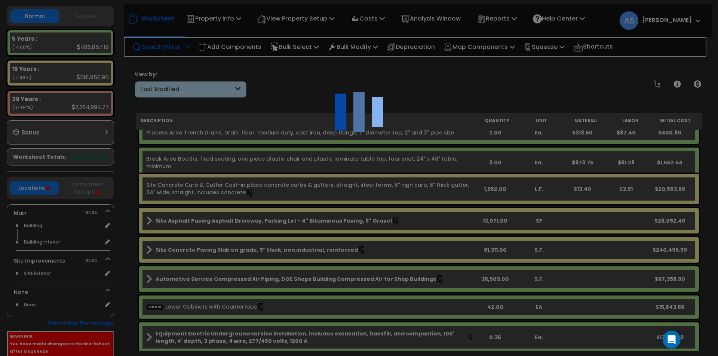
scroll to position [0, 0]
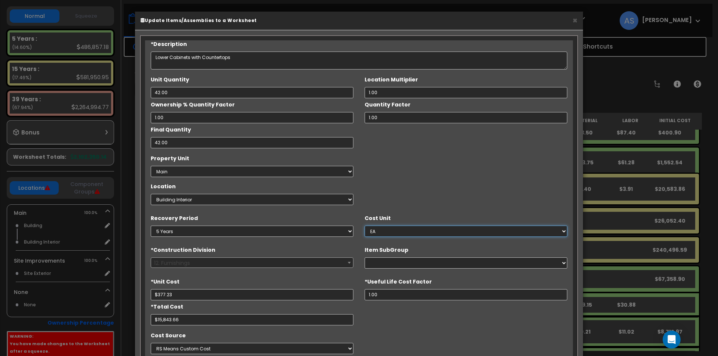
click at [388, 231] on select "Select EA TOT SF LF SY LS CAR L.S." at bounding box center [466, 231] width 203 height 11
select select "1455"
click at [365, 226] on select "Select EA TOT SF LF SY LS CAR L.S." at bounding box center [466, 231] width 203 height 11
click at [316, 277] on div "*Unit Cost $377.23" at bounding box center [252, 288] width 203 height 25
click at [392, 290] on input "1.00" at bounding box center [466, 294] width 203 height 11
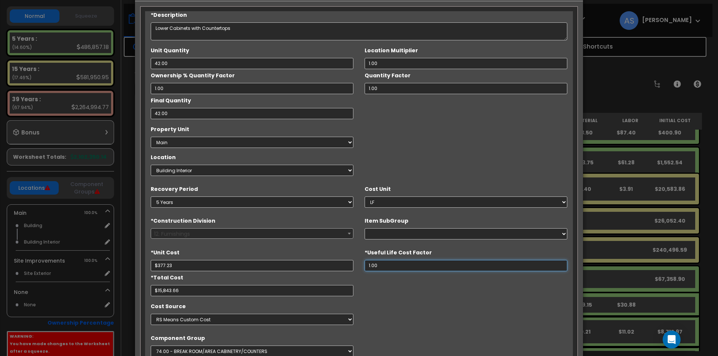
scroll to position [112, 0]
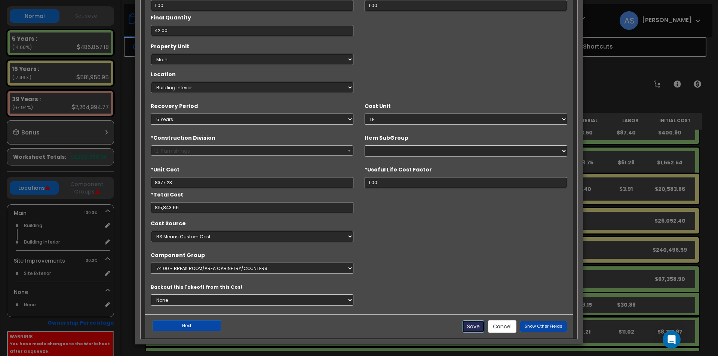
click at [474, 326] on button "Save" at bounding box center [473, 326] width 22 height 13
type input "377.23"
type input "15843.66"
click at [535, 327] on span "Show Other Fields" at bounding box center [544, 326] width 38 height 6
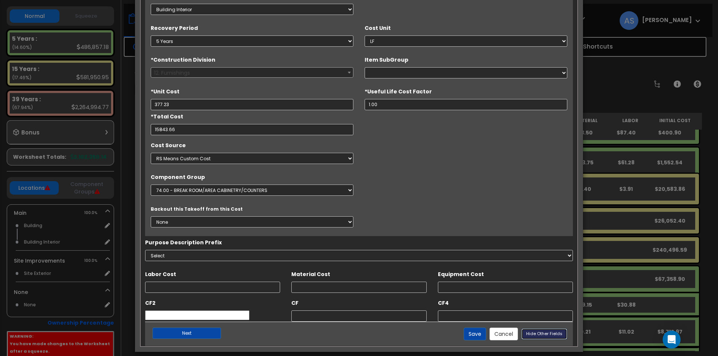
scroll to position [198, 0]
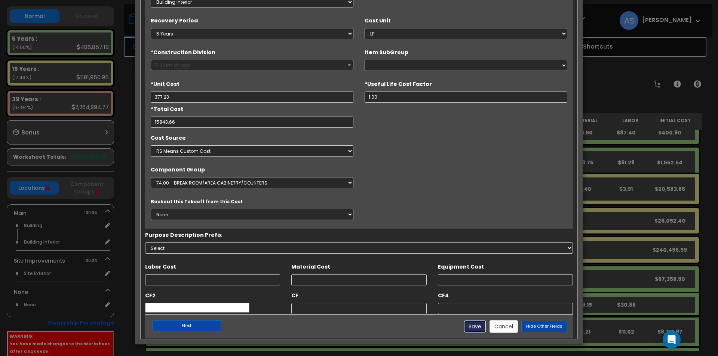
click at [480, 331] on button "Save" at bounding box center [475, 326] width 22 height 13
click at [205, 329] on button "Next" at bounding box center [187, 325] width 68 height 11
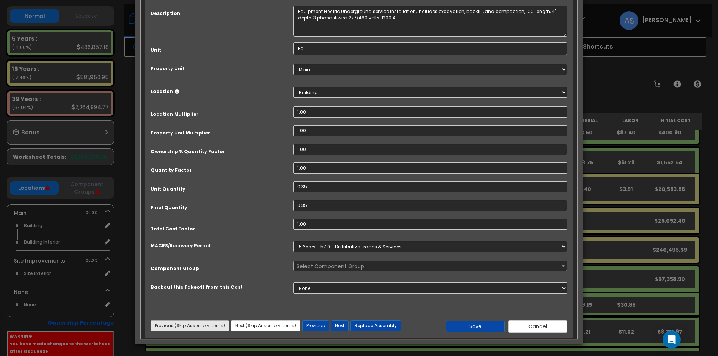
select select "67216"
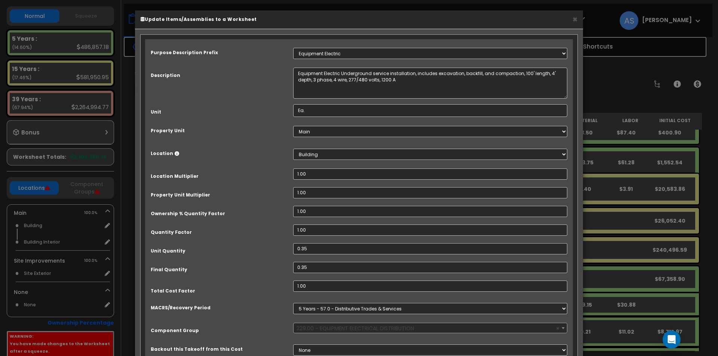
scroll to position [0, 0]
click at [575, 18] on button "×" at bounding box center [574, 20] width 5 height 8
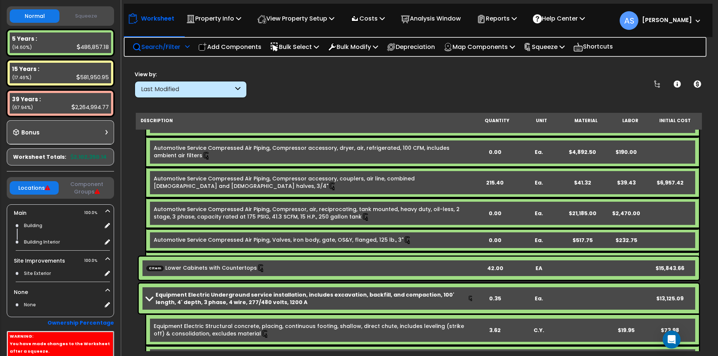
scroll to position [1084, 0]
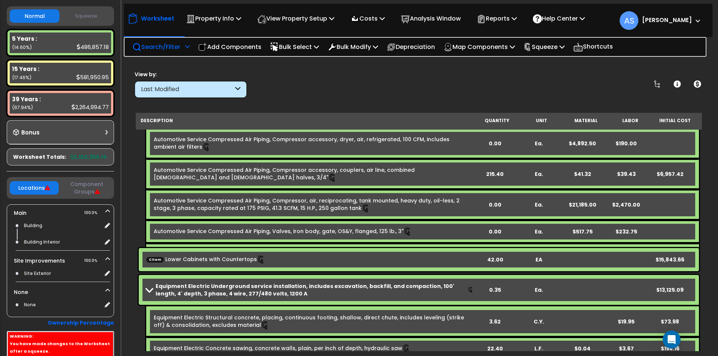
click at [270, 257] on b "CItem Lower Cabinets with Countertops" at bounding box center [309, 260] width 327 height 8
click at [271, 259] on b "CItem Lower Cabinets with Countertops" at bounding box center [309, 260] width 327 height 8
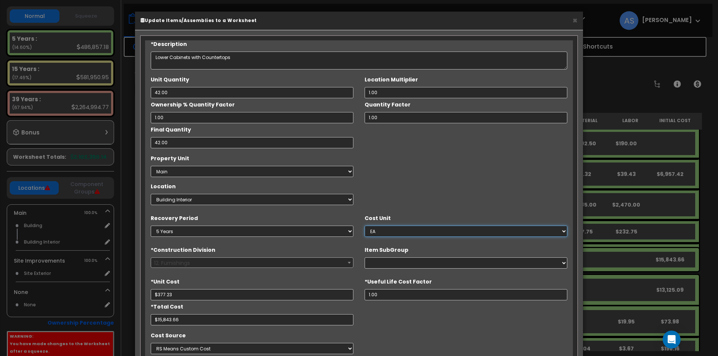
click at [379, 232] on select "Select EA TOT SF LF SY LS CAR L.S." at bounding box center [466, 231] width 203 height 11
click at [381, 228] on select "Select EA TOT SF LF SY LS CAR L.S." at bounding box center [466, 231] width 203 height 11
click at [380, 230] on select "Select EA TOT SF LF SY LS CAR L.S." at bounding box center [466, 231] width 203 height 11
select select "1455"
click at [365, 226] on select "Select EA TOT SF LF SY LS CAR L.S." at bounding box center [466, 231] width 203 height 11
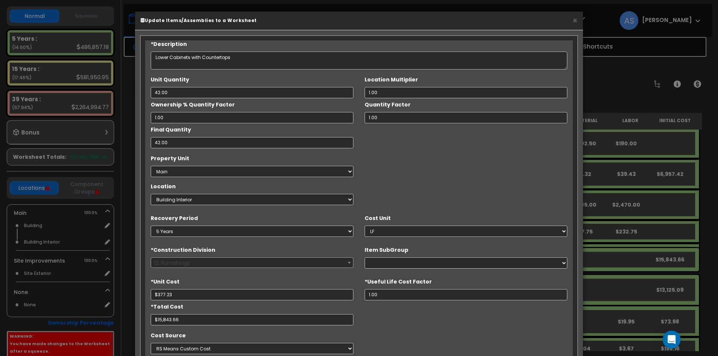
click at [387, 210] on div "*Description Lower Cabinets with Countertops Unit Quantity 42.00 1.00 1.00" at bounding box center [359, 233] width 428 height 386
click at [375, 263] on select "Selective Demolition, Interiors Upholstery Materials Art Work Metal Horizontal …" at bounding box center [466, 263] width 203 height 11
select select "12322310"
click at [365, 258] on select "Selective Demolition, Interiors Upholstery Materials Art Work Metal Horizontal …" at bounding box center [466, 263] width 203 height 11
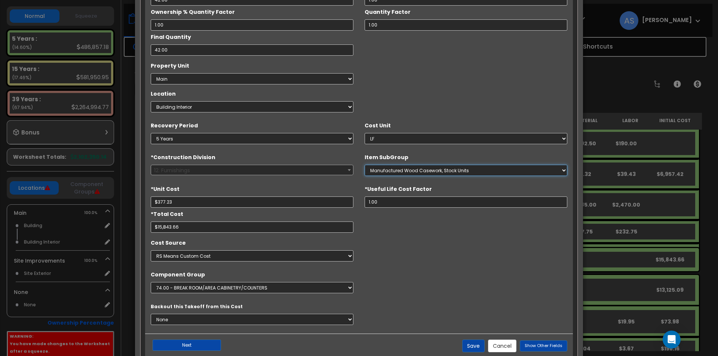
scroll to position [112, 0]
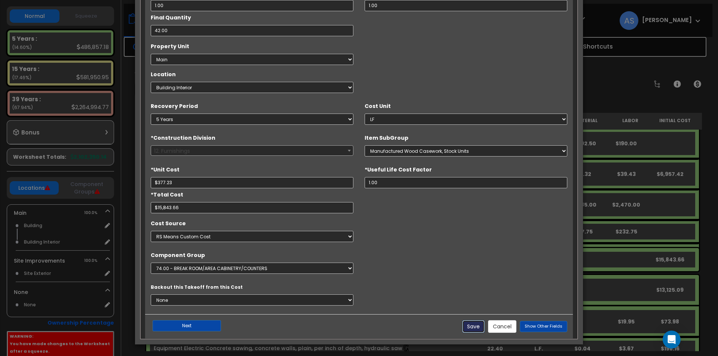
click at [477, 325] on button "Save" at bounding box center [473, 326] width 22 height 13
type input "377.23"
type input "15843.66"
click at [220, 181] on input "377.23" at bounding box center [252, 182] width 203 height 11
click at [224, 203] on input "15843.66" at bounding box center [252, 207] width 203 height 11
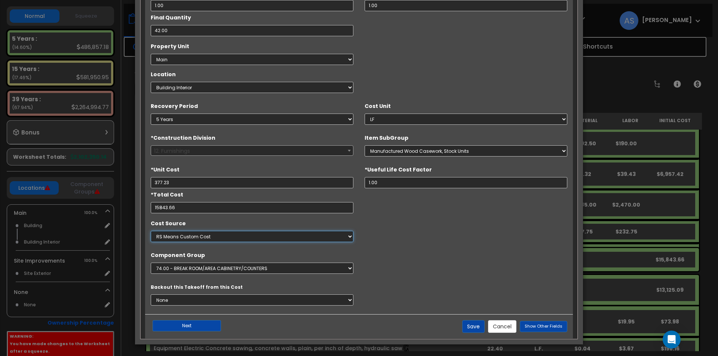
click at [234, 234] on select "Select Contractor Cost Client Cost RS Means RS Means Custom Cost MVS test444 te…" at bounding box center [252, 236] width 203 height 11
click at [151, 231] on select "Select Contractor Cost Client Cost RS Means RS Means Custom Cost MVS test444 te…" at bounding box center [252, 236] width 203 height 11
click at [476, 326] on button "Save" at bounding box center [473, 326] width 22 height 13
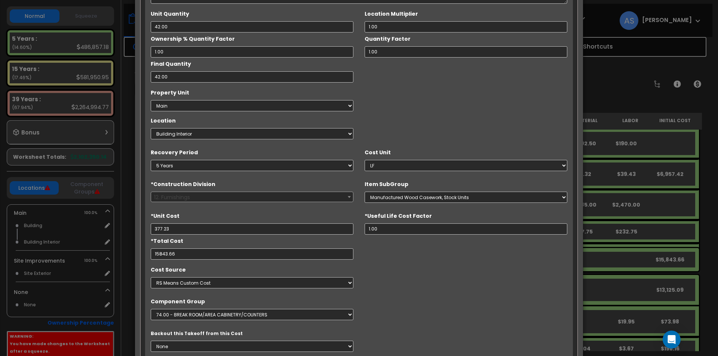
scroll to position [0, 0]
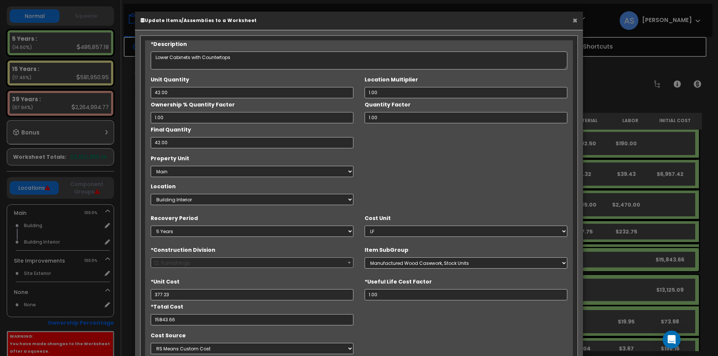
click at [577, 21] on button "×" at bounding box center [574, 20] width 5 height 8
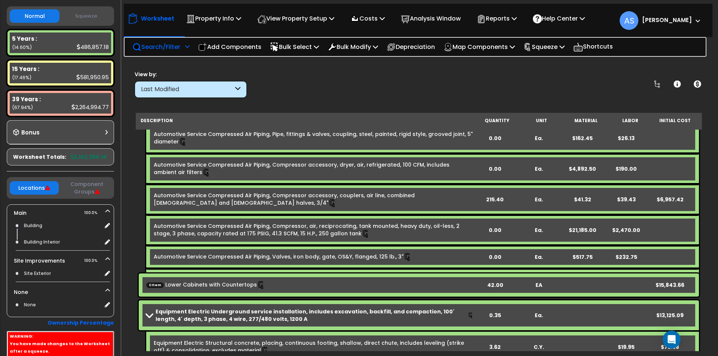
scroll to position [1047, 0]
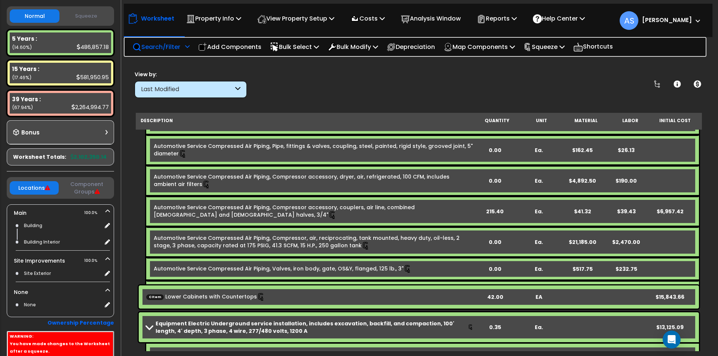
drag, startPoint x: 245, startPoint y: 49, endPoint x: 237, endPoint y: 58, distance: 11.9
click at [245, 49] on p "Add Components" at bounding box center [229, 47] width 63 height 10
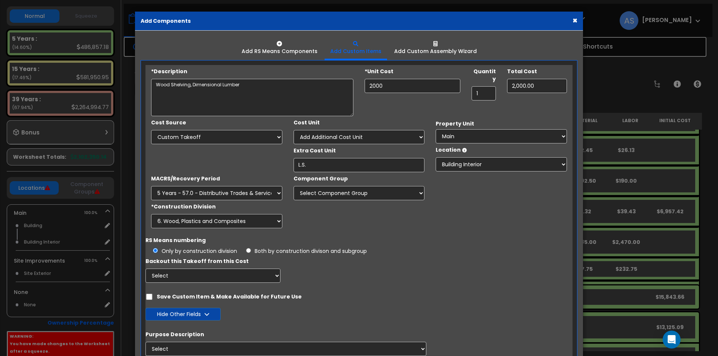
select select
click at [280, 49] on div "Add RS Means Components" at bounding box center [280, 50] width 76 height 7
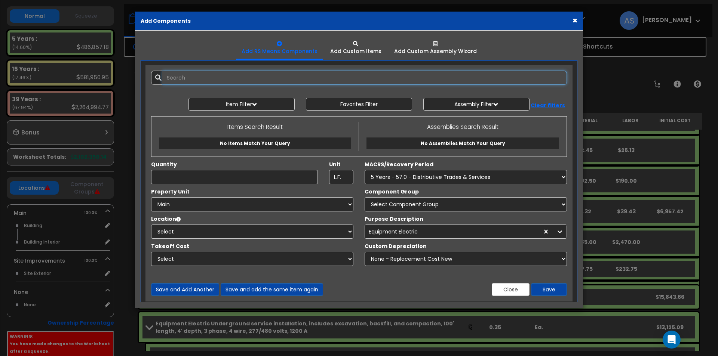
click at [204, 77] on input "text" at bounding box center [364, 78] width 405 height 14
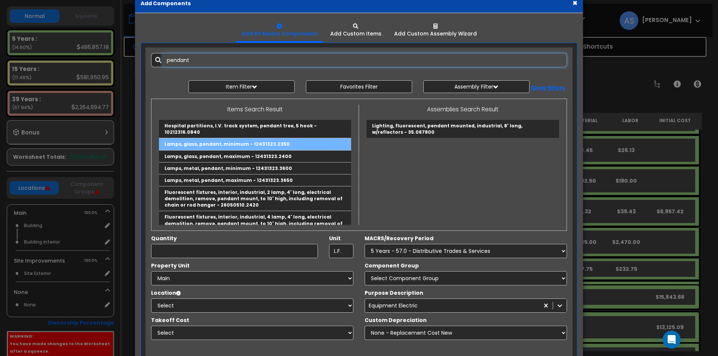
scroll to position [0, 0]
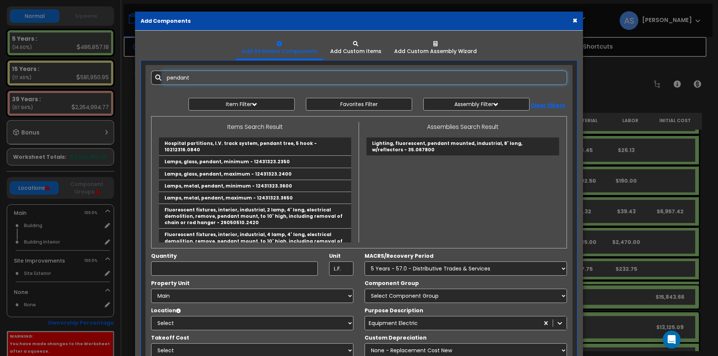
drag, startPoint x: 170, startPoint y: 77, endPoint x: 143, endPoint y: 76, distance: 26.9
click at [143, 76] on div "Add Items Add Assemblies Both pendant 10273448 View/Modify Assembly" at bounding box center [359, 229] width 438 height 328
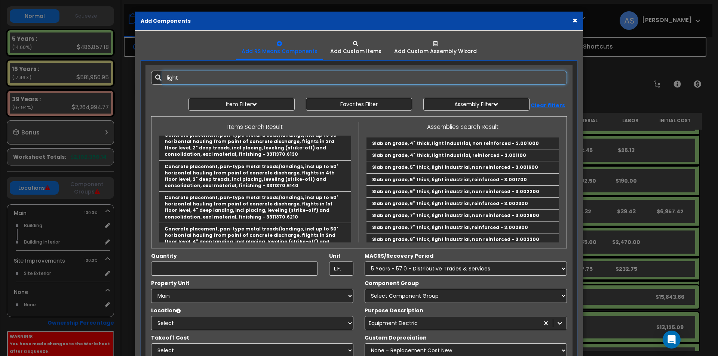
scroll to position [1458, 0]
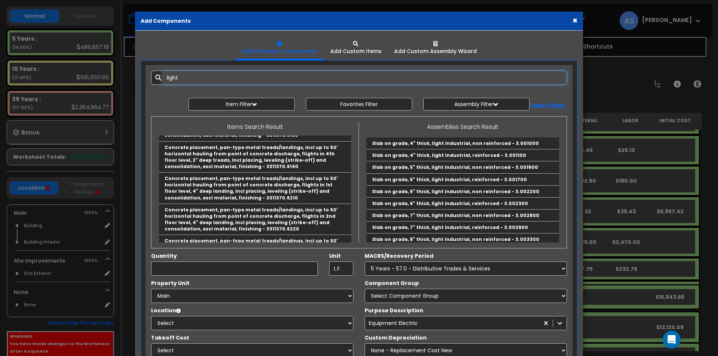
drag, startPoint x: 196, startPoint y: 74, endPoint x: 156, endPoint y: 74, distance: 40.4
click at [156, 74] on div "light" at bounding box center [359, 78] width 416 height 14
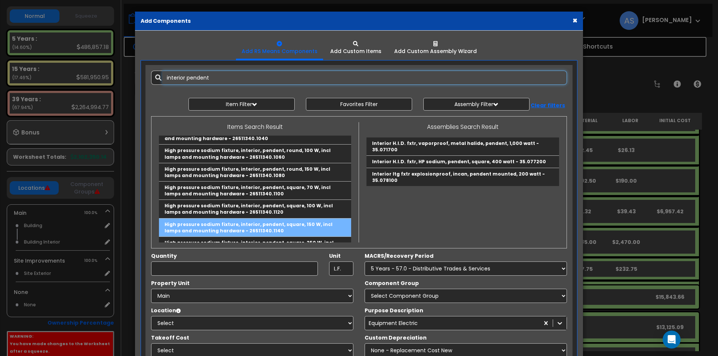
scroll to position [0, 0]
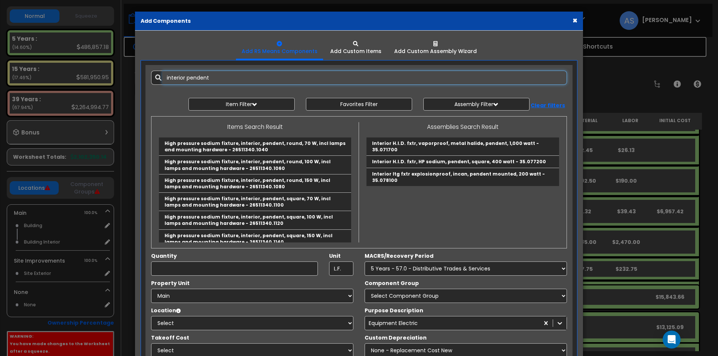
click at [222, 77] on input "interior pendent" at bounding box center [364, 78] width 405 height 14
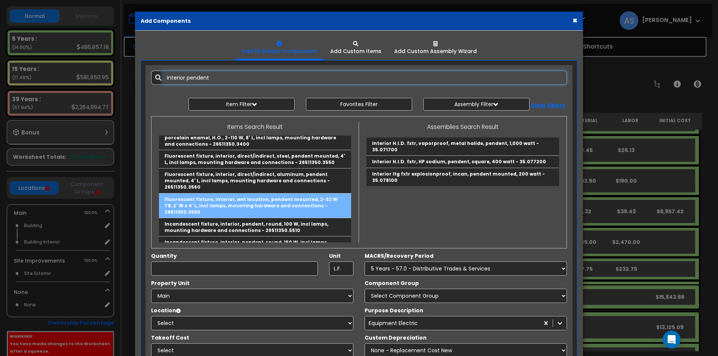
scroll to position [598, 0]
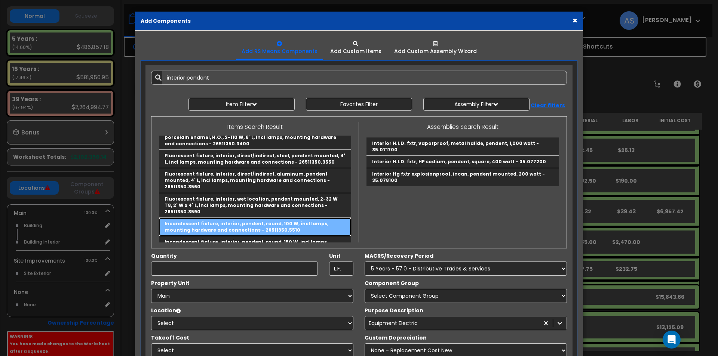
click at [244, 218] on link "Incandescent fixture, interior, pendent, round, 100 W, incl lamps, mounting har…" at bounding box center [255, 227] width 192 height 18
type input "Incandescent fixture, interior, pendent, round, 100 W, incl lamps, mounting har…"
type input "Ea."
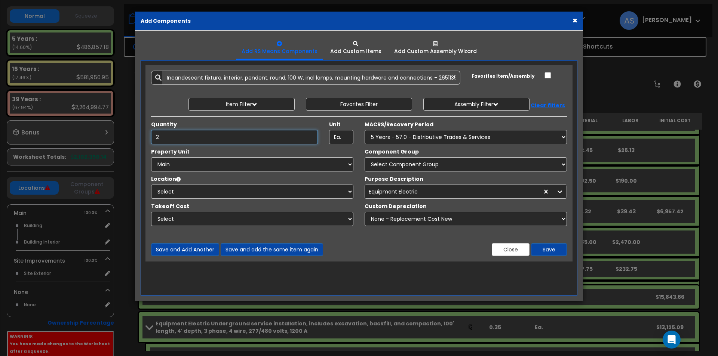
type input "2"
click at [413, 139] on select "Select MACRS/Recovery Period 5 Years - 57.0 - Distributive Trades & Services 5 …" at bounding box center [466, 137] width 202 height 14
select select "3667"
click at [365, 130] on select "Select MACRS/Recovery Period 5 Years - 57.0 - Distributive Trades & Services 5 …" at bounding box center [466, 137] width 202 height 14
click at [239, 163] on select "Select Main Site Improvements" at bounding box center [252, 164] width 202 height 14
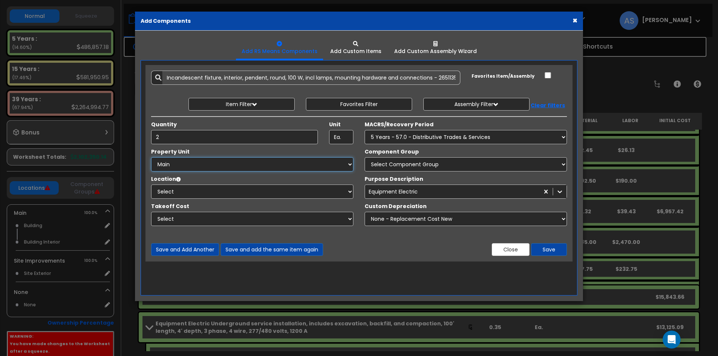
select select "164503"
click at [151, 157] on select "Select Main Site Improvements" at bounding box center [252, 164] width 202 height 14
click at [283, 190] on select "Select Building Building Interior Add Additional Location" at bounding box center [252, 192] width 202 height 14
select select "461"
click at [151, 185] on select "Select Building Building Interior Add Additional Location" at bounding box center [252, 192] width 202 height 14
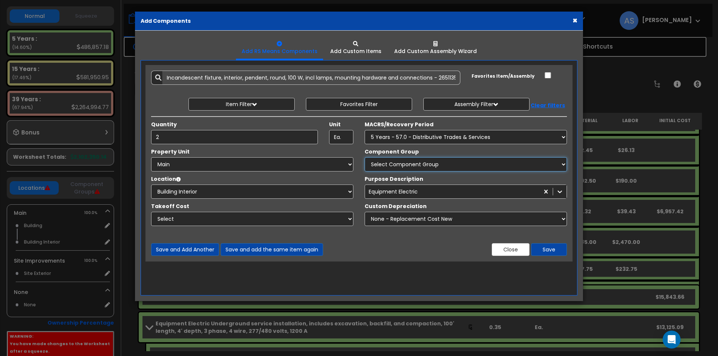
click at [400, 163] on select "Select Component Group 286.00 - LAUNDRY ELECTRICAL 284.00 - LAUNDRY PLUMBING 31…" at bounding box center [466, 164] width 202 height 14
select select "67202"
click at [365, 157] on select "Select Component Group 286.00 - LAUNDRY ELECTRICAL 284.00 - LAUNDRY PLUMBING 31…" at bounding box center [466, 164] width 202 height 14
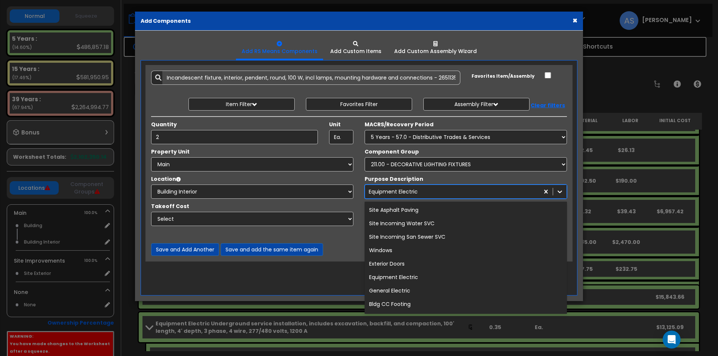
click at [422, 193] on div "Equipment Electric" at bounding box center [452, 192] width 174 height 12
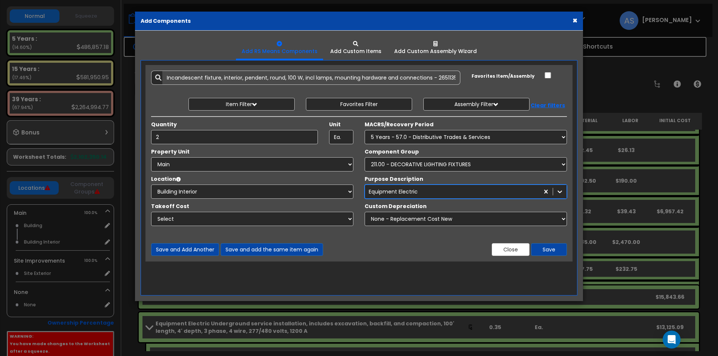
click at [425, 188] on div "Equipment Electric" at bounding box center [452, 192] width 174 height 12
click at [398, 189] on div "Select..." at bounding box center [459, 192] width 188 height 12
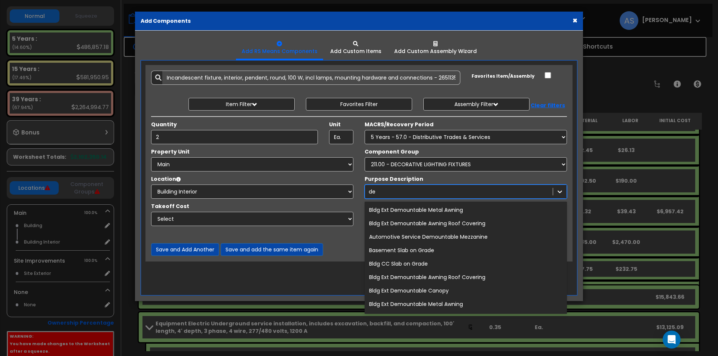
type input "dec"
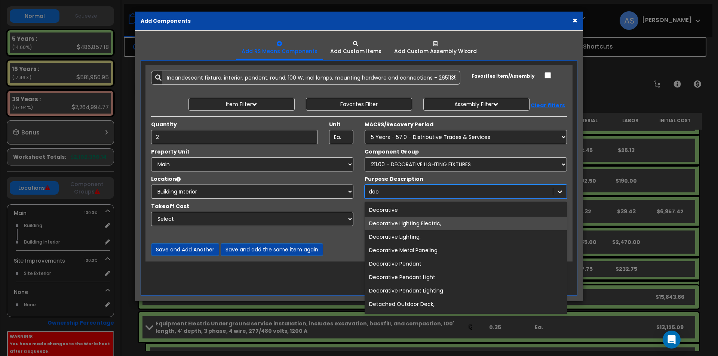
click at [407, 222] on div "Decorative Lighting Electric," at bounding box center [466, 223] width 202 height 13
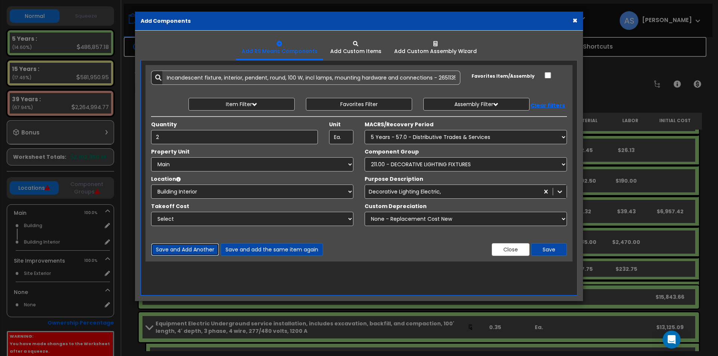
click at [196, 249] on button "Save and Add Another" at bounding box center [185, 249] width 68 height 13
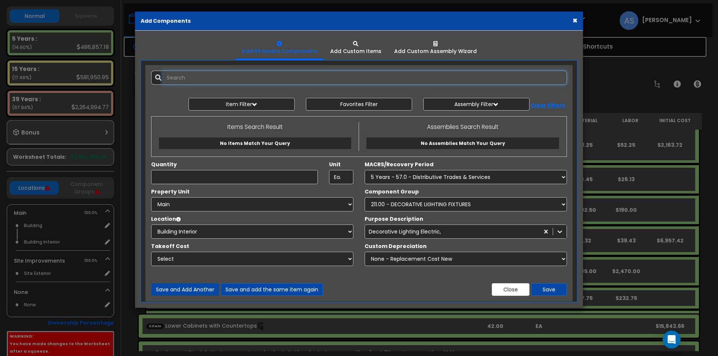
scroll to position [0, 0]
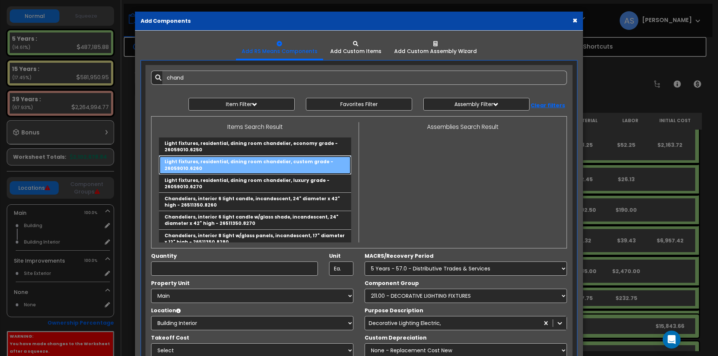
click at [216, 163] on link "Light fixtures, residential, dining room chandelier, custom grade - 26059010.62…" at bounding box center [255, 165] width 192 height 18
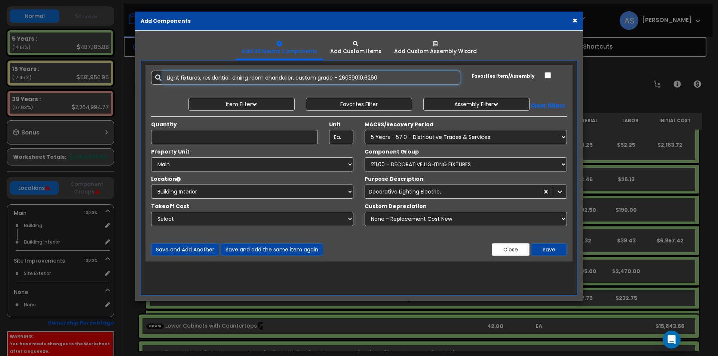
click at [201, 75] on input "Light fixtures, residential, dining room chandelier, custom grade - 26059010.62…" at bounding box center [311, 78] width 298 height 14
drag, startPoint x: 201, startPoint y: 75, endPoint x: 248, endPoint y: 79, distance: 46.9
click at [248, 79] on input "Light fixtures, residential, dining room chandelier, custom grade - 26059010.62…" at bounding box center [311, 78] width 298 height 14
type input "Light fixtures, conference room chandelier, custom grade - 26059010.6260"
click at [253, 139] on input "Unit Quantity" at bounding box center [234, 137] width 167 height 14
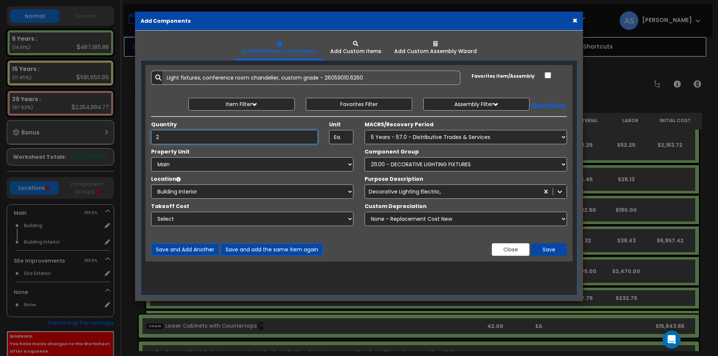
type input "2"
click at [551, 253] on button "Save" at bounding box center [549, 249] width 36 height 13
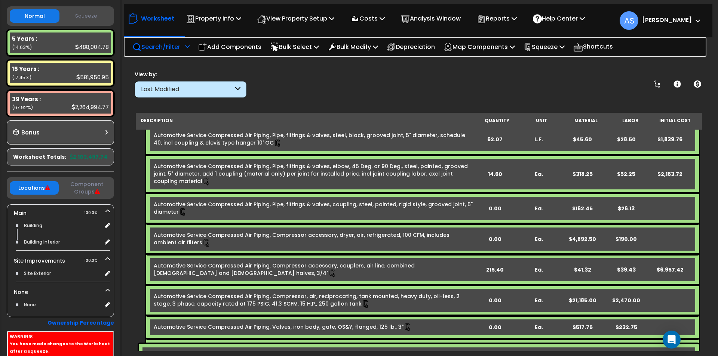
drag, startPoint x: 220, startPoint y: 46, endPoint x: 272, endPoint y: 123, distance: 92.8
click at [220, 46] on p "Add Components" at bounding box center [229, 47] width 63 height 10
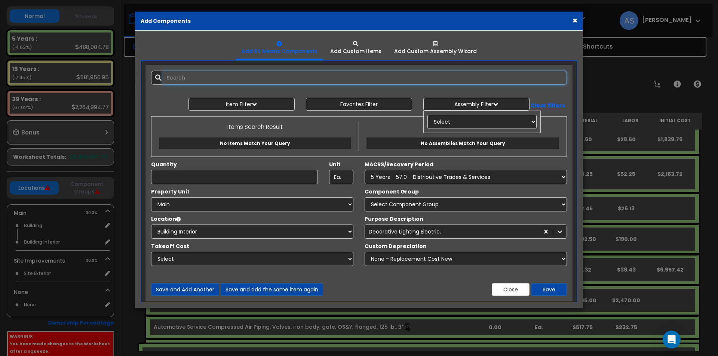
select select
type input "h"
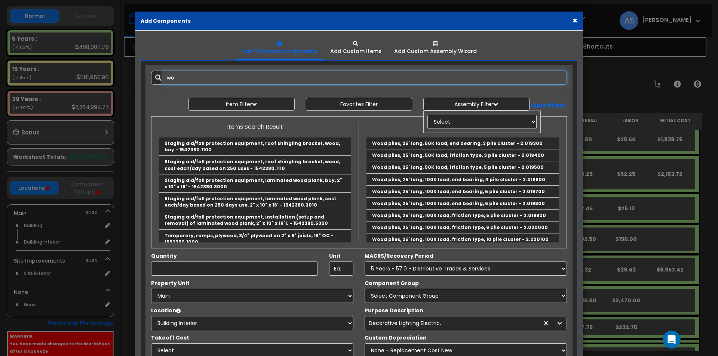
type input "w"
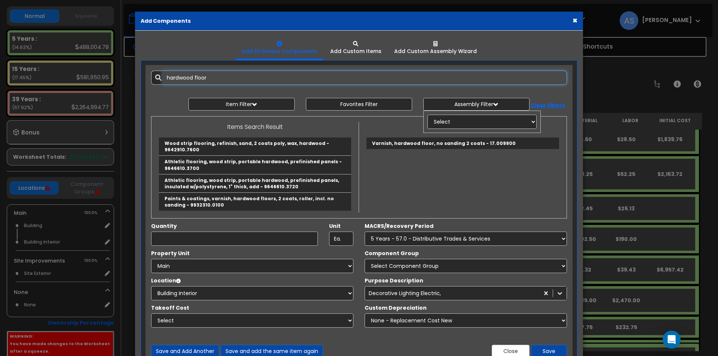
drag, startPoint x: 211, startPoint y: 77, endPoint x: 156, endPoint y: 73, distance: 55.8
click at [156, 73] on div "hardwood floor" at bounding box center [359, 78] width 416 height 14
type input "floor"
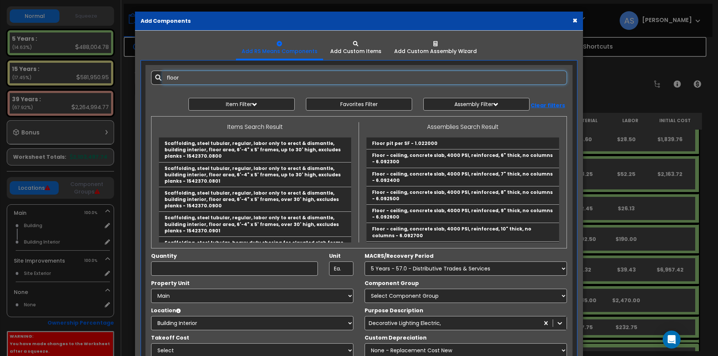
drag, startPoint x: 178, startPoint y: 77, endPoint x: 150, endPoint y: 76, distance: 28.4
click at [150, 76] on div "floor 9591591" at bounding box center [358, 78] width 427 height 14
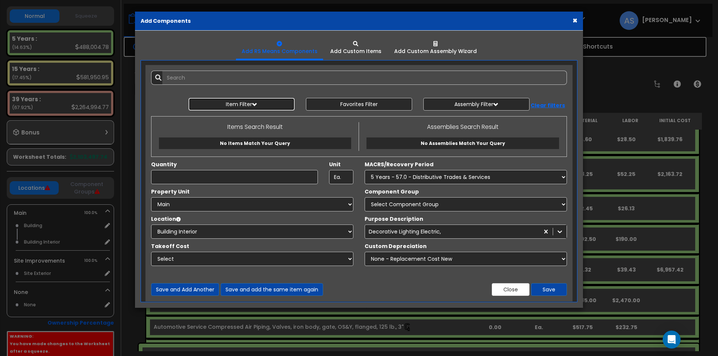
click at [284, 104] on button "Item Filter" at bounding box center [241, 104] width 106 height 13
click at [227, 120] on select "Select 0. Custom Item 1. General Requirements 2. Existing Conditions 3. Concret…" at bounding box center [247, 122] width 109 height 14
click at [193, 115] on select "Select 0. Custom Item 1. General Requirements 2. Existing Conditions 3. Concret…" at bounding box center [247, 122] width 109 height 14
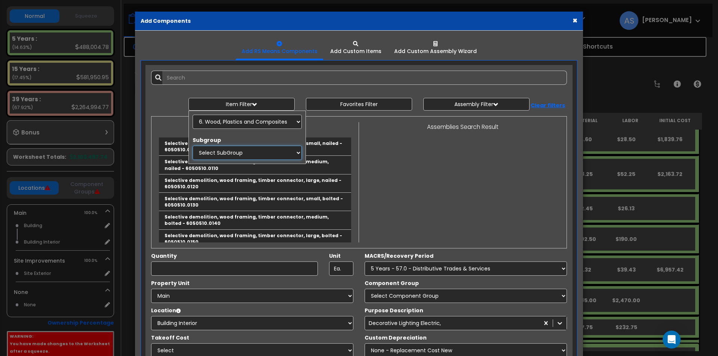
click at [222, 152] on select "Select SubGroup 1. Selective Demolition Wood Framing (6050510) 2. Selective Dem…" at bounding box center [247, 153] width 109 height 14
click at [265, 121] on select "Select 0. Custom Item 1. General Requirements 2. Existing Conditions 3. Concret…" at bounding box center [247, 122] width 109 height 14
click at [264, 122] on select "Select 0. Custom Item 1. General Requirements 2. Existing Conditions 3. Concret…" at bounding box center [247, 122] width 109 height 14
select select "9000000"
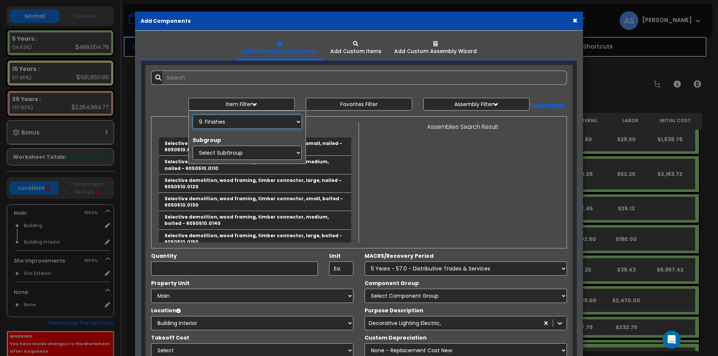
click at [193, 115] on select "Select 0. Custom Item 1. General Requirements 2. Existing Conditions 3. Concret…" at bounding box center [247, 122] width 109 height 14
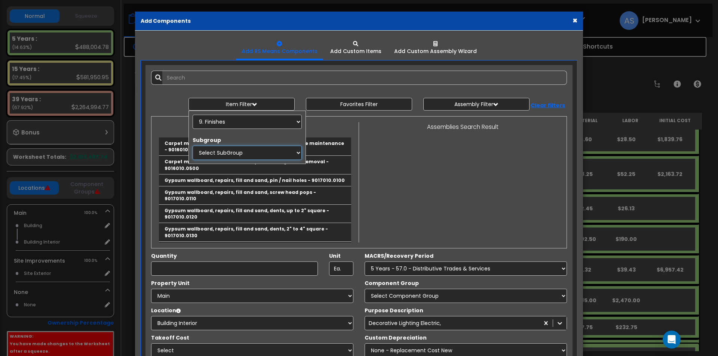
click at [225, 149] on select "Select SubGroup 1. Carpet Maintenance (9016010) 2. Gypsum Wallboard Repairs (90…" at bounding box center [247, 153] width 109 height 14
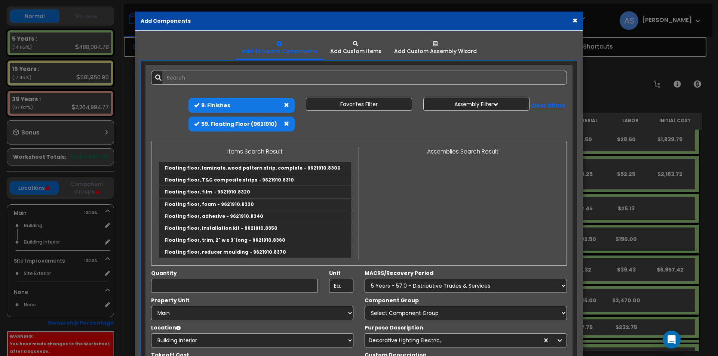
click at [285, 123] on span at bounding box center [286, 123] width 5 height 5
select select
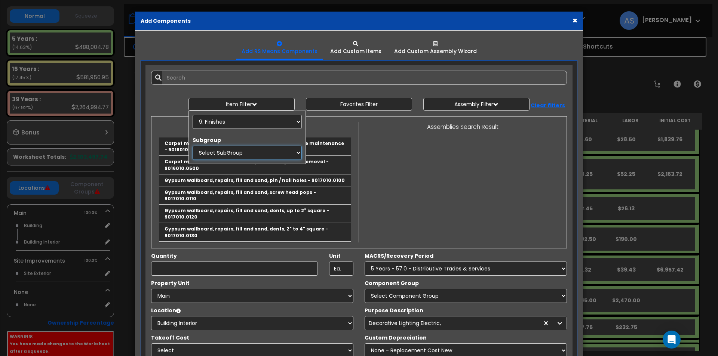
click at [289, 156] on select "Select SubGroup 1. Carpet Maintenance (9016010) 2. Gypsum Wallboard Repairs (90…" at bounding box center [247, 153] width 109 height 14
click at [328, 130] on p "Items Search Result" at bounding box center [255, 127] width 196 height 10
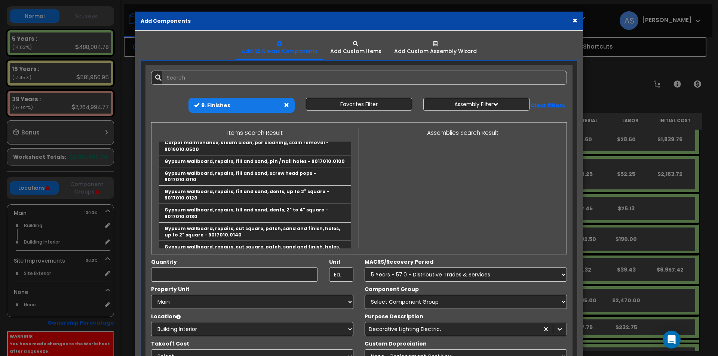
scroll to position [37, 0]
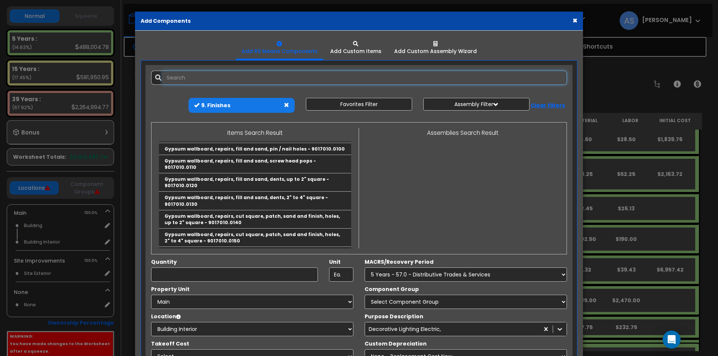
click at [207, 76] on input "text" at bounding box center [364, 78] width 405 height 14
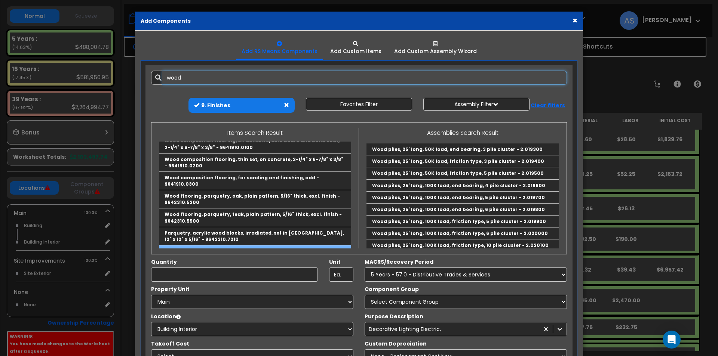
scroll to position [1612, 0]
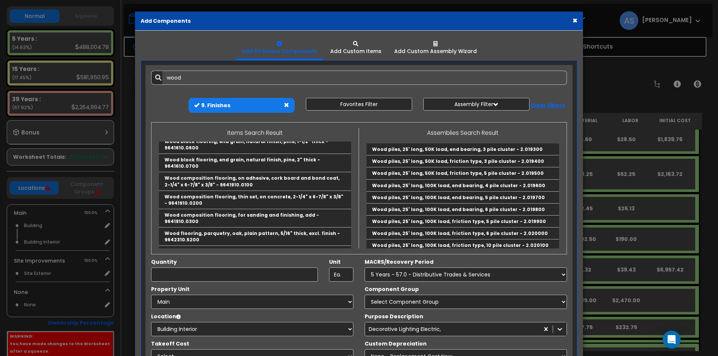
click at [204, 301] on link "Wood strip flooring, fir, vertical grain, grade C & better, 1" x 4", excl. fini…" at bounding box center [255, 310] width 192 height 18
type input "Wood strip flooring, fir, vertical grain, grade C & better, 1" x 4", excl. fini…"
type input "S.F."
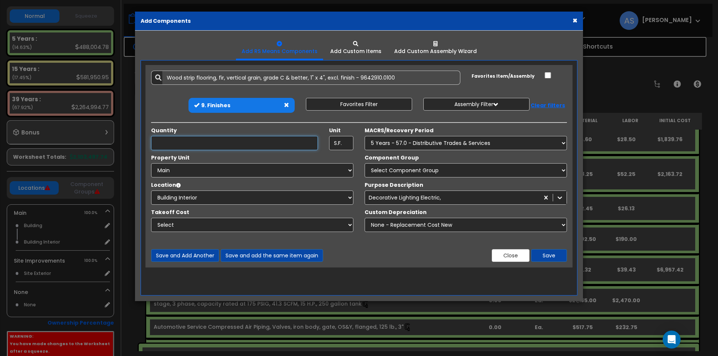
click at [199, 142] on input "Unit Quantity" at bounding box center [234, 143] width 167 height 14
type input "536"
click at [406, 143] on select "Select MACRS/Recovery Period 5 Years - 57.0 - Distributive Trades & Services 5 …" at bounding box center [466, 143] width 202 height 14
select select "3667"
click at [365, 136] on select "Select MACRS/Recovery Period 5 Years - 57.0 - Distributive Trades & Services 5 …" at bounding box center [466, 143] width 202 height 14
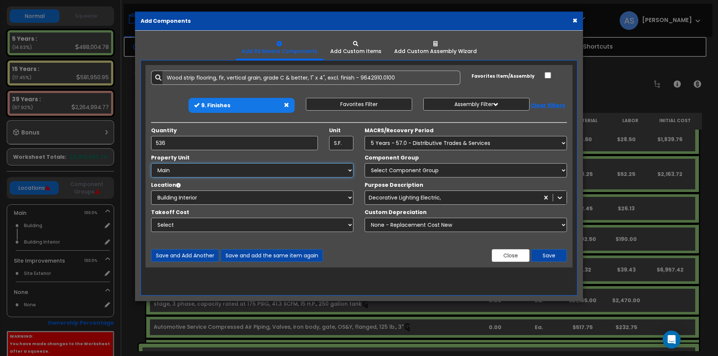
click at [296, 167] on select "Select Main Site Improvements" at bounding box center [252, 170] width 202 height 14
select select "164503"
click at [151, 163] on select "Select Main Site Improvements" at bounding box center [252, 170] width 202 height 14
click at [230, 198] on select "Select Building Building Interior Add Additional Location" at bounding box center [252, 198] width 202 height 14
select select "461"
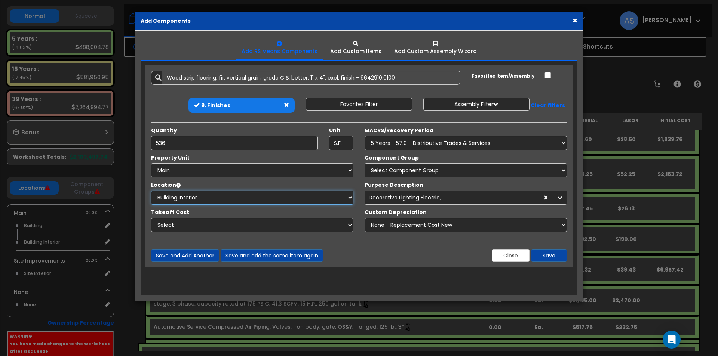
click at [151, 191] on select "Select Building Building Interior Add Additional Location" at bounding box center [252, 198] width 202 height 14
click at [383, 168] on select "Select Component Group 286.00 - LAUNDRY ELECTRICAL 284.00 - LAUNDRY PLUMBING 31…" at bounding box center [466, 170] width 202 height 14
select select "67129"
click at [365, 163] on select "Select Component Group 286.00 - LAUNDRY ELECTRICAL 284.00 - LAUNDRY PLUMBING 31…" at bounding box center [466, 170] width 202 height 14
click at [429, 198] on div "Select..." at bounding box center [459, 198] width 188 height 12
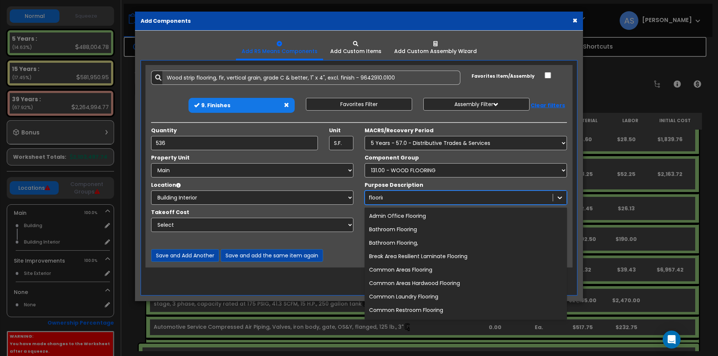
type input "flooring"
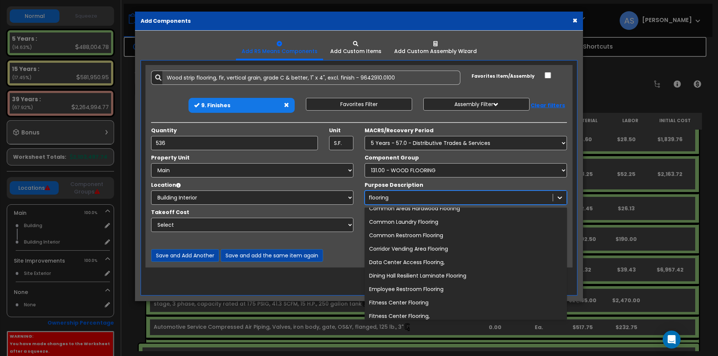
scroll to position [112, 0]
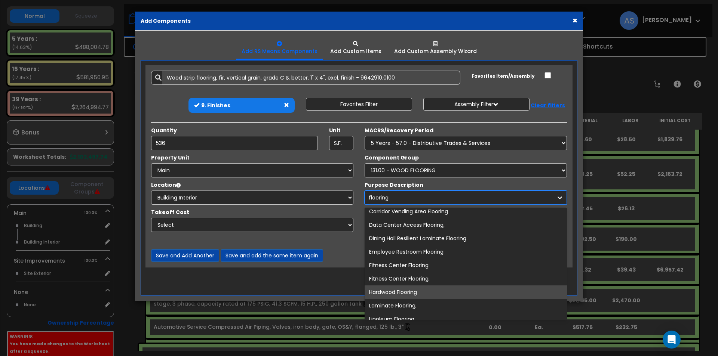
click at [417, 289] on div "Hardwood Flooring" at bounding box center [466, 292] width 202 height 13
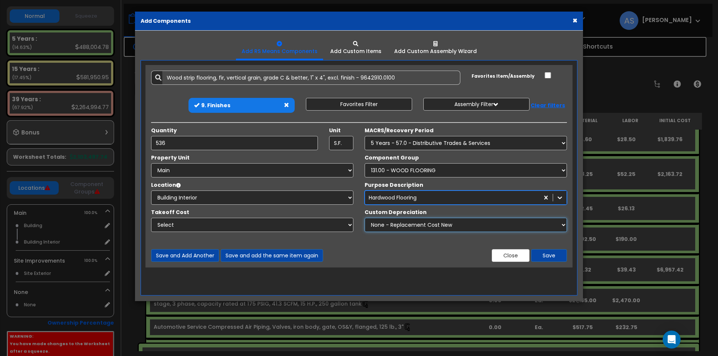
click at [561, 225] on select "None - Replacement Cost New Excellent - 90% Good - 75% Fair - 50% Bad - 25% Rep…" at bounding box center [466, 225] width 202 height 14
select select "0.50"
click at [365, 218] on select "None - Replacement Cost New Excellent - 90% Good - 75% Fair - 50% Bad - 25% Rep…" at bounding box center [466, 225] width 202 height 14
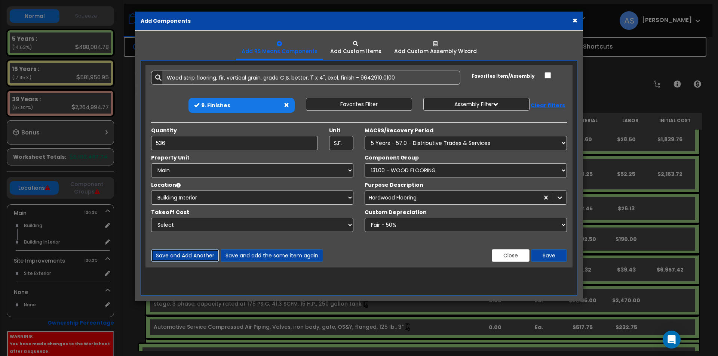
click at [196, 257] on button "Save and Add Another" at bounding box center [185, 255] width 68 height 13
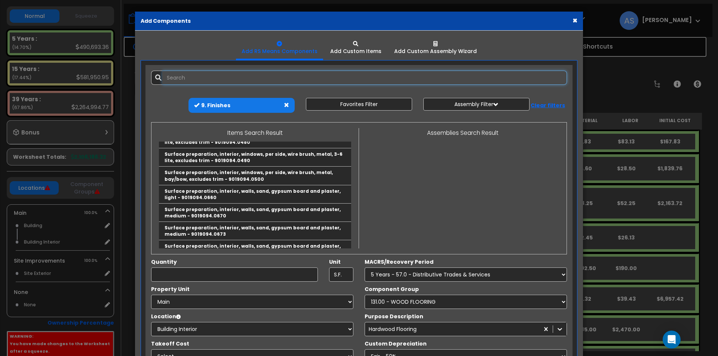
click at [195, 79] on input "text" at bounding box center [364, 78] width 405 height 14
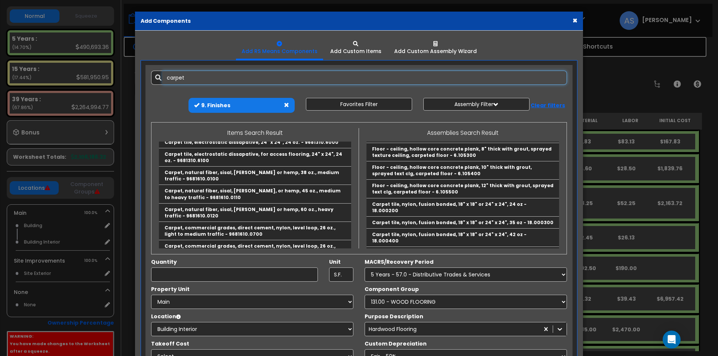
scroll to position [867, 0]
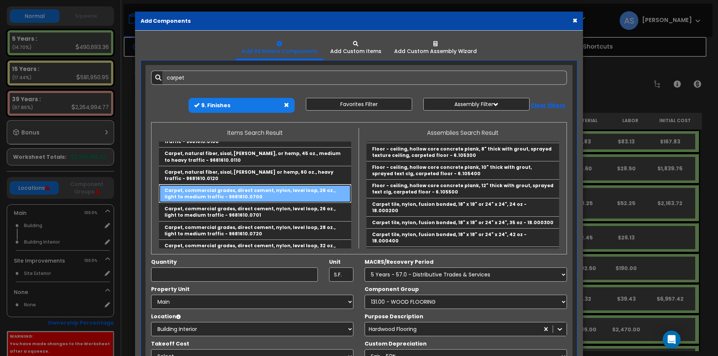
click at [252, 185] on link "Carpet, commercial grades, direct cement, nylon, level loop, 26 oz., light to m…" at bounding box center [255, 194] width 192 height 18
type input "Carpet, commercial grades, direct cement, nylon, level loop, 26 oz., light to m…"
type input "S.Y."
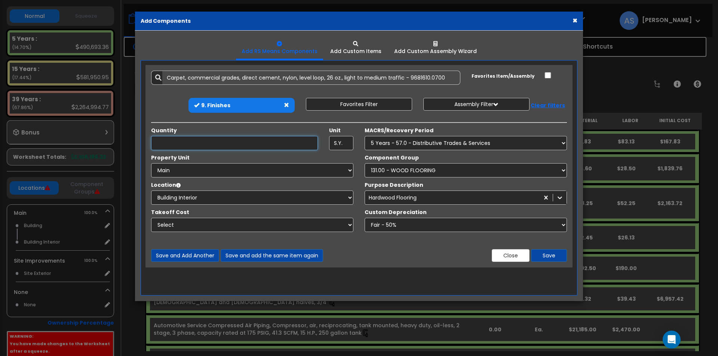
click at [213, 142] on input "Unit Quantity" at bounding box center [234, 143] width 167 height 14
click at [346, 139] on input "S.Y." at bounding box center [341, 143] width 24 height 14
drag, startPoint x: 346, startPoint y: 139, endPoint x: 320, endPoint y: 139, distance: 25.8
click at [320, 139] on div "Quantity 2,570 Unit S.Y." at bounding box center [251, 139] width 213 height 24
click at [188, 143] on input "2,570" at bounding box center [234, 143] width 167 height 14
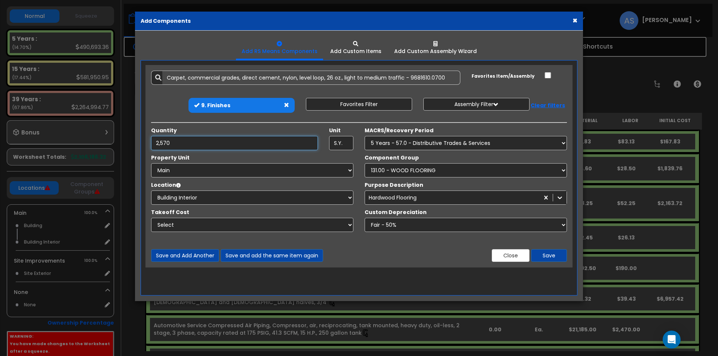
drag, startPoint x: 170, startPoint y: 141, endPoint x: 145, endPoint y: 140, distance: 24.3
click at [145, 140] on div "Quantity 2,570" at bounding box center [234, 139] width 178 height 24
type input "285"
click at [379, 168] on select "Select Component Group 286.00 - LAUNDRY ELECTRICAL 284.00 - LAUNDRY PLUMBING 31…" at bounding box center [466, 170] width 202 height 14
select select "67127"
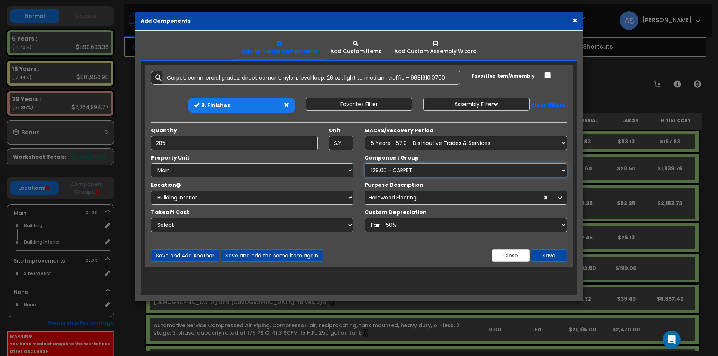
click at [365, 163] on select "Select Component Group 286.00 - LAUNDRY ELECTRICAL 284.00 - LAUNDRY PLUMBING 31…" at bounding box center [466, 170] width 202 height 14
click at [387, 197] on div "Hardwood Flooring" at bounding box center [393, 197] width 48 height 7
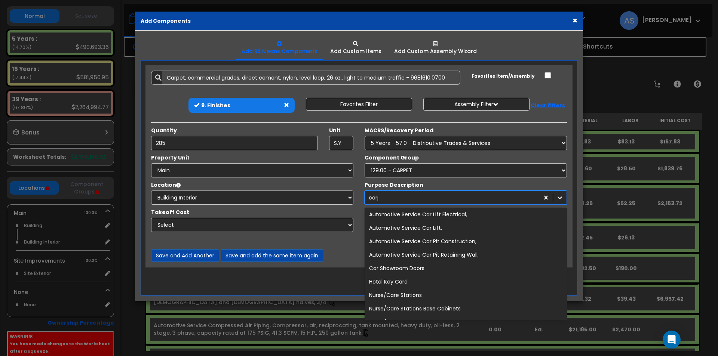
scroll to position [0, 0]
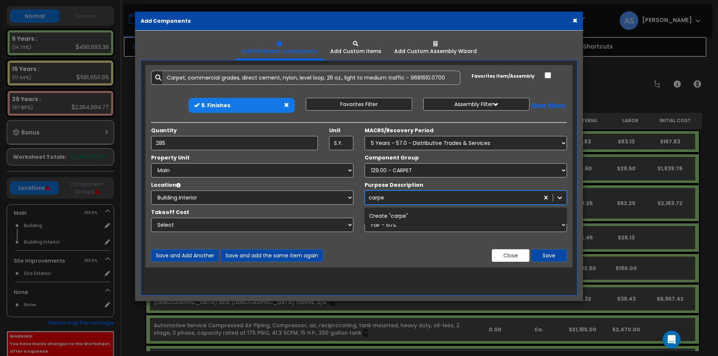
type input "carpet"
drag, startPoint x: 394, startPoint y: 196, endPoint x: 360, endPoint y: 194, distance: 34.4
click at [360, 194] on div "Purpose Description option Hardwood Flooring, selected. 1278 results available.…" at bounding box center [465, 193] width 213 height 24
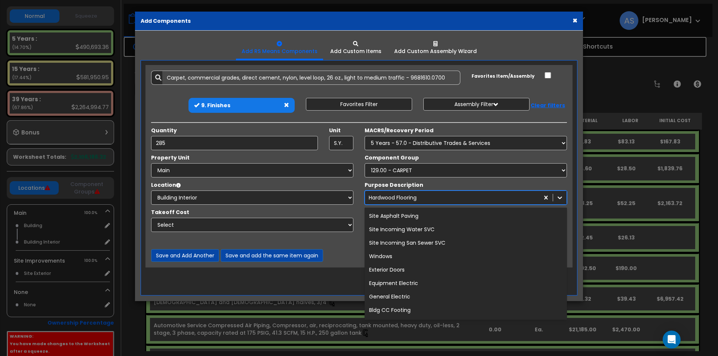
click at [437, 196] on div "Hardwood Flooring" at bounding box center [452, 198] width 174 height 12
click at [429, 197] on div "Hardwood Flooring" at bounding box center [452, 198] width 174 height 12
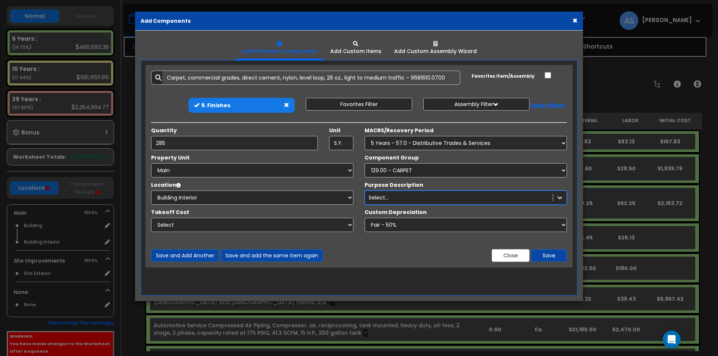
click at [403, 193] on div "Select..." at bounding box center [459, 198] width 188 height 12
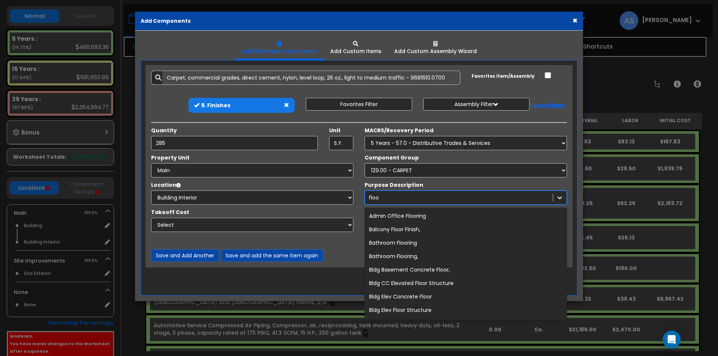
type input "floor"
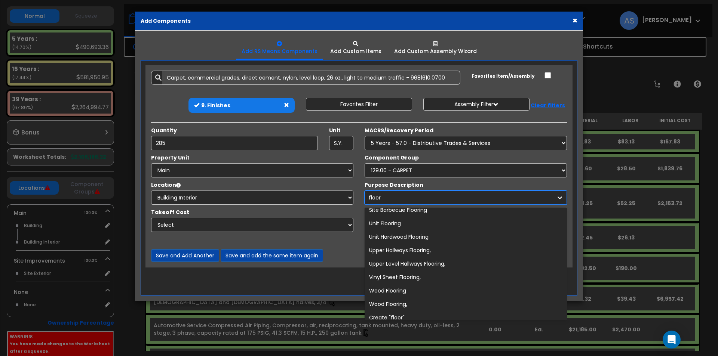
scroll to position [604, 0]
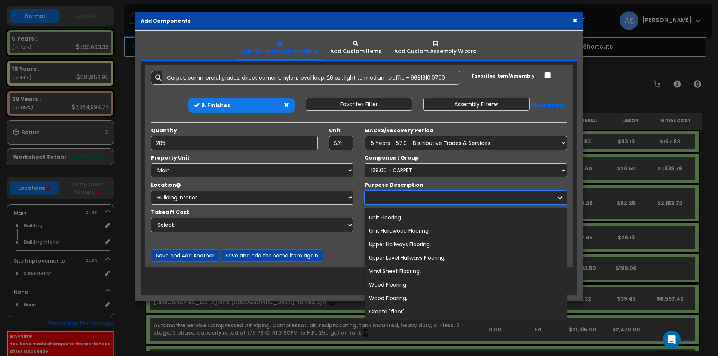
click at [391, 195] on div "floor" at bounding box center [459, 198] width 188 height 12
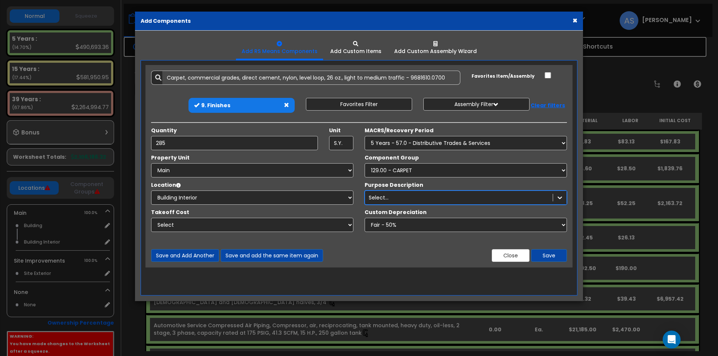
click at [394, 196] on div "Select..." at bounding box center [459, 198] width 188 height 12
type input "carpeting"
click at [405, 213] on div "Create "carpeting"" at bounding box center [466, 215] width 202 height 13
click at [370, 196] on div "carpeting" at bounding box center [381, 197] width 25 height 7
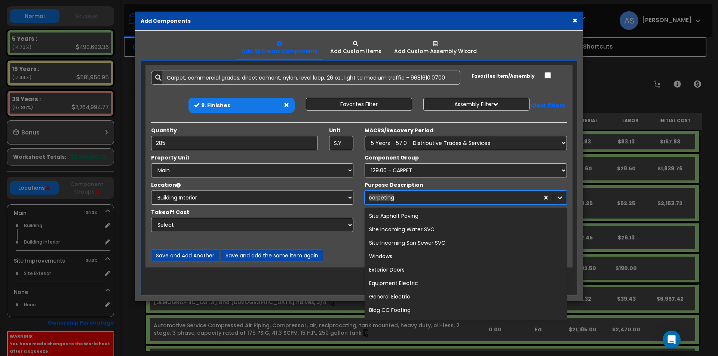
scroll to position [17105, 0]
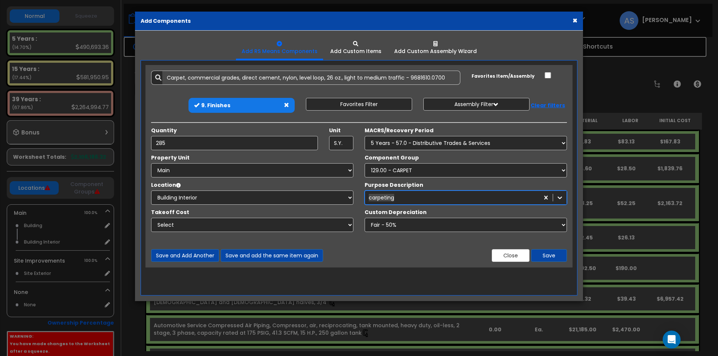
click at [371, 197] on div "carpeting" at bounding box center [381, 197] width 25 height 7
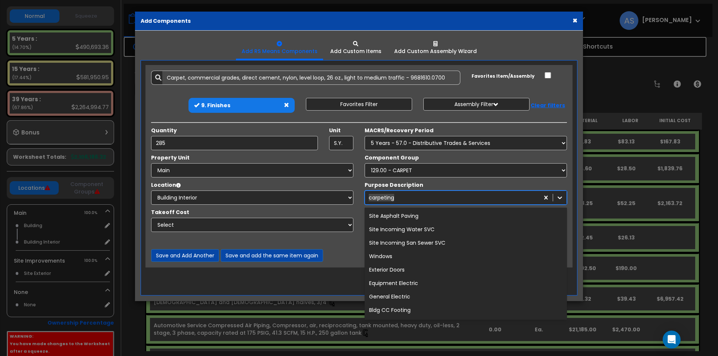
click at [372, 198] on div "carpeting" at bounding box center [381, 197] width 25 height 7
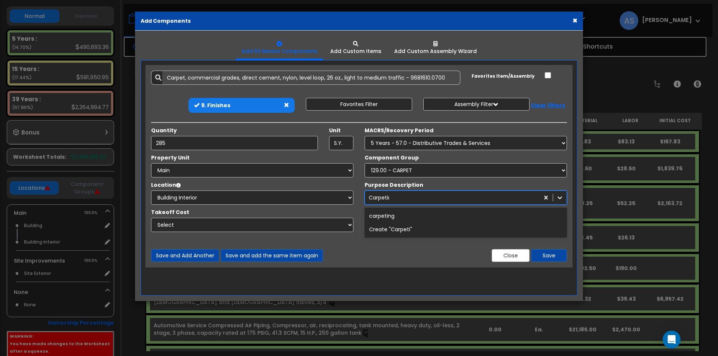
type input "Carpeting"
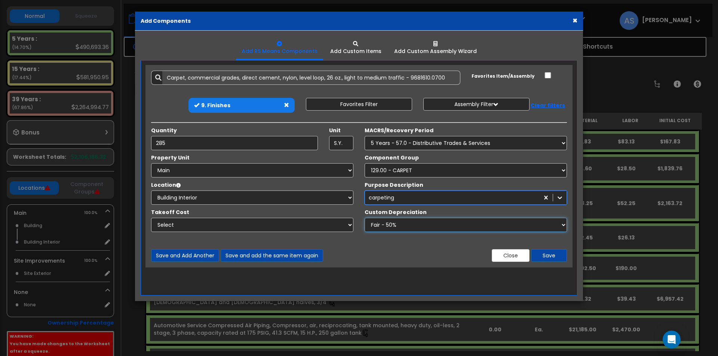
click at [417, 224] on select "None - Replacement Cost New Excellent - 90% Good - 75% Fair - 50% Bad - 25% Rep…" at bounding box center [466, 225] width 202 height 14
select select "0.1"
click at [365, 218] on select "None - Replacement Cost New Excellent - 90% Good - 75% Fair - 50% Bad - 25% Rep…" at bounding box center [466, 225] width 202 height 14
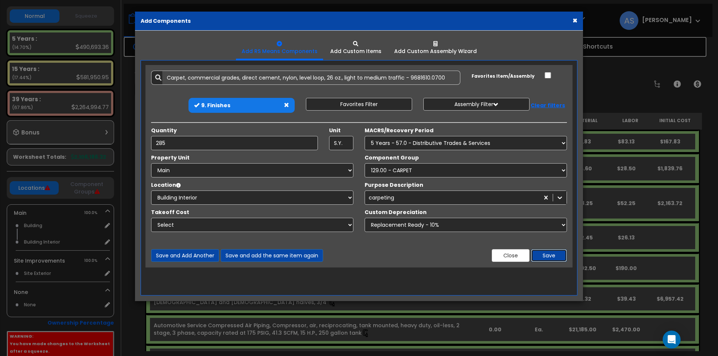
click at [541, 252] on button "Save" at bounding box center [549, 255] width 36 height 13
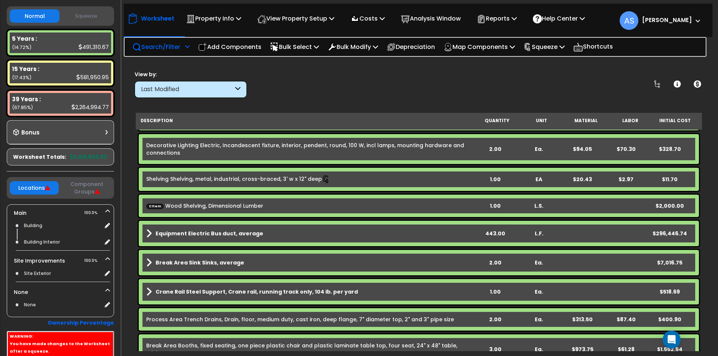
scroll to position [112, 0]
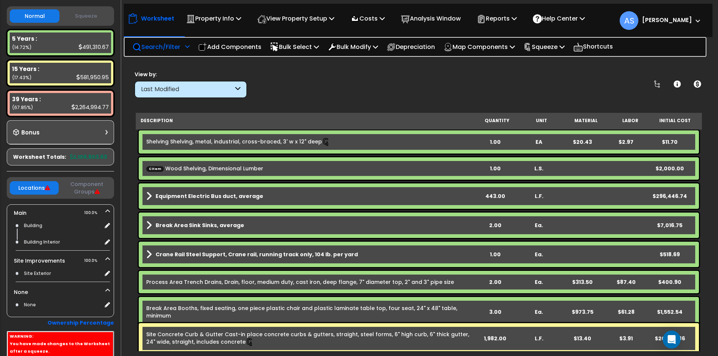
click at [243, 254] on b "Crane Rail Steel Support, Crane rail, running track only, 104 lb. per yard" at bounding box center [257, 254] width 202 height 7
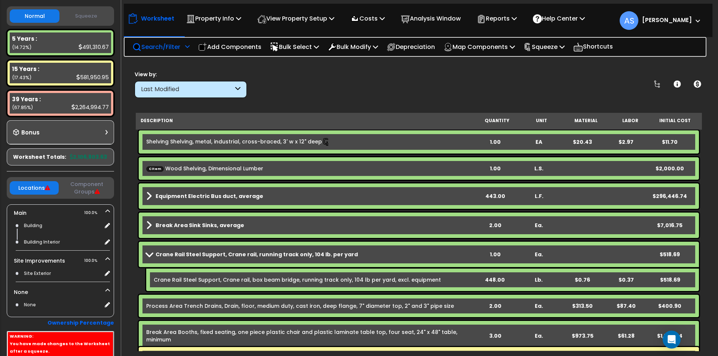
click at [243, 254] on b "Crane Rail Steel Support, Crane rail, running track only, 104 lb. per yard" at bounding box center [257, 254] width 202 height 7
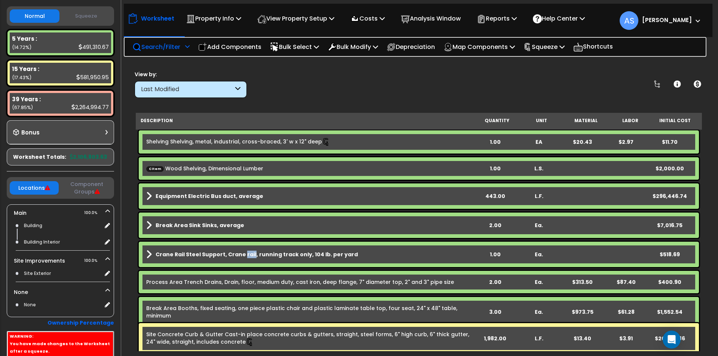
click at [243, 254] on b "Crane Rail Steel Support, Crane rail, running track only, 104 lb. per yard" at bounding box center [257, 254] width 202 height 7
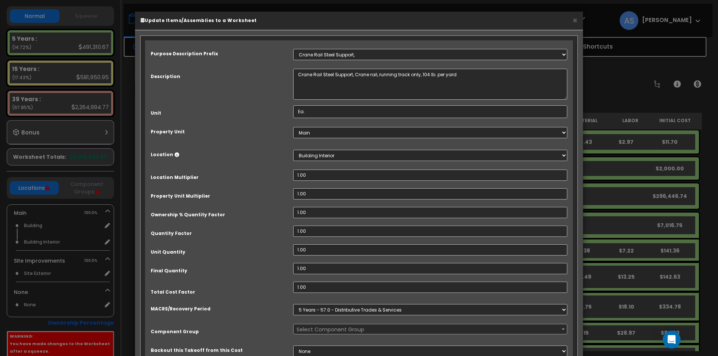
select select "67197"
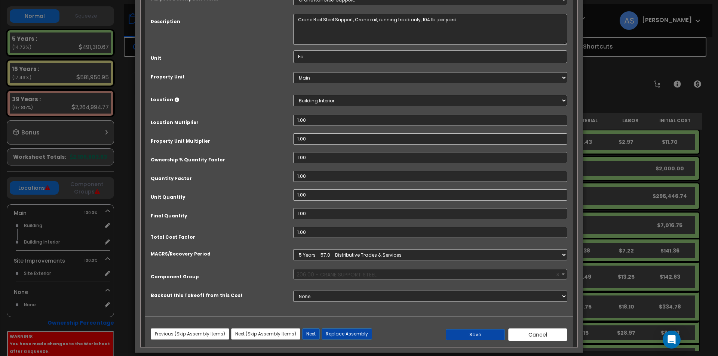
scroll to position [63, 0]
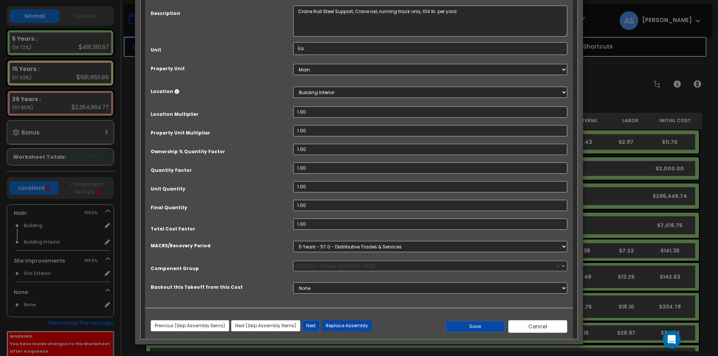
click at [338, 325] on button "Replace Assembly" at bounding box center [347, 325] width 50 height 11
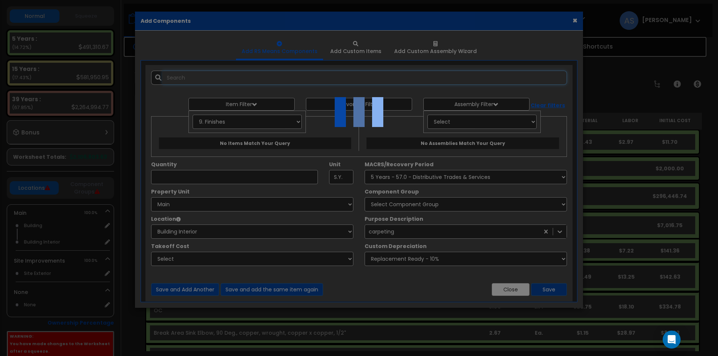
select select
select select "22"
type input "1"
type input "Ea."
select select
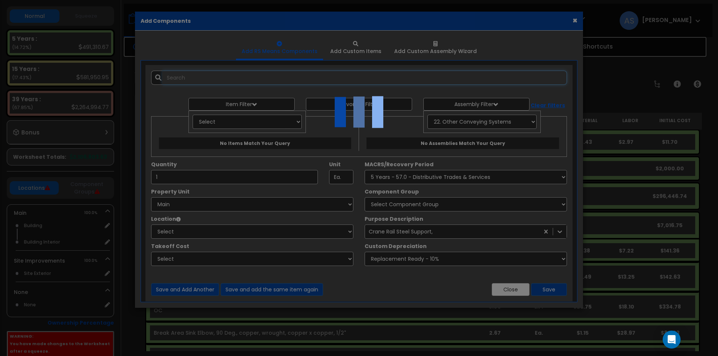
select select "461"
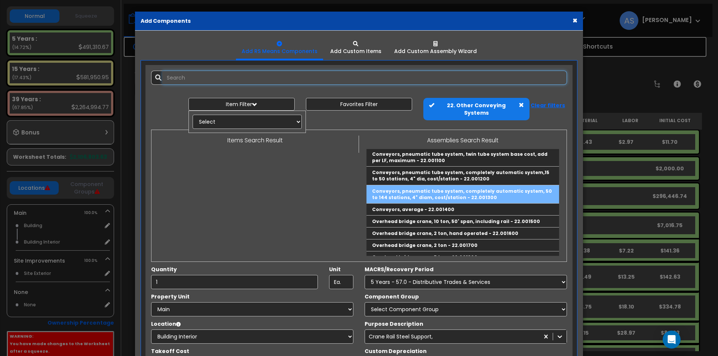
scroll to position [224, 0]
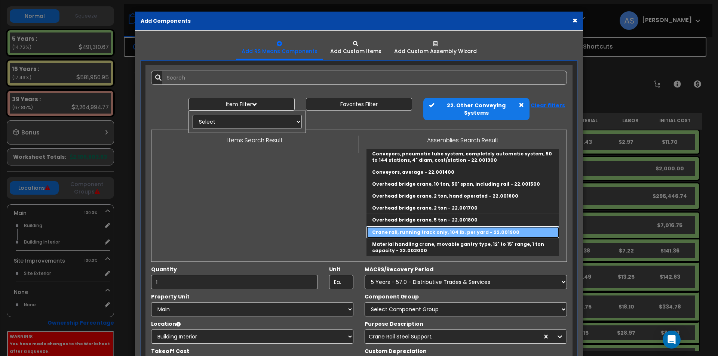
click at [428, 227] on link "Crane rail, running track only, 104 lb. per yard - 22.001900" at bounding box center [462, 233] width 193 height 12
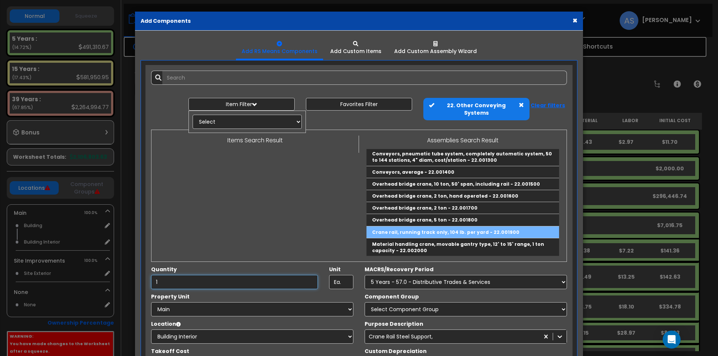
type input "Crane rail, running track only, 104 lb. per yard - 22.001900"
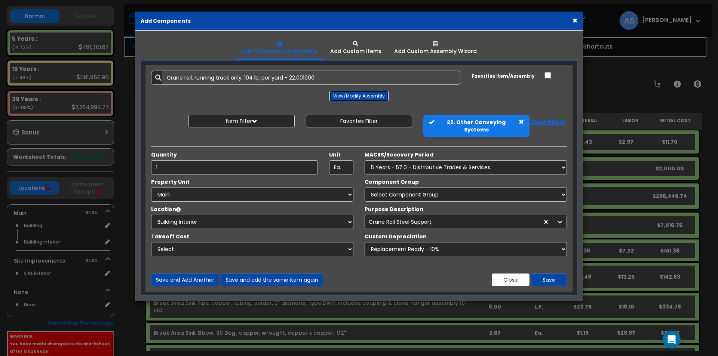
click at [357, 95] on button "View/Modify Assembly" at bounding box center [359, 95] width 60 height 11
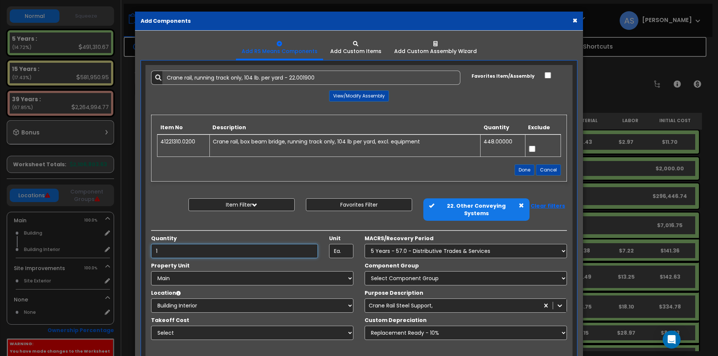
click at [221, 244] on input "1" at bounding box center [234, 251] width 167 height 14
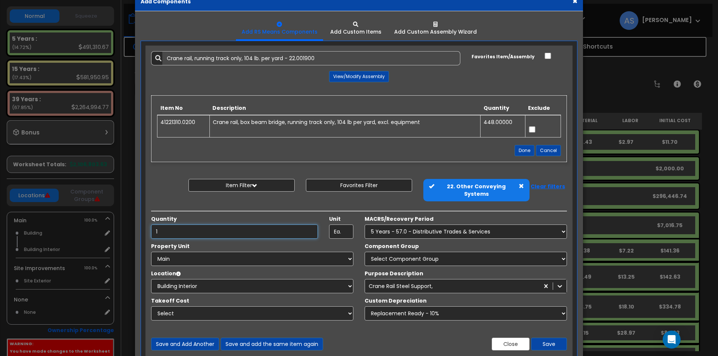
scroll to position [30, 0]
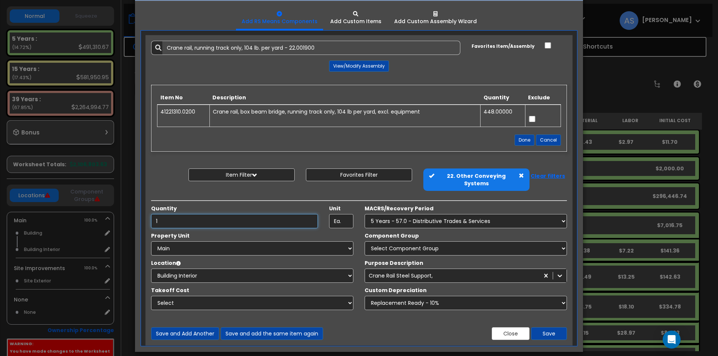
drag, startPoint x: 172, startPoint y: 212, endPoint x: 147, endPoint y: 210, distance: 24.7
click at [147, 210] on div "Quantity 1" at bounding box center [234, 217] width 178 height 24
drag, startPoint x: 172, startPoint y: 215, endPoint x: 150, endPoint y: 213, distance: 21.7
click at [150, 213] on div "Quantity 503" at bounding box center [234, 217] width 178 height 24
type input "1"
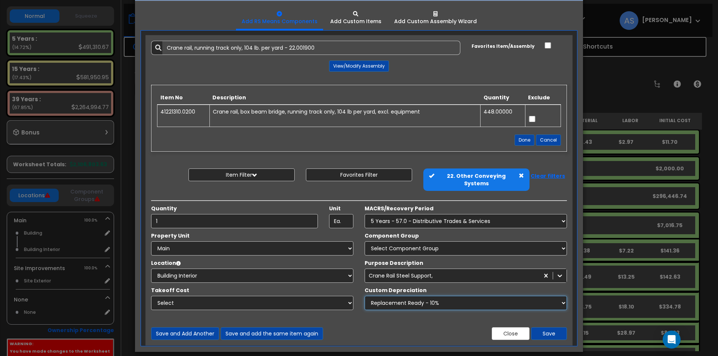
click at [486, 296] on select "None - Replacement Cost New Excellent - 90% Good - 75% Fair - 50% Bad - 25% Rep…" at bounding box center [466, 303] width 202 height 14
select select "1.0000"
click at [365, 296] on select "None - Replacement Cost New Excellent - 90% Good - 75% Fair - 50% Bad - 25% Rep…" at bounding box center [466, 303] width 202 height 14
click at [546, 328] on button "Save" at bounding box center [549, 334] width 36 height 13
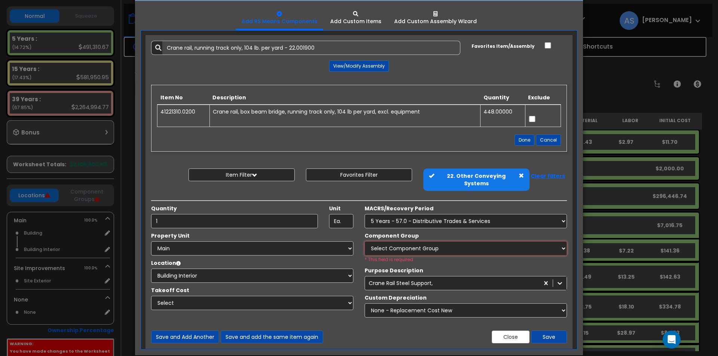
click at [440, 242] on select "Select Component Group 286.00 - LAUNDRY ELECTRICAL 284.00 - LAUNDRY PLUMBING 31…" at bounding box center [466, 249] width 202 height 14
select select "67197"
click at [365, 242] on select "Select Component Group 286.00 - LAUNDRY ELECTRICAL 284.00 - LAUNDRY PLUMBING 31…" at bounding box center [466, 249] width 202 height 14
click at [548, 331] on button "Save" at bounding box center [549, 337] width 36 height 13
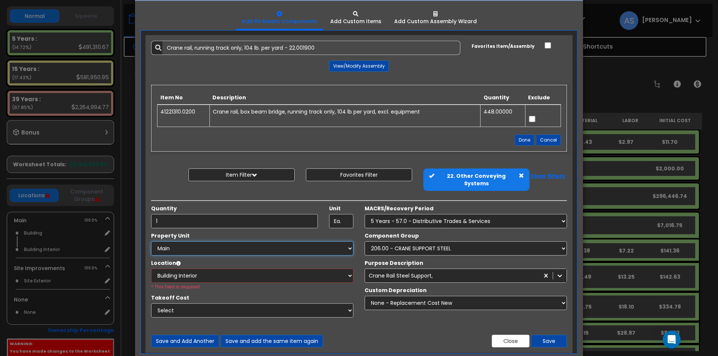
click at [298, 243] on select "Select Main Site Improvements" at bounding box center [252, 249] width 202 height 14
click at [151, 242] on select "Select Main Site Improvements" at bounding box center [252, 249] width 202 height 14
drag, startPoint x: 313, startPoint y: 240, endPoint x: 307, endPoint y: 244, distance: 7.4
click at [313, 242] on select "Select Main Site Improvements" at bounding box center [252, 249] width 202 height 14
select select "164504"
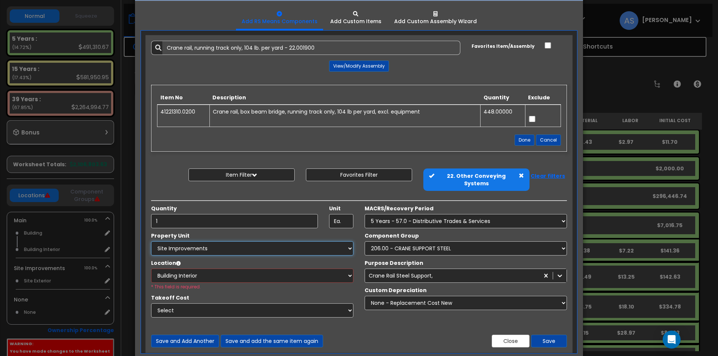
click at [151, 242] on select "Select Main Site Improvements" at bounding box center [252, 249] width 202 height 14
select select
click at [286, 242] on select "Select Main Site Improvements" at bounding box center [252, 249] width 202 height 14
select select "164503"
click at [151, 242] on select "Select Main Site Improvements" at bounding box center [252, 249] width 202 height 14
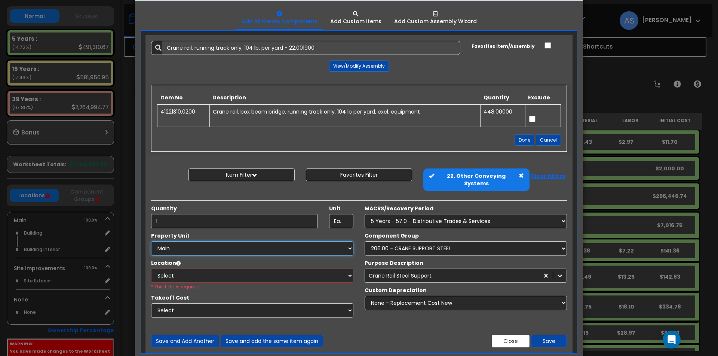
select select "461"
click at [288, 269] on select "Select Building Building Interior Add Additional Location" at bounding box center [252, 276] width 202 height 14
click at [151, 269] on select "Select Building Building Interior Add Additional Location" at bounding box center [252, 276] width 202 height 14
click at [548, 337] on button "Save" at bounding box center [549, 341] width 36 height 13
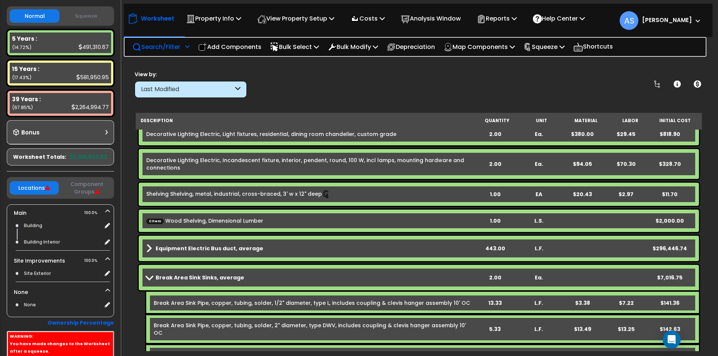
scroll to position [0, 0]
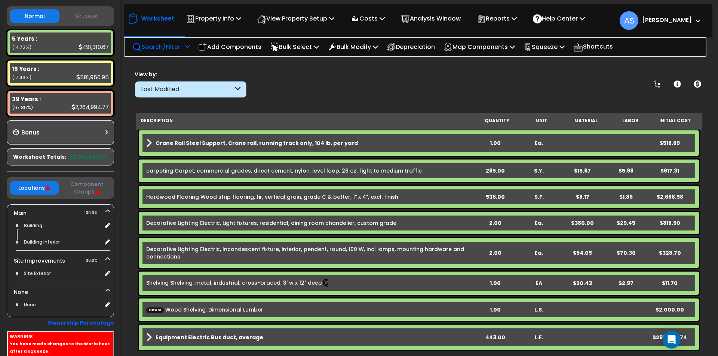
click at [151, 142] on span at bounding box center [149, 143] width 6 height 10
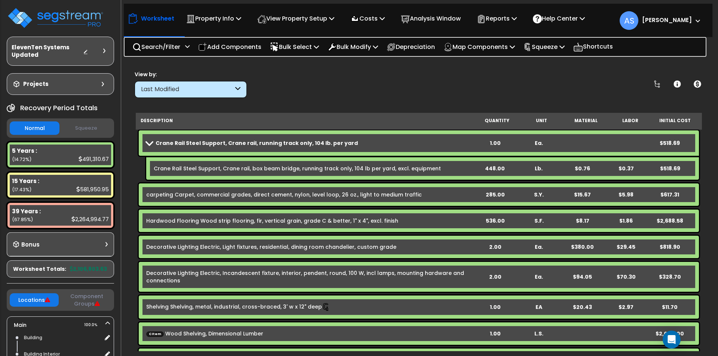
scroll to position [112, 0]
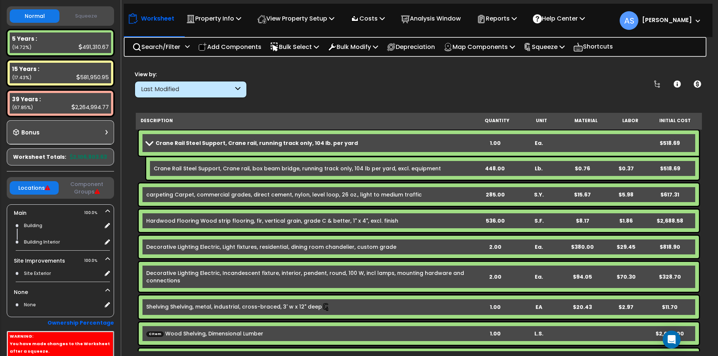
click at [213, 141] on b "Crane Rail Steel Support, Crane rail, running track only, 104 lb. per yard" at bounding box center [257, 142] width 202 height 7
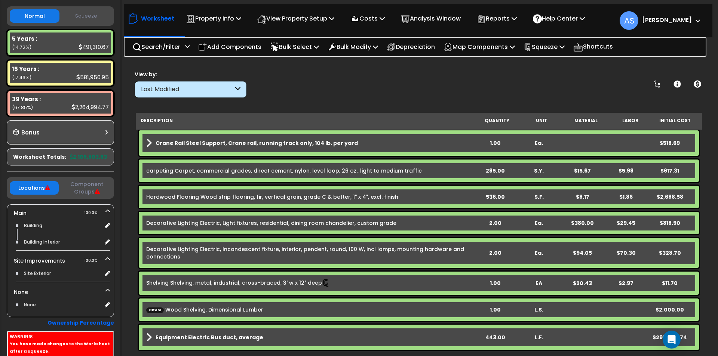
click at [213, 141] on b "Crane Rail Steel Support, Crane rail, running track only, 104 lb. per yard" at bounding box center [257, 142] width 202 height 7
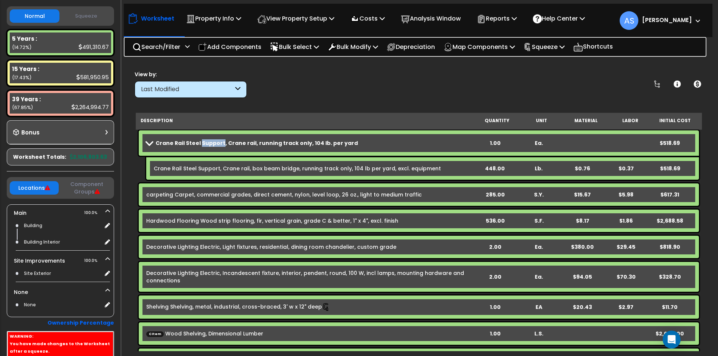
click at [213, 141] on b "Crane Rail Steel Support, Crane rail, running track only, 104 lb. per yard" at bounding box center [257, 142] width 202 height 7
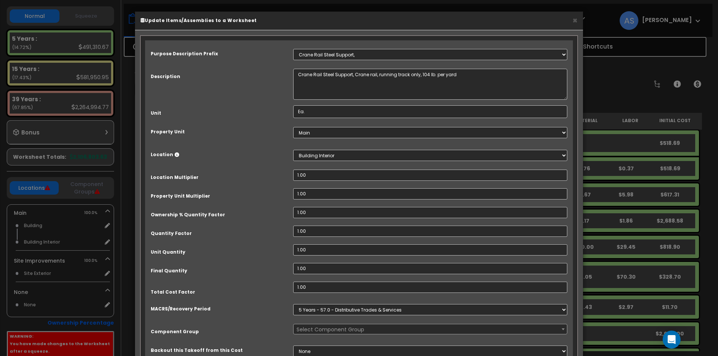
scroll to position [0, 0]
select select "67197"
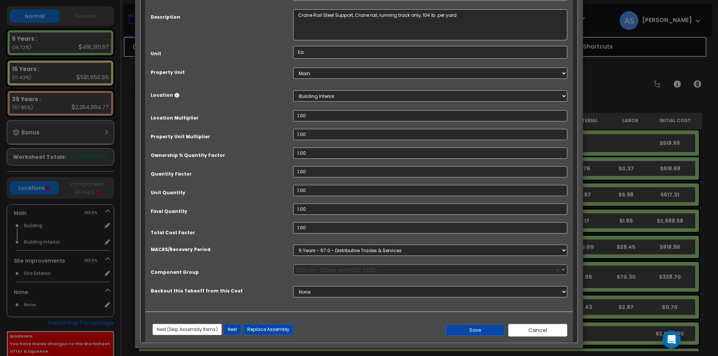
scroll to position [63, 0]
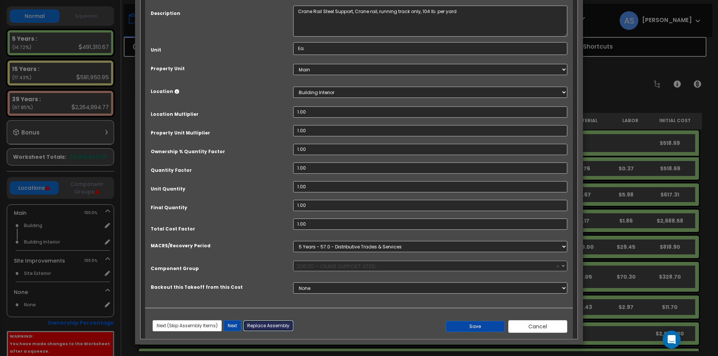
click at [276, 322] on button "Replace Assembly" at bounding box center [268, 325] width 50 height 11
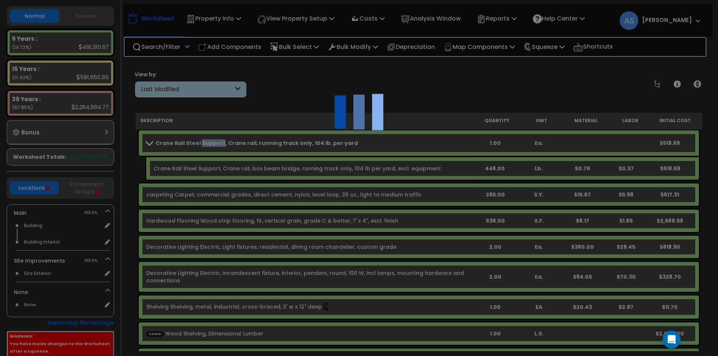
type input "1"
select select
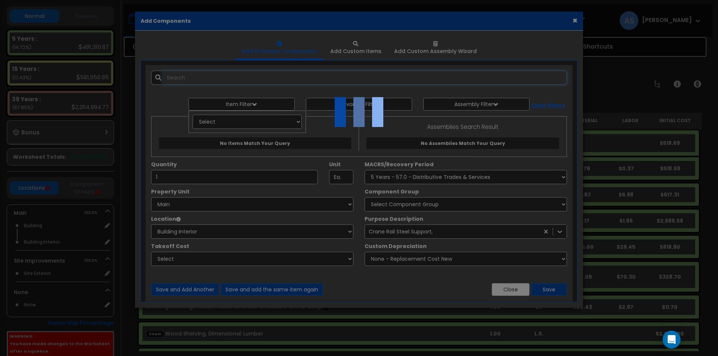
scroll to position [0, 0]
select select "461"
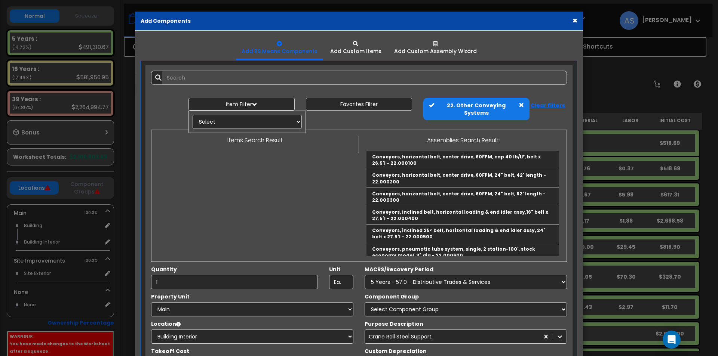
click at [520, 105] on span at bounding box center [521, 104] width 5 height 5
select select
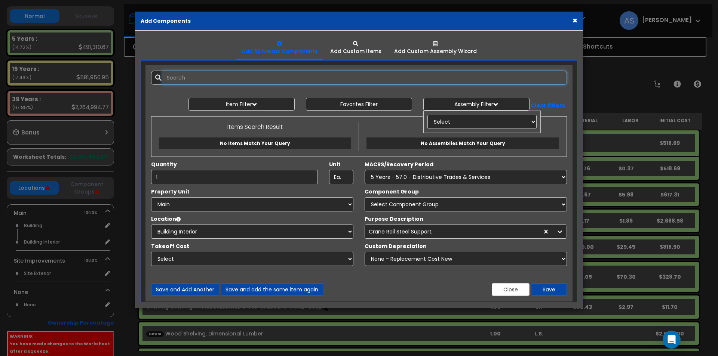
click at [202, 76] on input "text" at bounding box center [364, 78] width 405 height 14
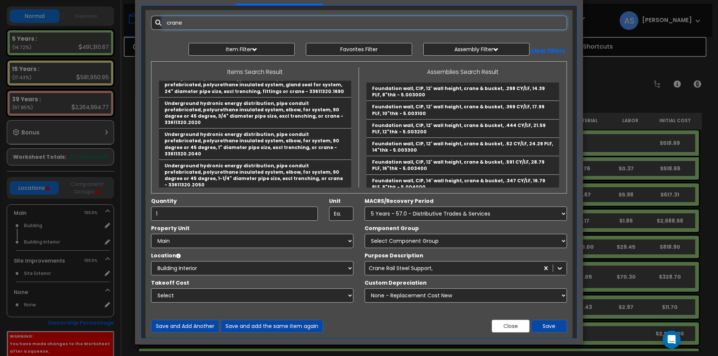
scroll to position [2227, 0]
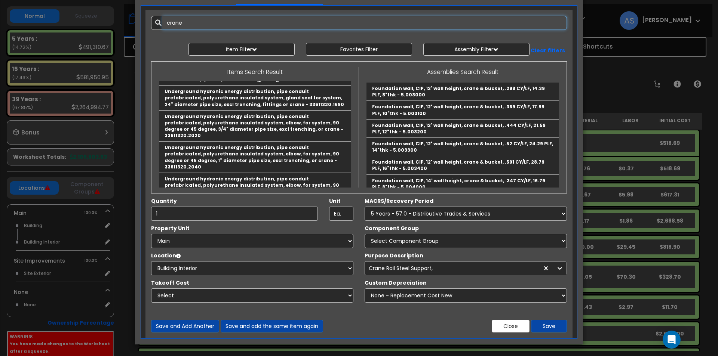
click at [196, 24] on input "crane" at bounding box center [364, 23] width 405 height 14
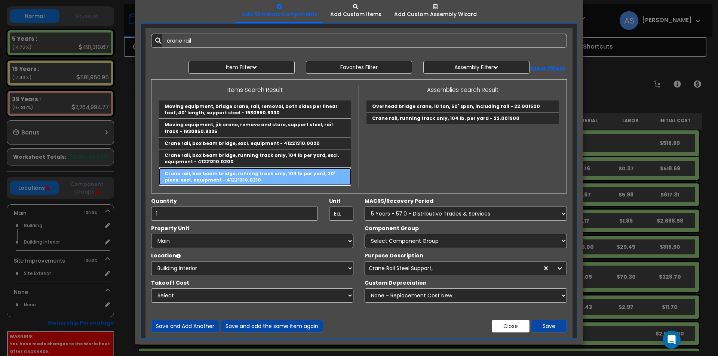
click at [251, 170] on link "Crane rail, box beam bridge, running track only, 104 lb per yard, 20' piece, ex…" at bounding box center [255, 177] width 192 height 18
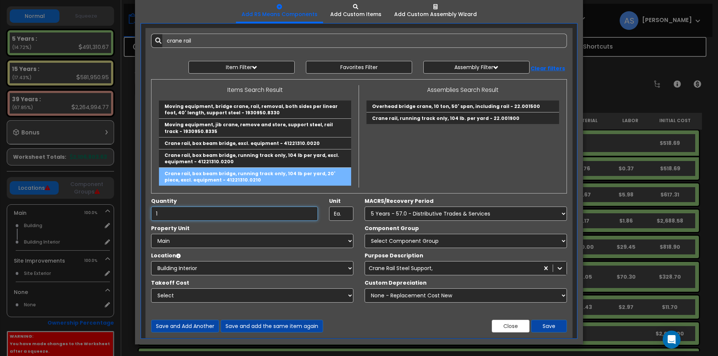
type input "Crane rail, box beam bridge, running track only, 104 lb per yard, 20' piece, ex…"
type input "L.F."
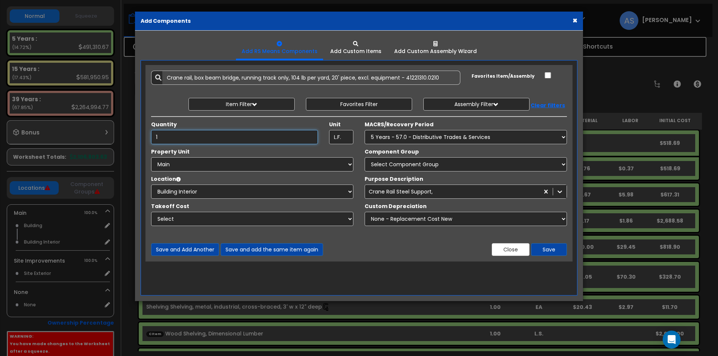
scroll to position [0, 0]
drag, startPoint x: 169, startPoint y: 135, endPoint x: 128, endPoint y: 132, distance: 41.2
click at [128, 132] on div "× Add Components Add RS Means Components Add Custom Items Add Items" at bounding box center [359, 178] width 718 height 356
type input "503"
click at [348, 163] on select "Select Main Site Improvements" at bounding box center [252, 164] width 202 height 14
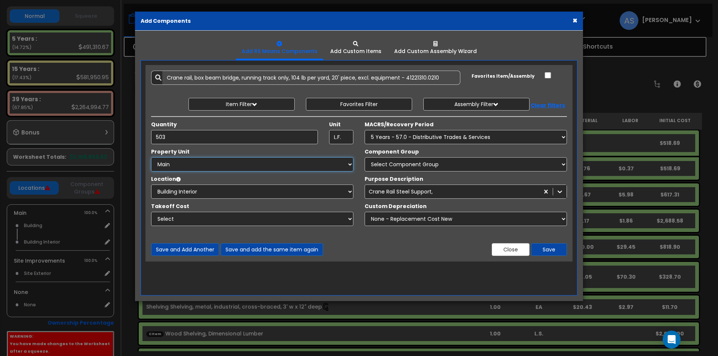
click at [151, 157] on select "Select Main Site Improvements" at bounding box center [252, 164] width 202 height 14
click at [236, 192] on select "Select Building Building Interior Add Additional Location" at bounding box center [252, 192] width 202 height 14
click at [151, 185] on select "Select Building Building Interior Add Additional Location" at bounding box center [252, 192] width 202 height 14
click at [382, 165] on select "Select Component Group 286.00 - LAUNDRY ELECTRICAL 284.00 - LAUNDRY PLUMBING 31…" at bounding box center [466, 164] width 202 height 14
select select "67197"
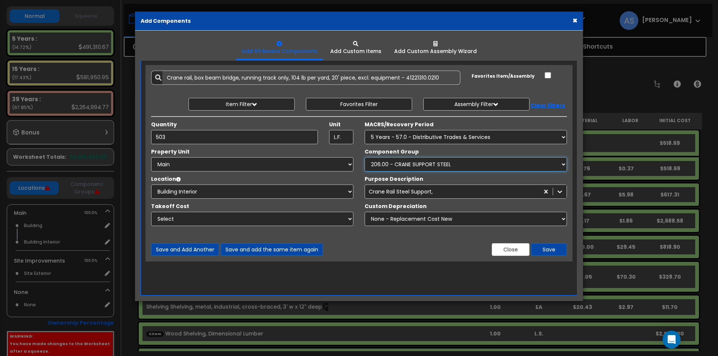
click at [365, 157] on select "Select Component Group 286.00 - LAUNDRY ELECTRICAL 284.00 - LAUNDRY PLUMBING 31…" at bounding box center [466, 164] width 202 height 14
click at [553, 252] on button "Save" at bounding box center [549, 249] width 36 height 13
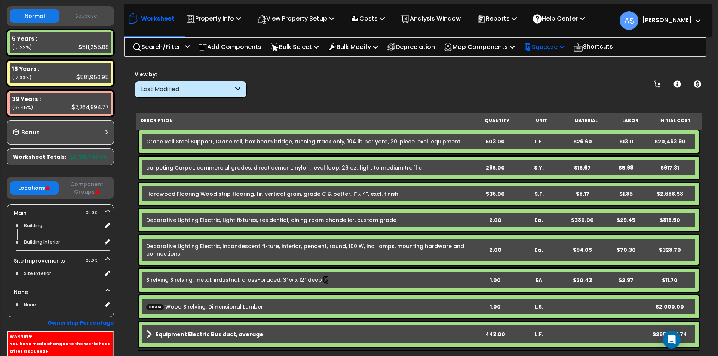
click at [561, 47] on p "Squeeze" at bounding box center [543, 47] width 41 height 10
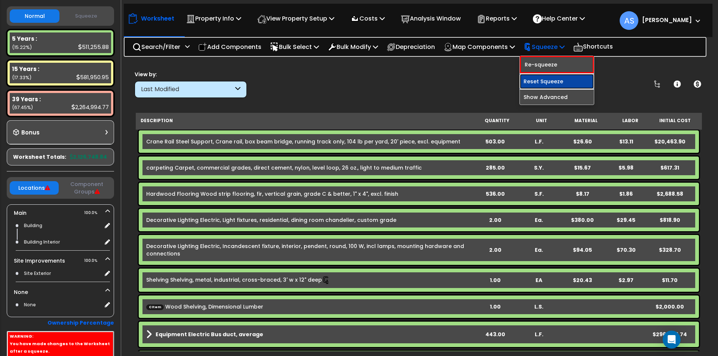
click at [563, 78] on link "Reset Squeeze" at bounding box center [557, 81] width 74 height 15
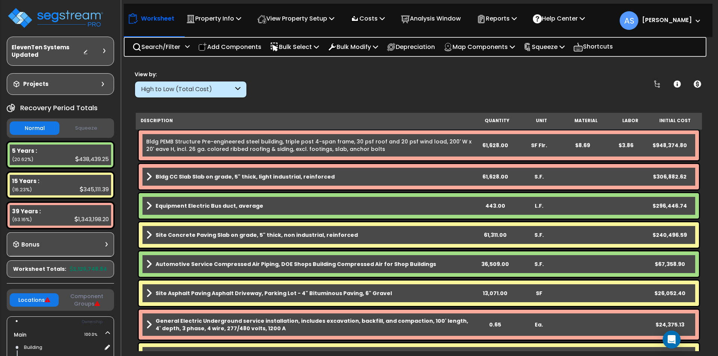
click at [561, 47] on p "Squeeze" at bounding box center [543, 47] width 41 height 10
click at [559, 62] on link "Squeeze" at bounding box center [557, 63] width 74 height 15
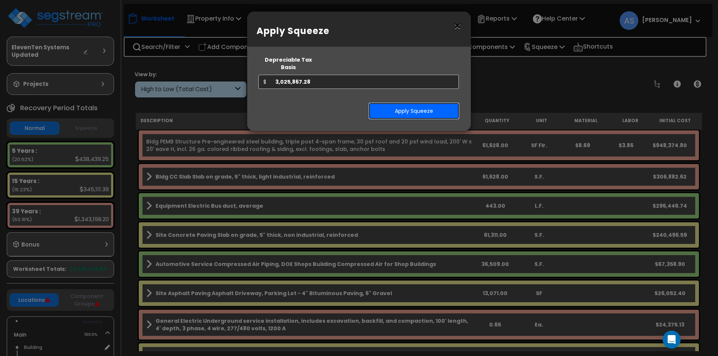
click at [423, 104] on button "Apply Squeeze" at bounding box center [413, 110] width 91 height 17
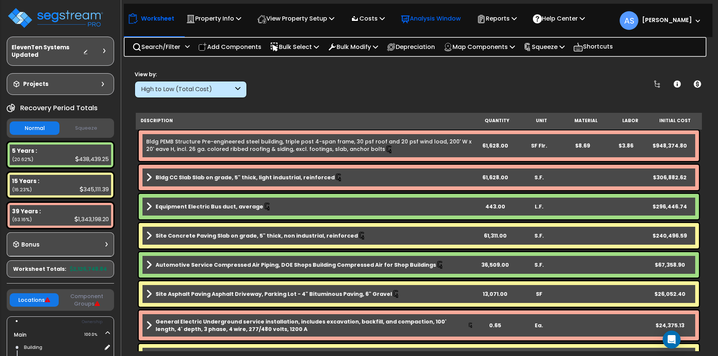
click at [433, 19] on p "Analysis Window" at bounding box center [431, 18] width 60 height 10
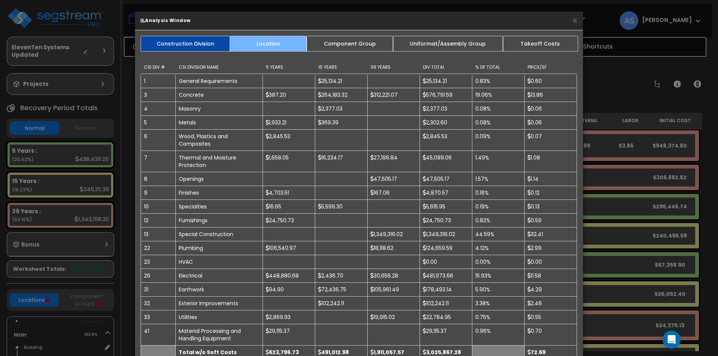
click at [279, 49] on link "Location" at bounding box center [268, 44] width 77 height 16
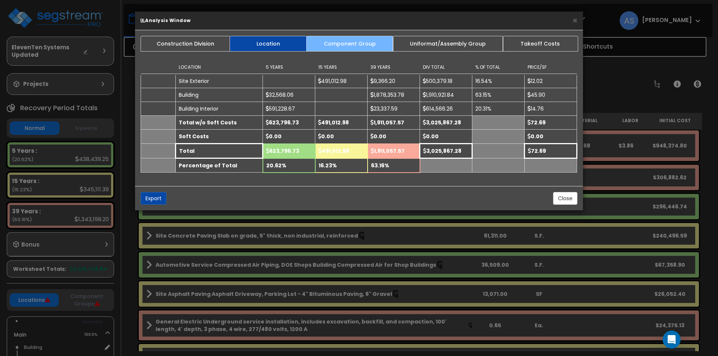
click at [336, 46] on link "Component Group" at bounding box center [349, 44] width 87 height 16
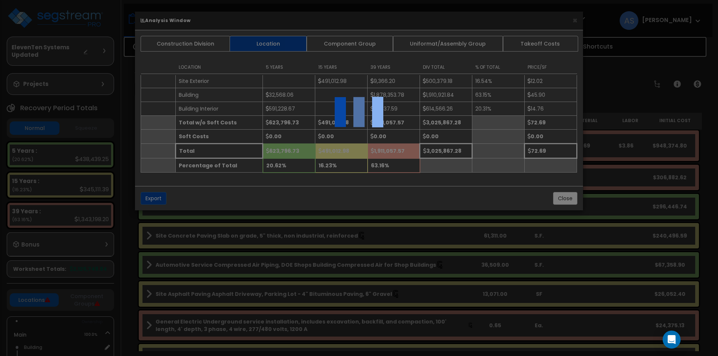
click at [437, 45] on div at bounding box center [359, 178] width 718 height 356
click at [210, 47] on div at bounding box center [359, 178] width 718 height 356
click at [480, 69] on div at bounding box center [359, 178] width 718 height 356
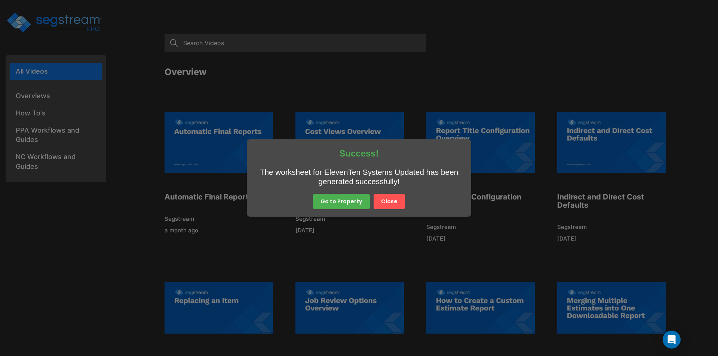
scroll to position [80, 0]
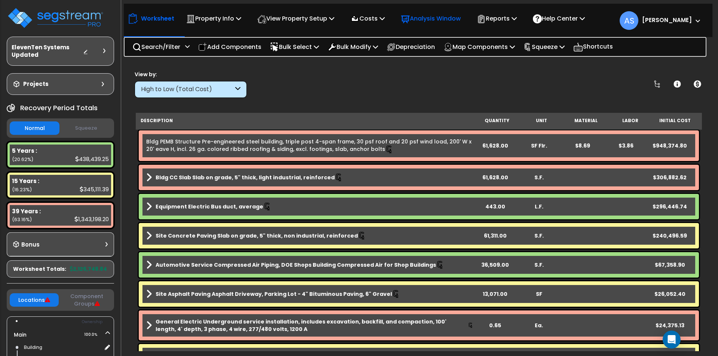
click at [454, 17] on p "Analysis Window" at bounding box center [431, 18] width 60 height 10
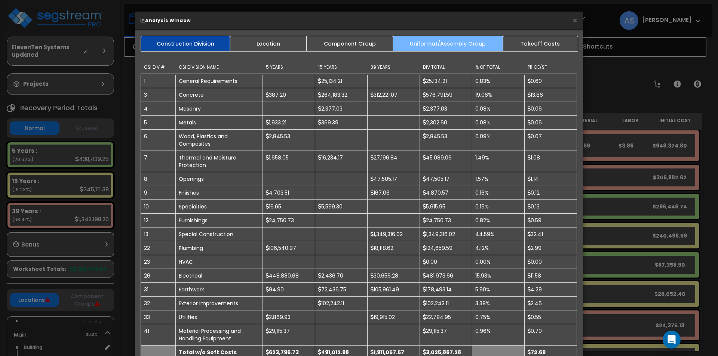
click at [447, 45] on link "Uniformat/Assembly Group" at bounding box center [448, 44] width 111 height 16
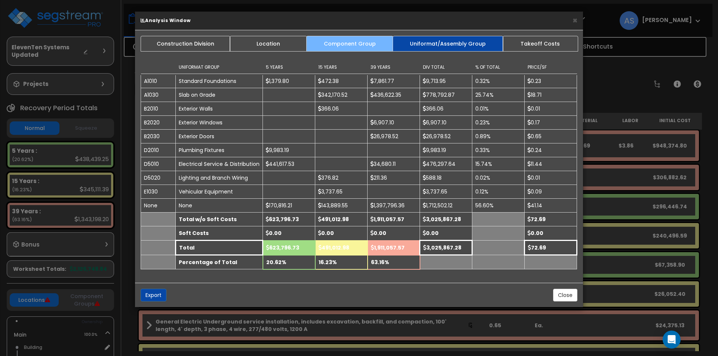
click at [350, 45] on link "Component Group" at bounding box center [349, 44] width 87 height 16
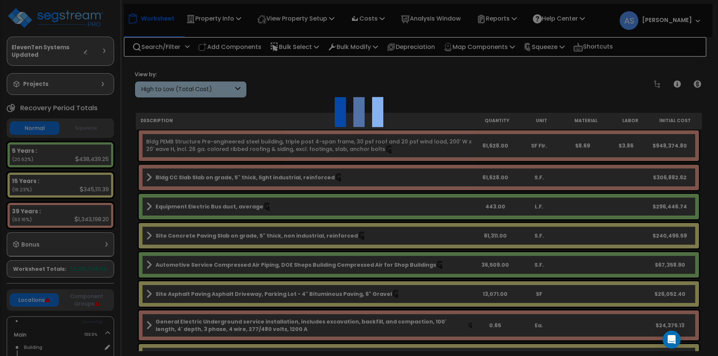
click at [262, 78] on div at bounding box center [359, 178] width 718 height 356
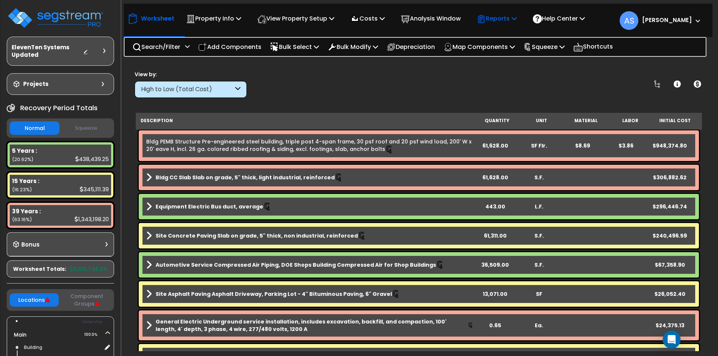
click at [517, 22] on p "Reports" at bounding box center [497, 18] width 40 height 10
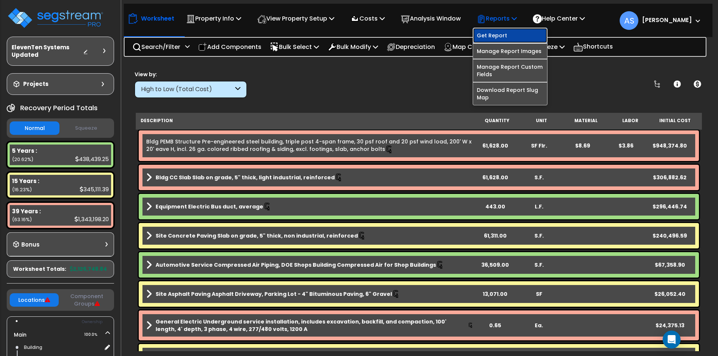
click at [513, 34] on link "Get Report" at bounding box center [510, 35] width 74 height 15
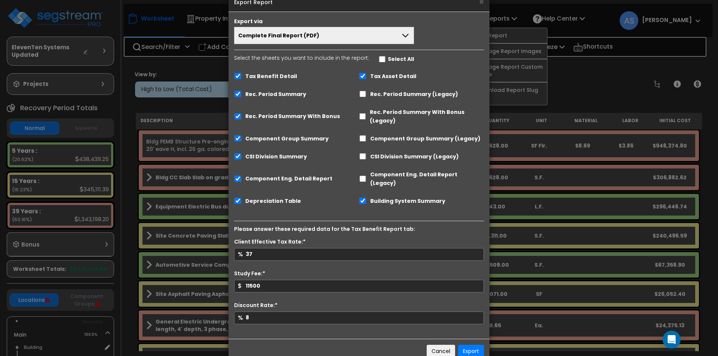
scroll to position [29, 0]
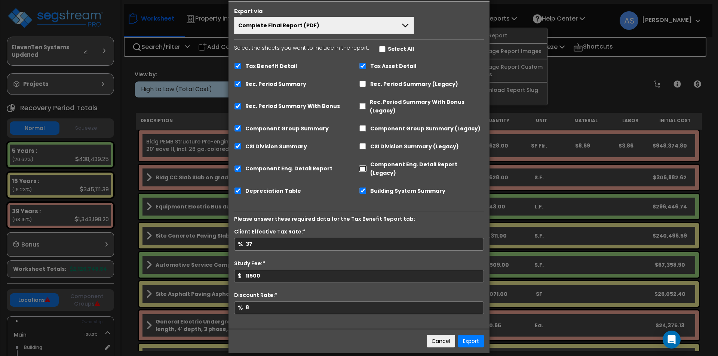
click at [363, 166] on input "Component Eng. Detail Report (Legacy)" at bounding box center [362, 169] width 7 height 6
checkbox input "true"
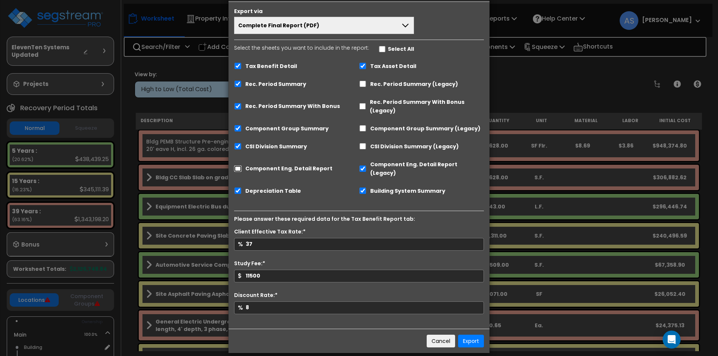
click at [238, 166] on input "Component Eng. Detail Report" at bounding box center [237, 169] width 7 height 6
checkbox input "true"
checkbox input "false"
click at [474, 335] on button "Export" at bounding box center [471, 341] width 26 height 13
